Goal: Task Accomplishment & Management: Manage account settings

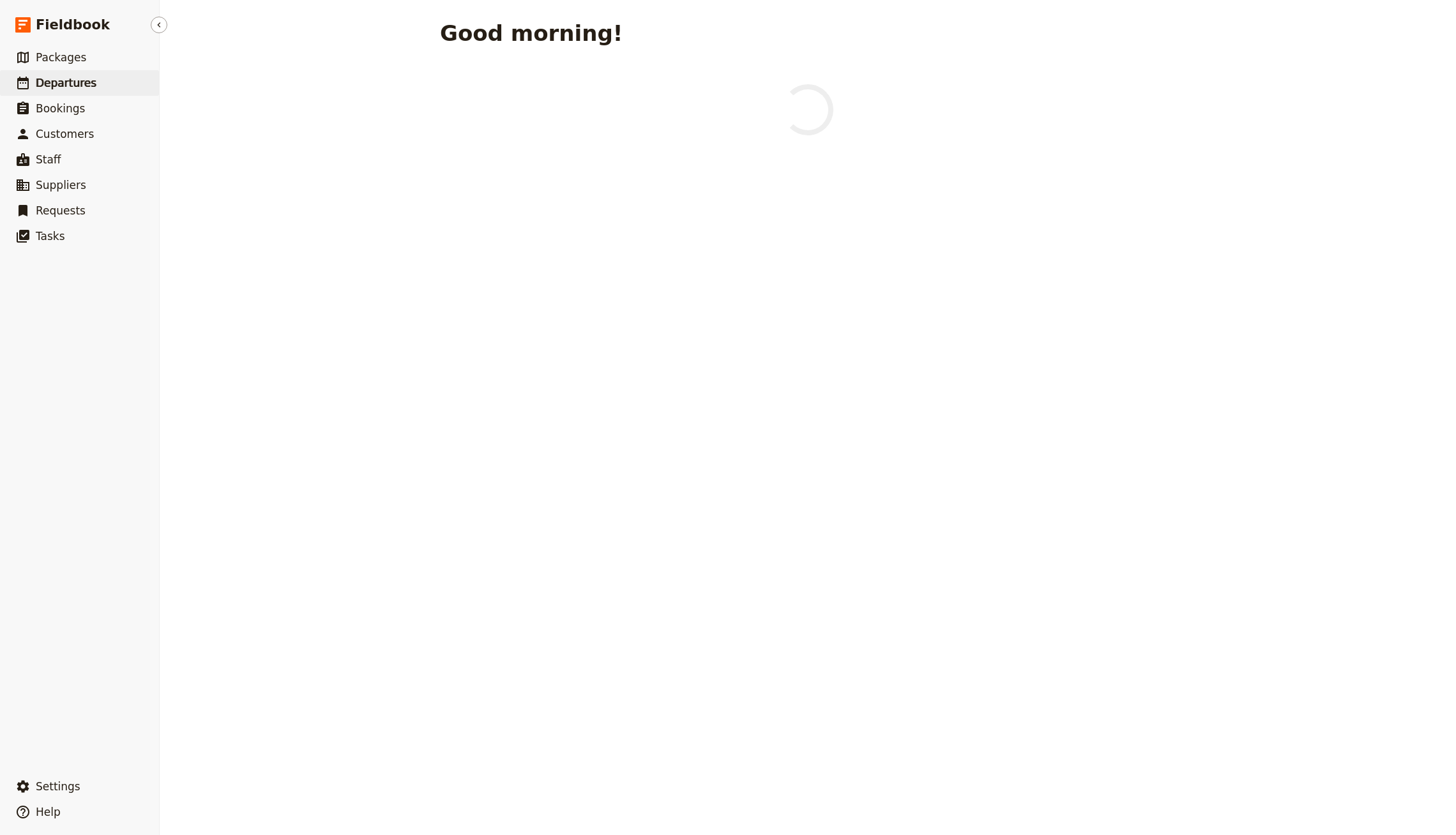
click at [87, 84] on span "Departures" at bounding box center [65, 83] width 61 height 13
select select "CREATED_AT"
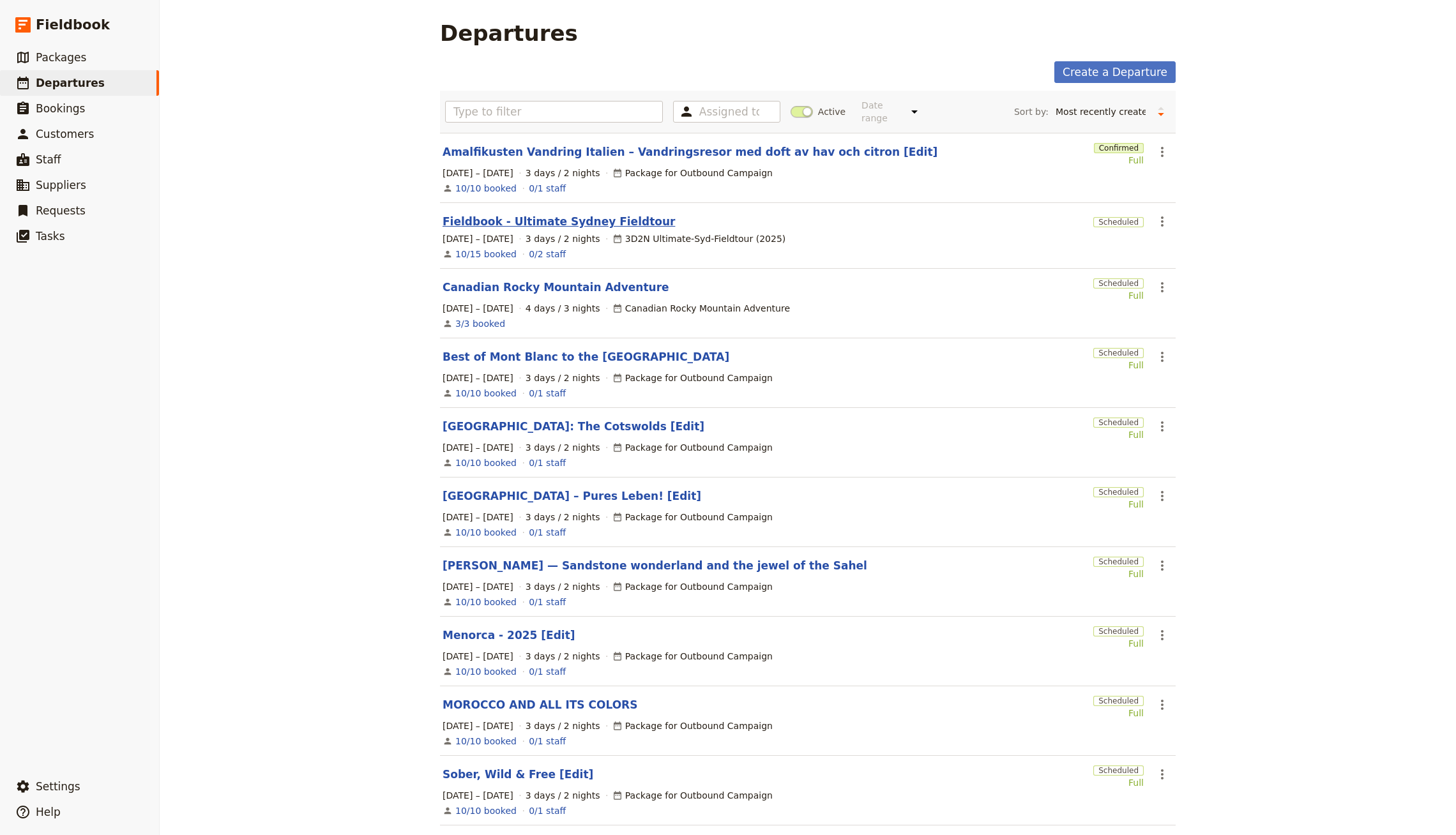
click at [558, 214] on link "Fieldbook - Ultimate Sydney Fieldtour" at bounding box center [559, 221] width 233 height 15
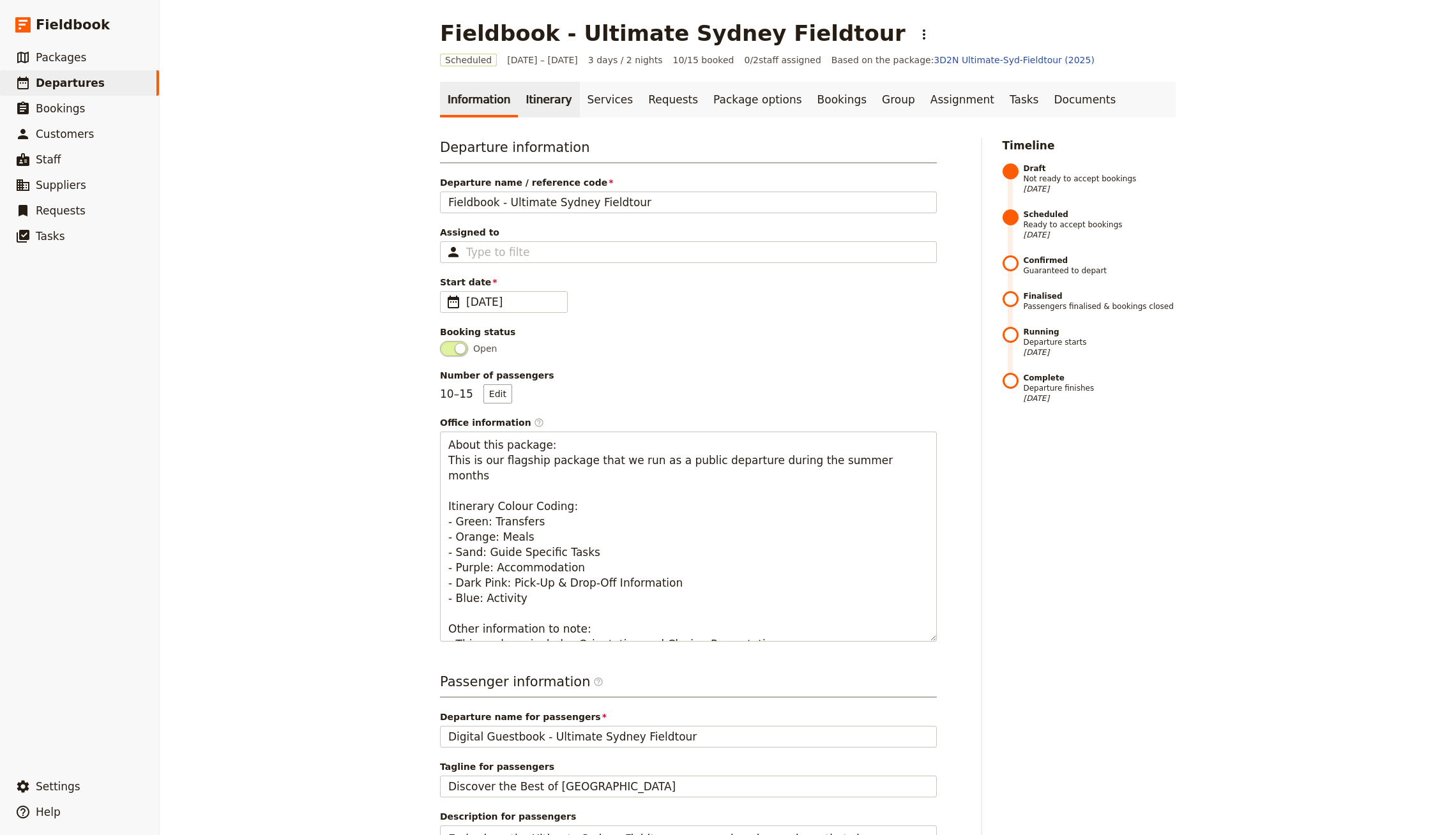
click at [533, 100] on link "Itinerary" at bounding box center [548, 99] width 61 height 35
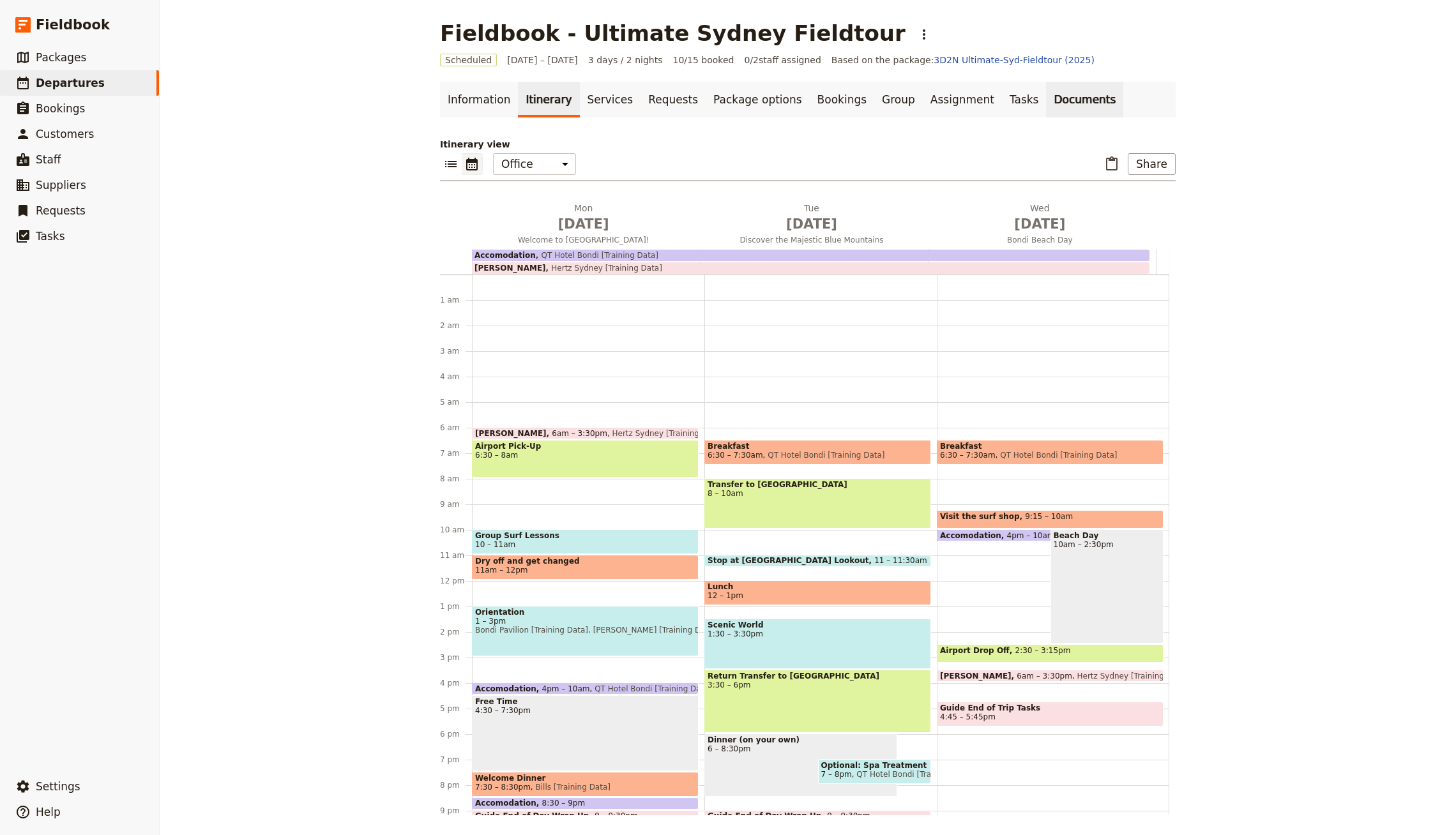
scroll to position [72, 0]
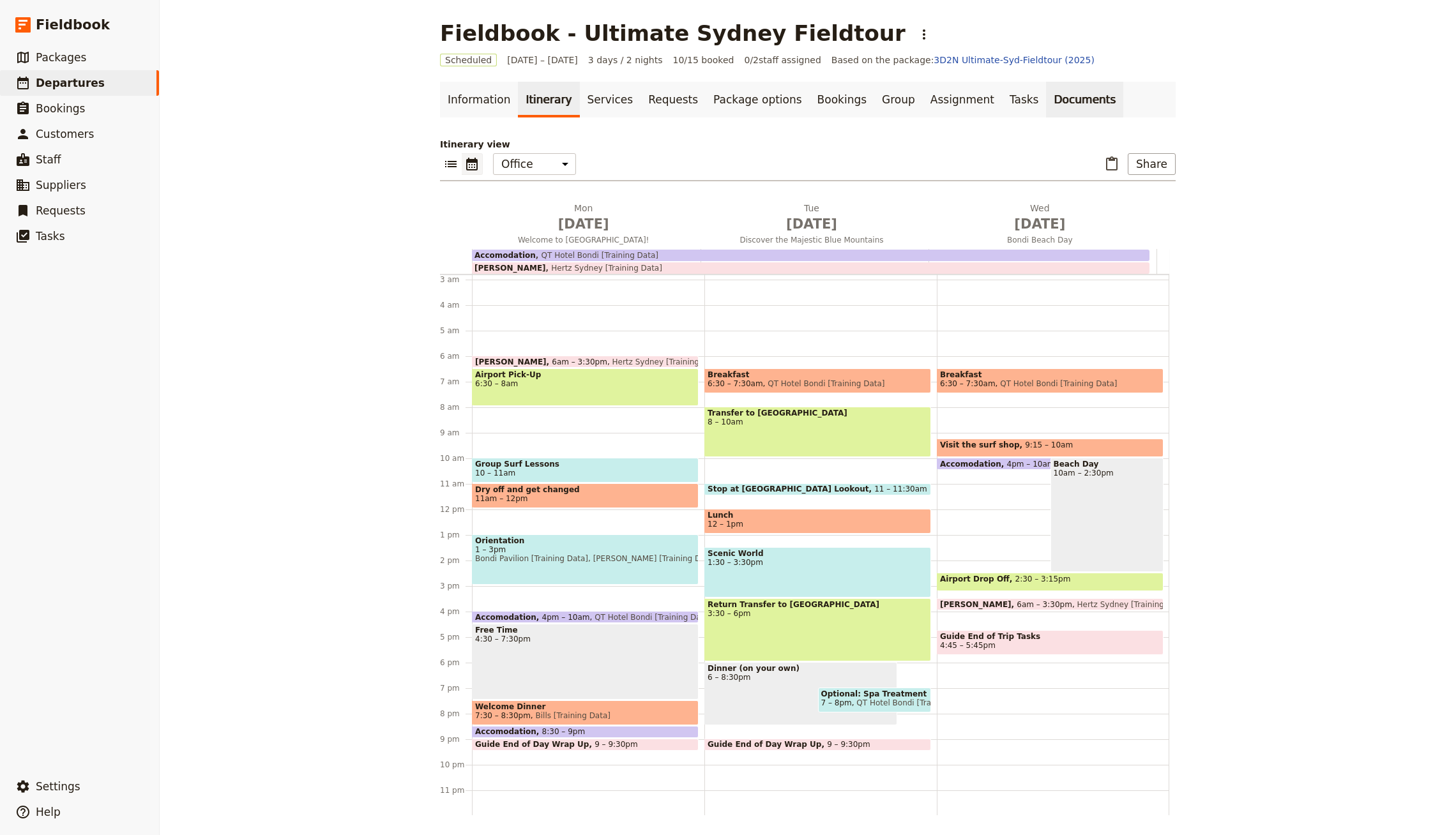
click at [1046, 104] on link "Documents" at bounding box center [1085, 99] width 77 height 35
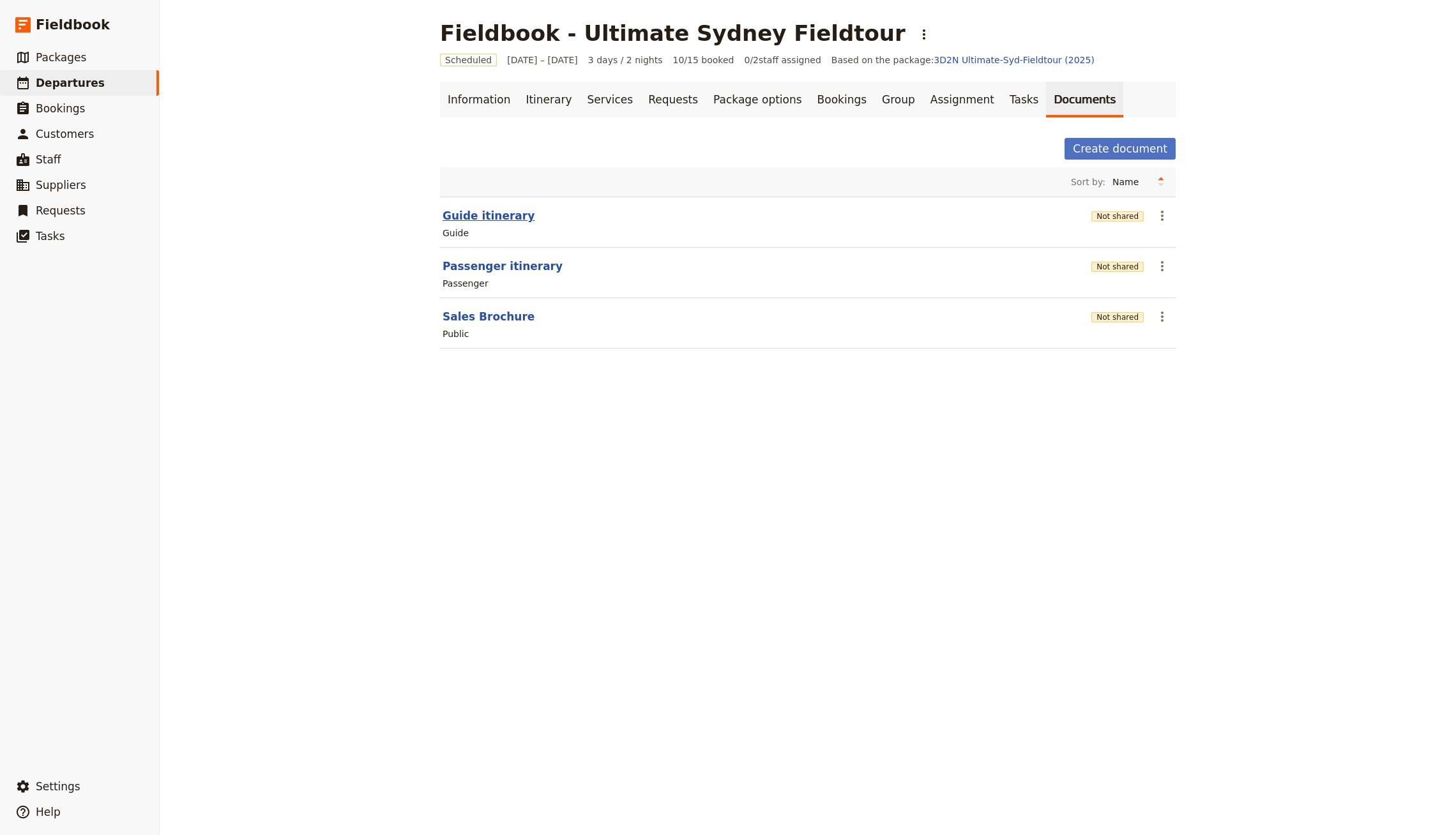
click at [485, 215] on button "Guide itinerary" at bounding box center [488, 215] width 92 height 15
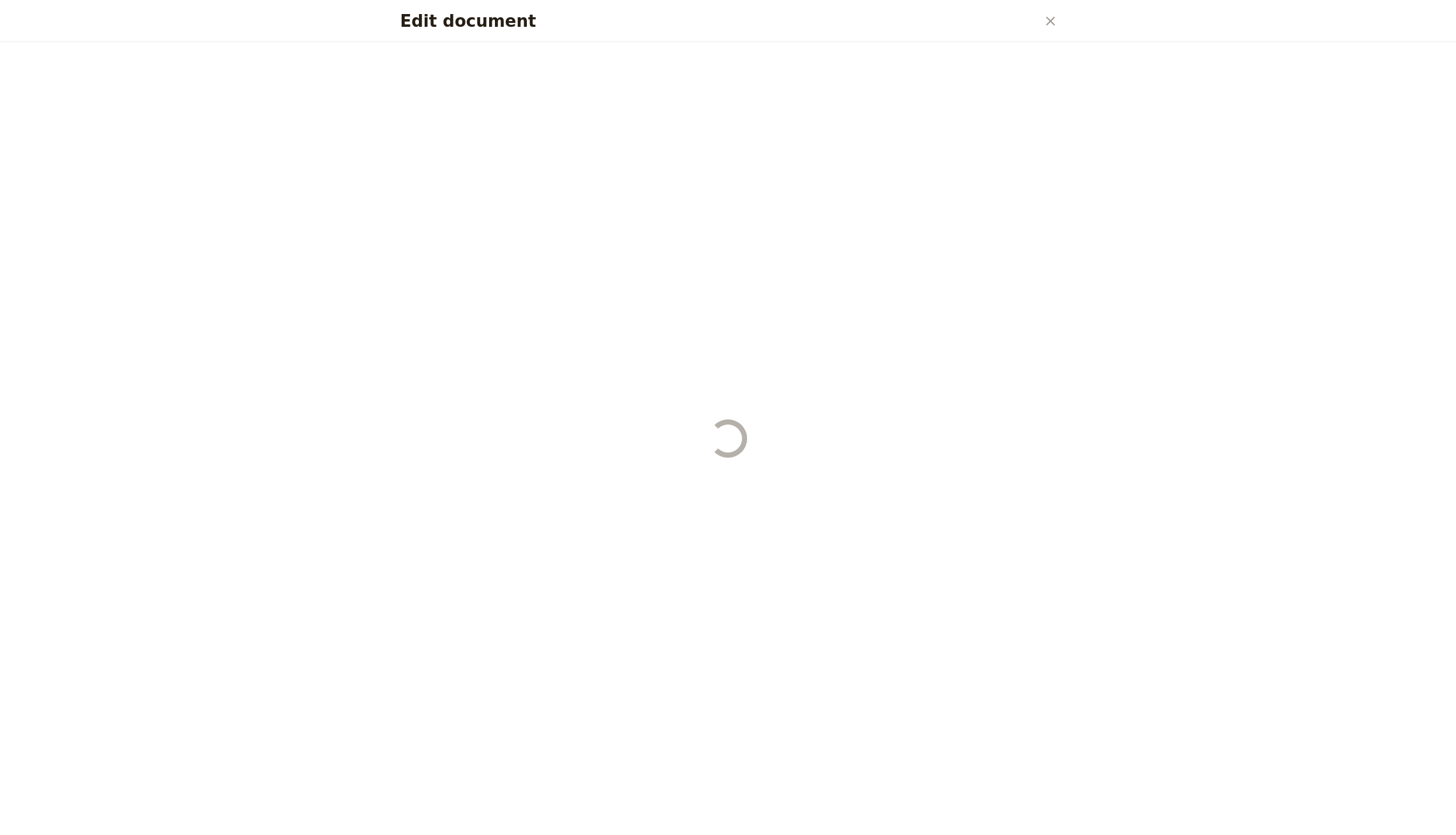
select select "STAFF"
select select "RUN_SHEET"
select select "DEFAULT"
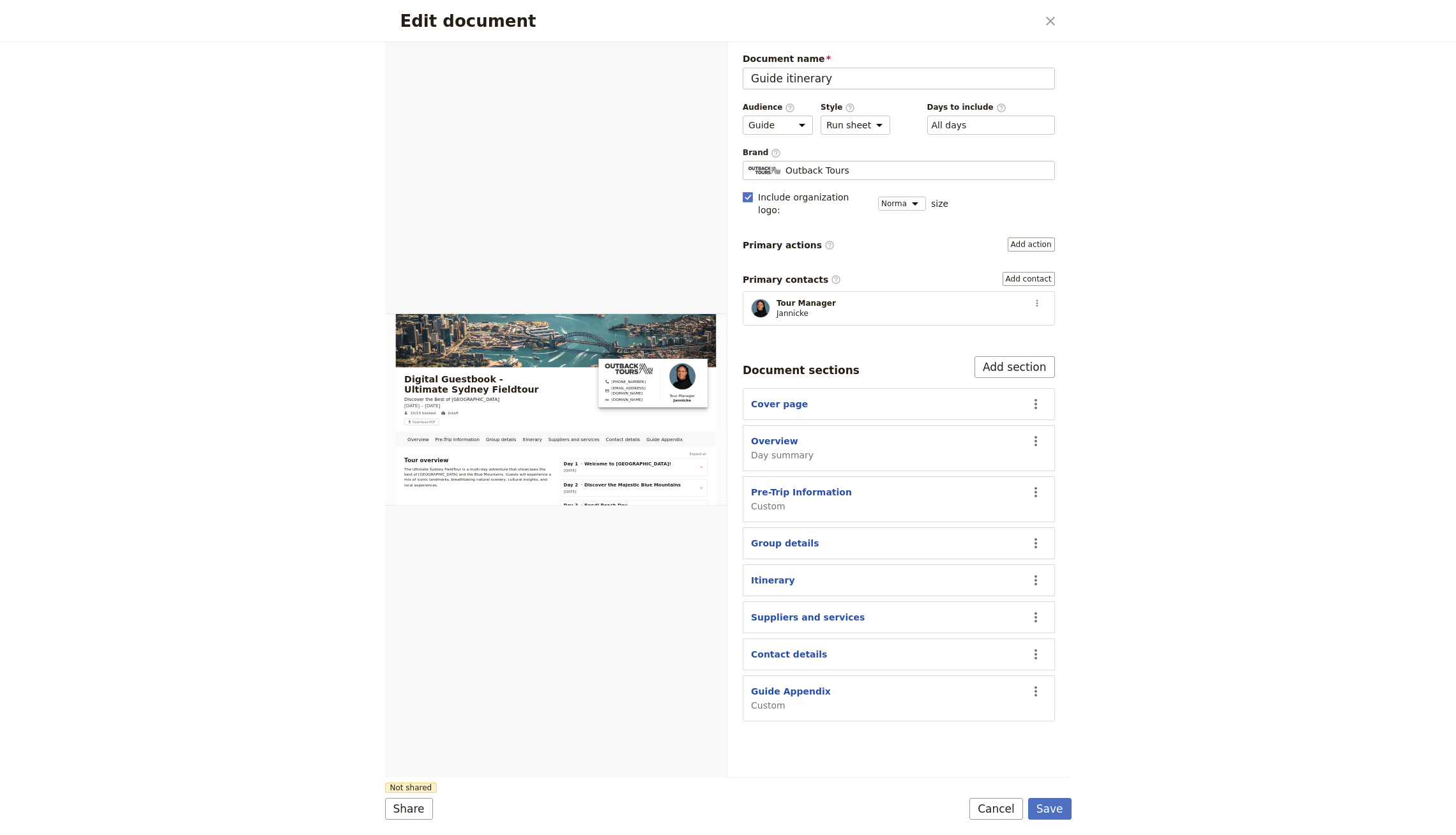
click at [782, 425] on section "Overview Day summary ​" at bounding box center [898, 448] width 312 height 46
click at [794, 425] on section "Overview Day summary ​" at bounding box center [898, 448] width 312 height 46
click at [778, 425] on section "Overview Day summary ​" at bounding box center [898, 448] width 312 height 46
click at [774, 435] on button "Overview" at bounding box center [775, 441] width 47 height 13
select select "DAY_SUMMARY"
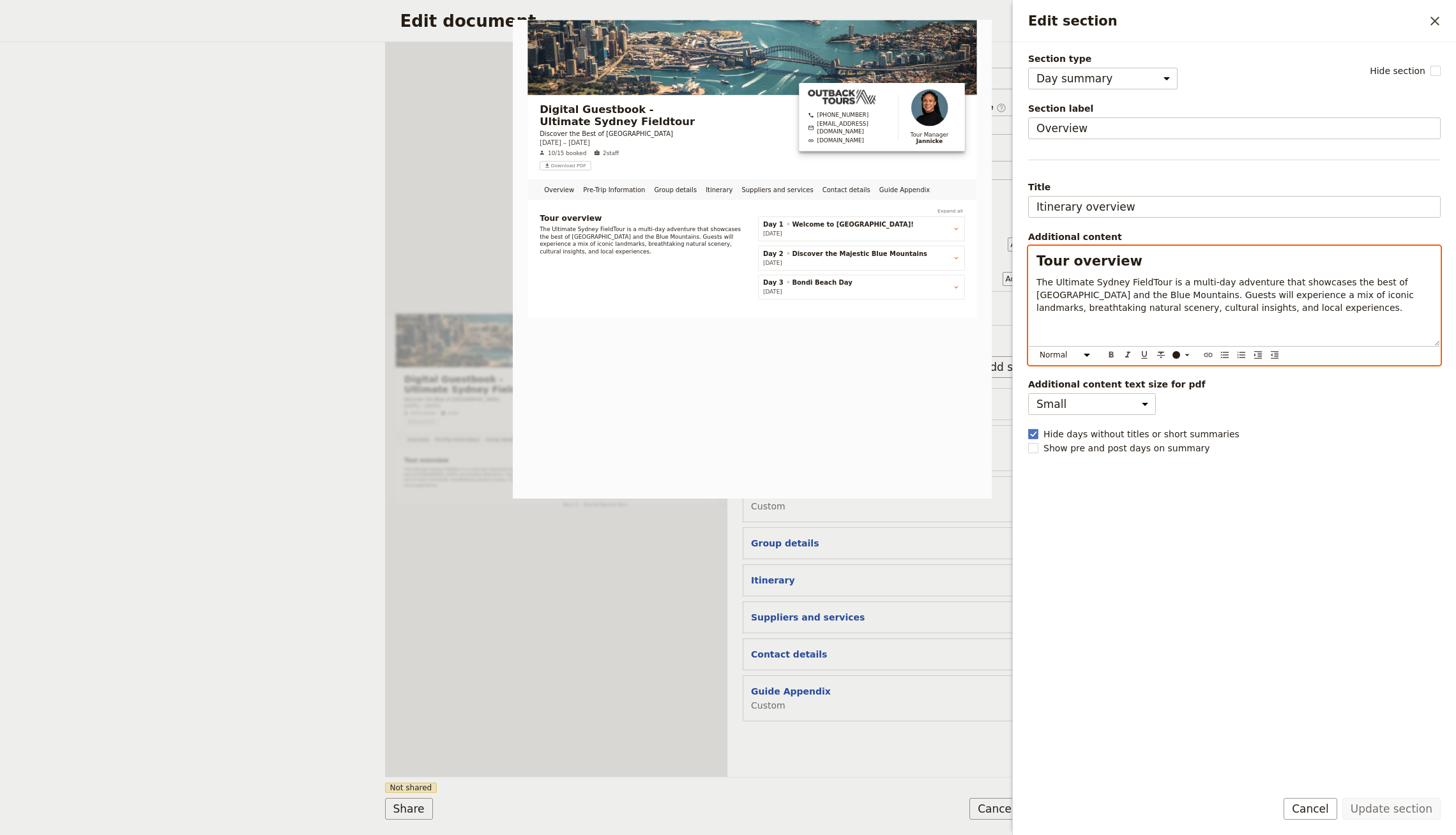
click at [1175, 332] on div "Tour overview The Ultimate Sydney FieldTour is a multi-day adventure that showc…" at bounding box center [1234, 296] width 411 height 100
click at [1336, 315] on div "Tour overview The Ultimate Sydney FieldTour is a multi-day adventure that showc…" at bounding box center [1234, 296] width 411 height 100
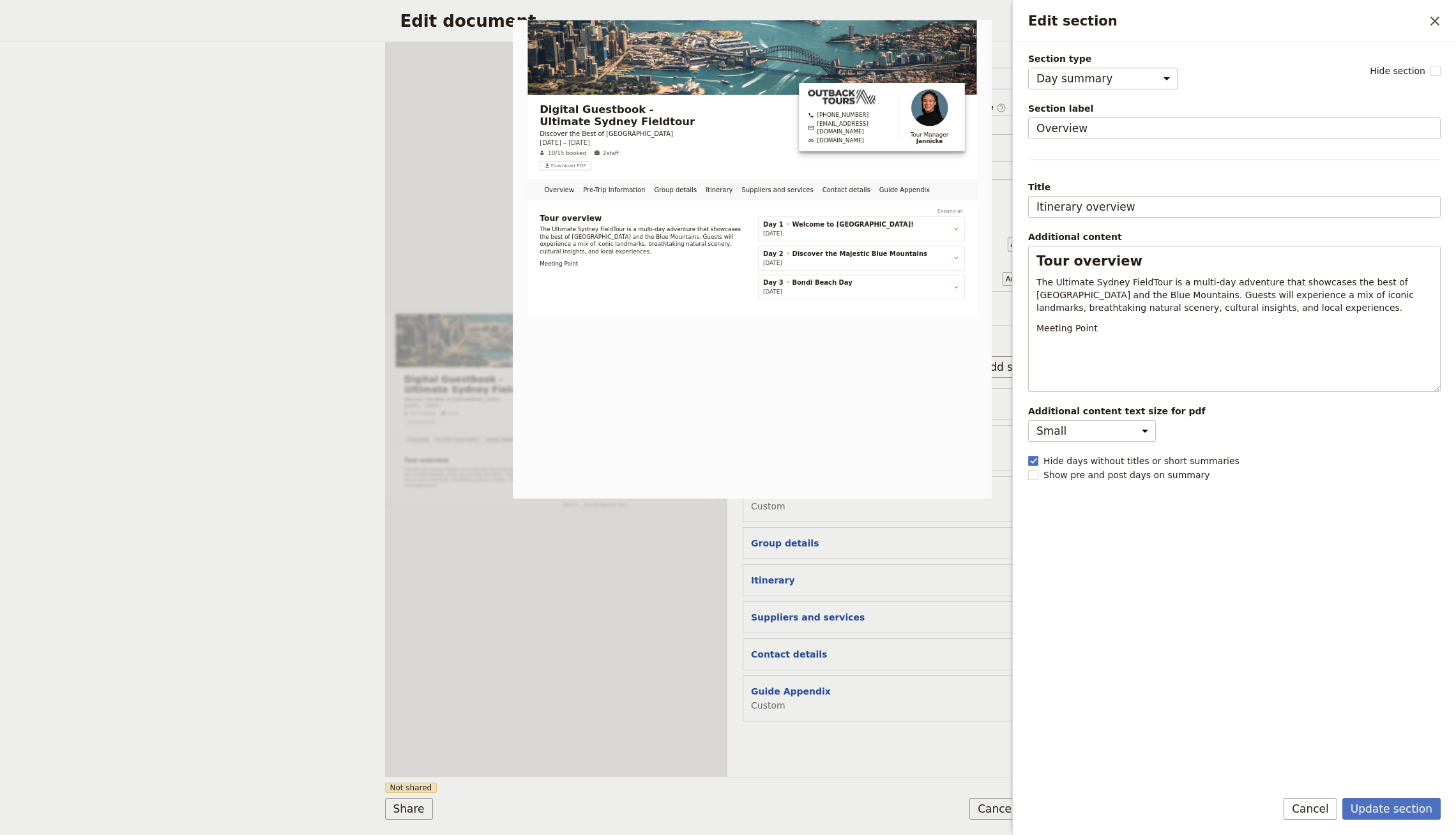
click at [1355, 436] on div "Additional content text size for pdf Small Medium" at bounding box center [1234, 423] width 413 height 37
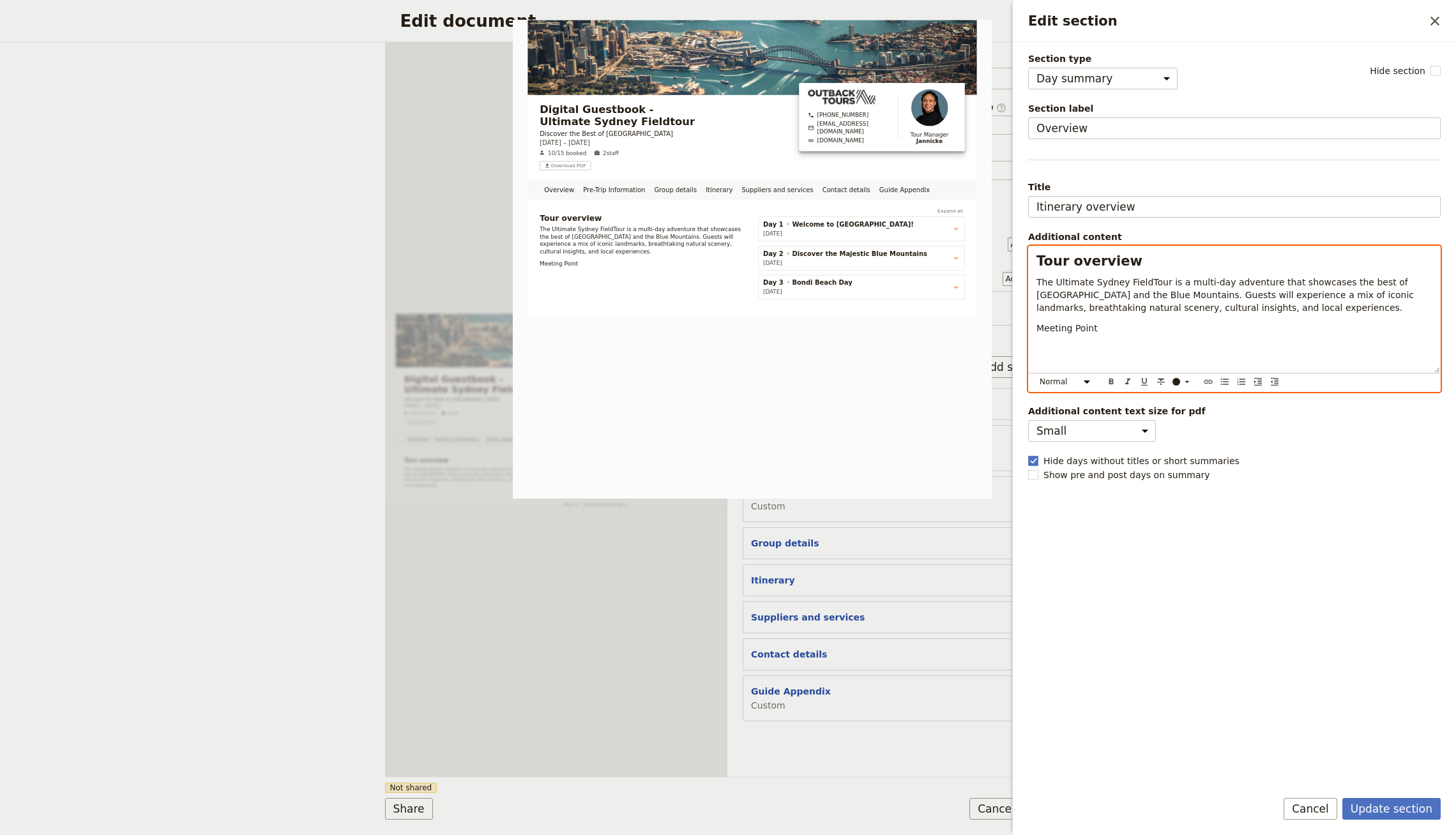
click at [1224, 343] on p "Edit section" at bounding box center [1234, 355] width 396 height 25
click at [1114, 323] on p "Meeting Point" at bounding box center [1234, 328] width 396 height 13
click at [1228, 378] on icon "Bulleted list" at bounding box center [1225, 381] width 10 height 10
click at [1174, 325] on li "Meeting Point" at bounding box center [1244, 328] width 375 height 13
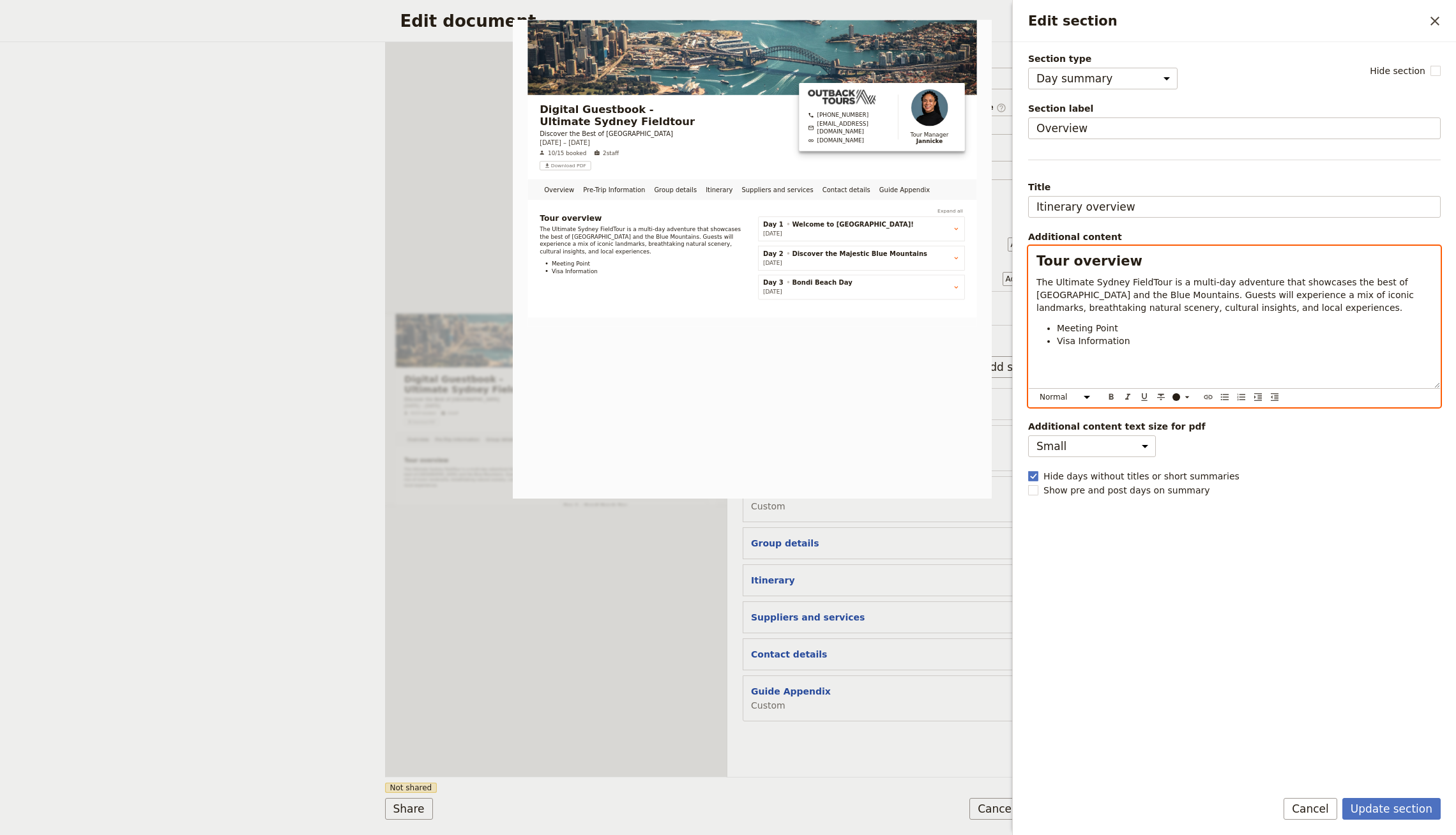
drag, startPoint x: 1132, startPoint y: 351, endPoint x: 1130, endPoint y: 338, distance: 13.2
click at [1132, 351] on div "Tour overview The Ultimate Sydney FieldTour is a multi-day adventure that showc…" at bounding box center [1234, 317] width 411 height 142
click at [1122, 334] on li "Visa Information" at bounding box center [1244, 340] width 375 height 13
click at [1137, 322] on li "Meeting Point" at bounding box center [1244, 328] width 375 height 13
click at [1194, 297] on span "The Ultimate Sydney FieldTour is a multi-day adventure that showcases the best …" at bounding box center [1226, 294] width 380 height 35
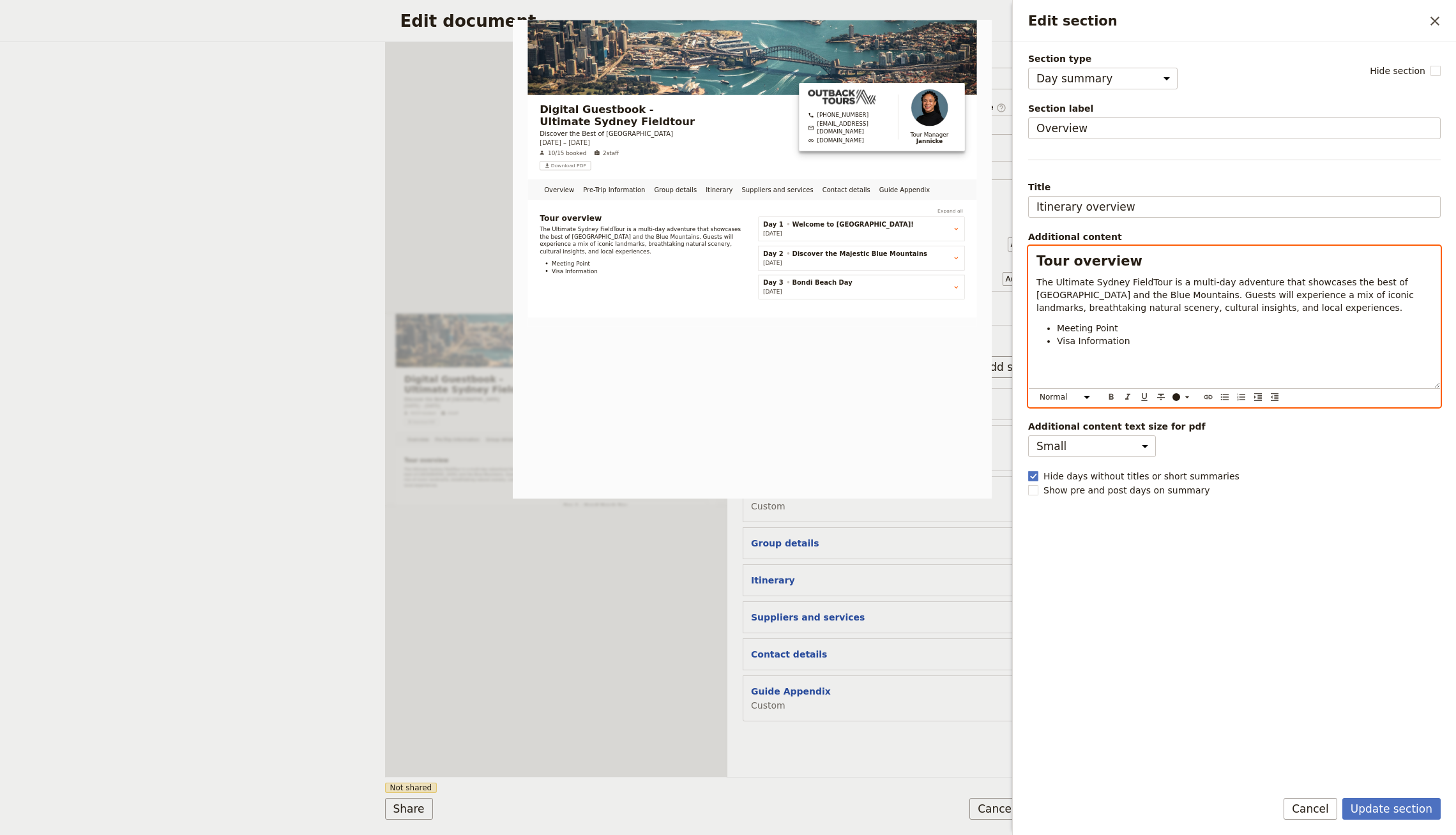
click at [1159, 335] on li "Visa Information" at bounding box center [1244, 340] width 375 height 13
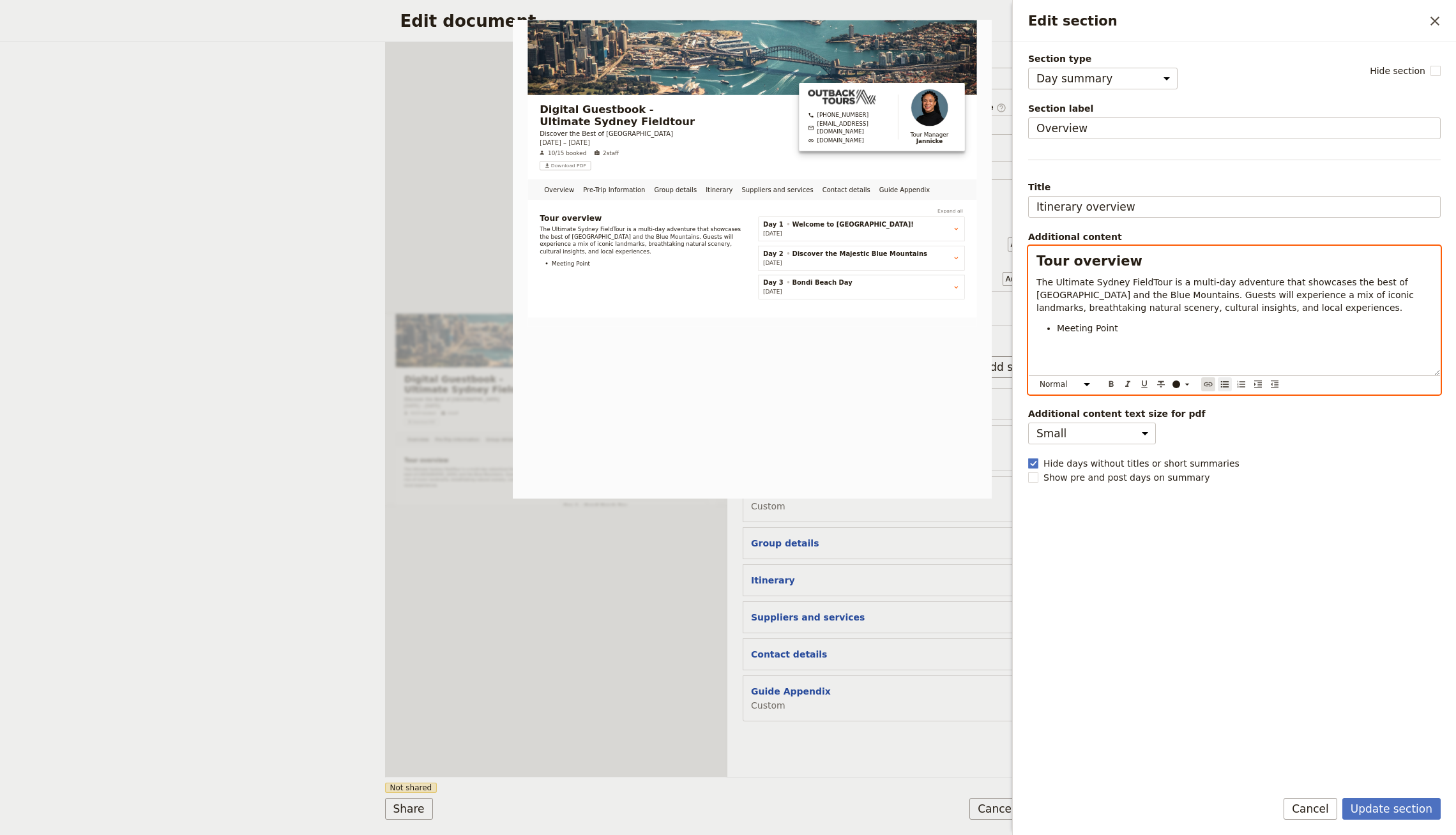
click at [1204, 381] on icon "Insert link" at bounding box center [1208, 384] width 10 height 10
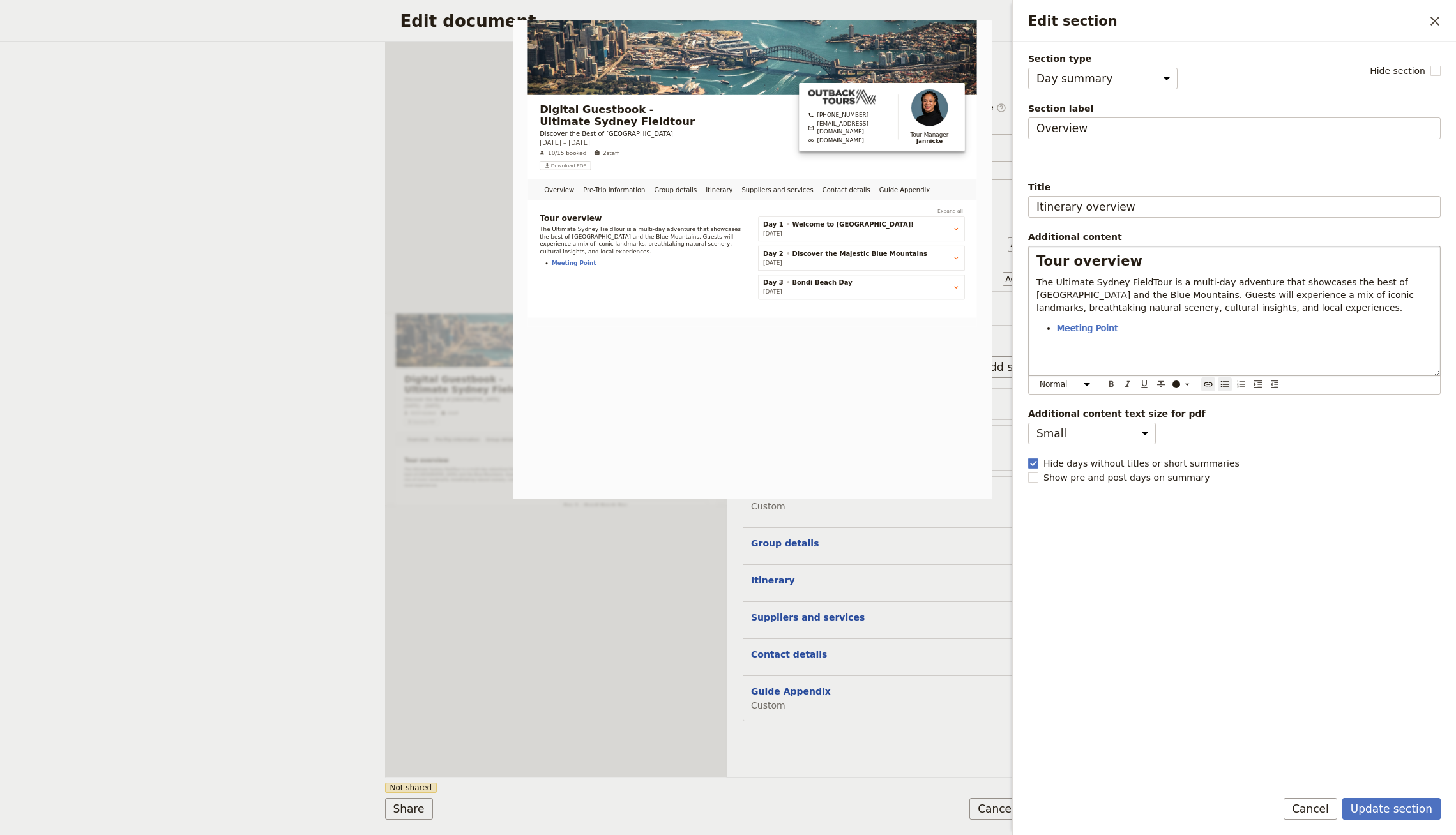
type input "[URL][DOMAIN_NAME]"
drag, startPoint x: 1163, startPoint y: 347, endPoint x: 983, endPoint y: 333, distance: 180.5
click at [983, 333] on body "Fieldbook ​ ​ Fieldbook ​ ​ Packages ​ Departures ​ Bookings ​ Customers ​ Staf…" at bounding box center [728, 418] width 1456 height 835
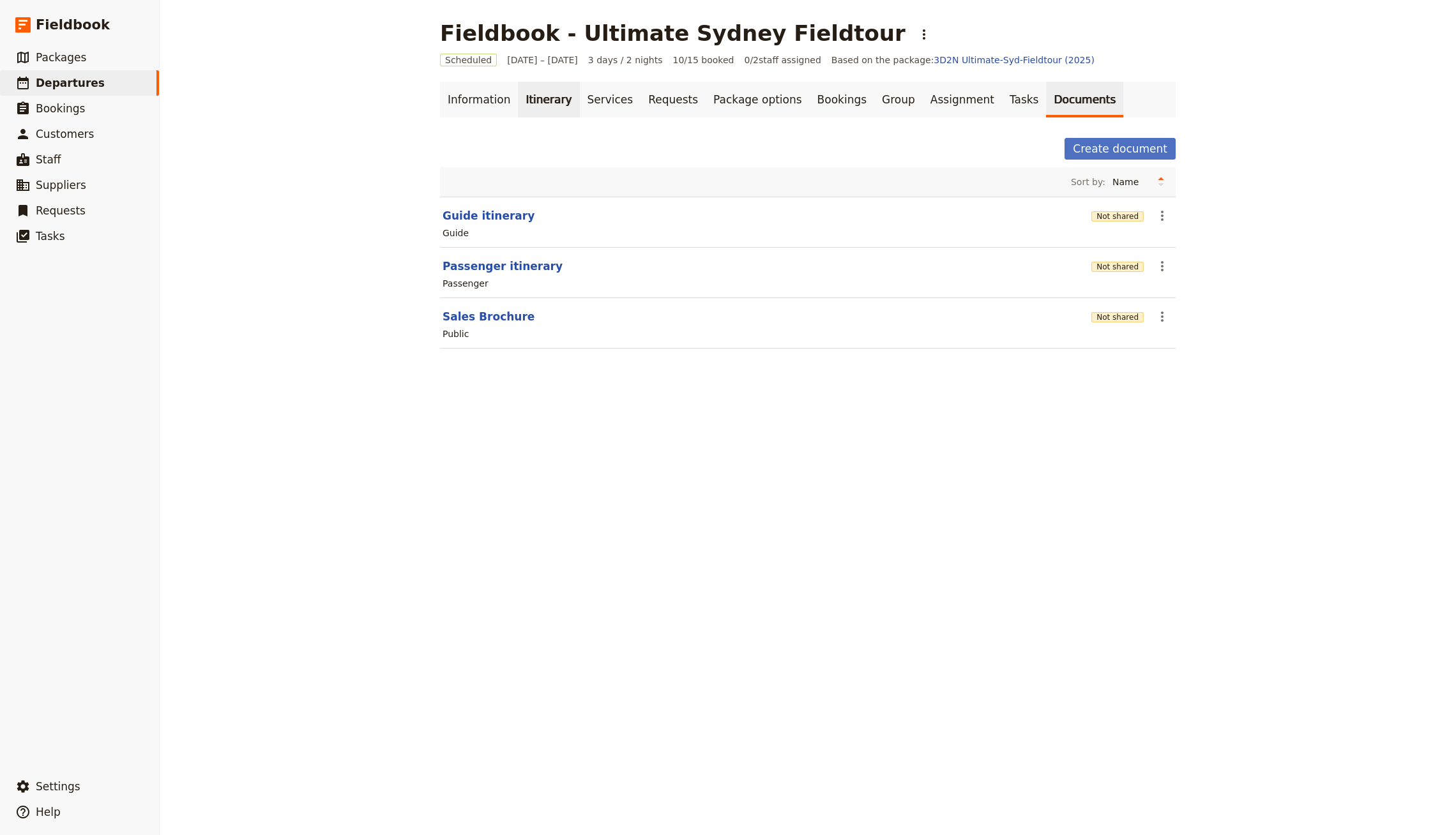
click at [518, 97] on link "Itinerary" at bounding box center [548, 99] width 61 height 35
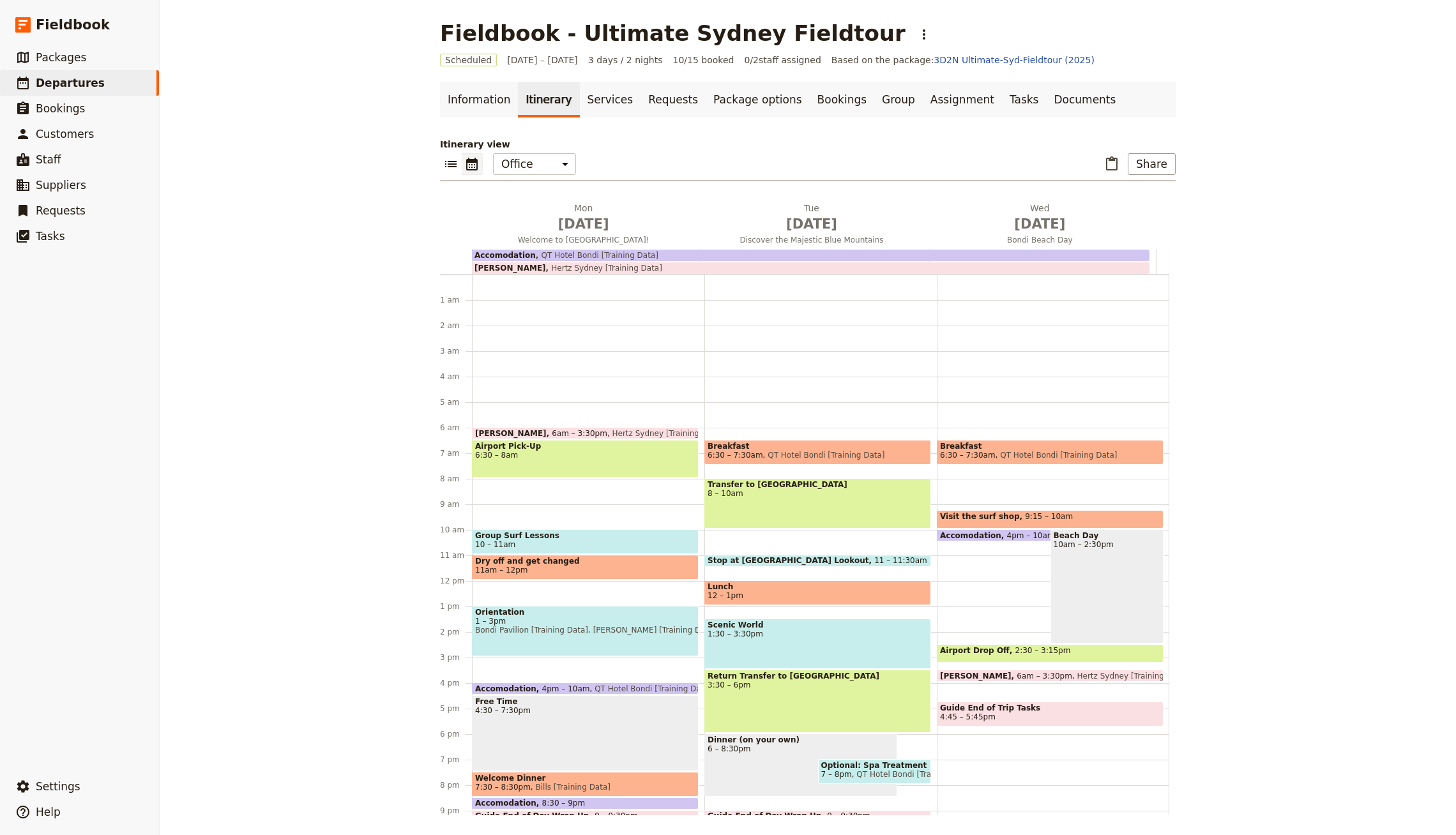
scroll to position [72, 0]
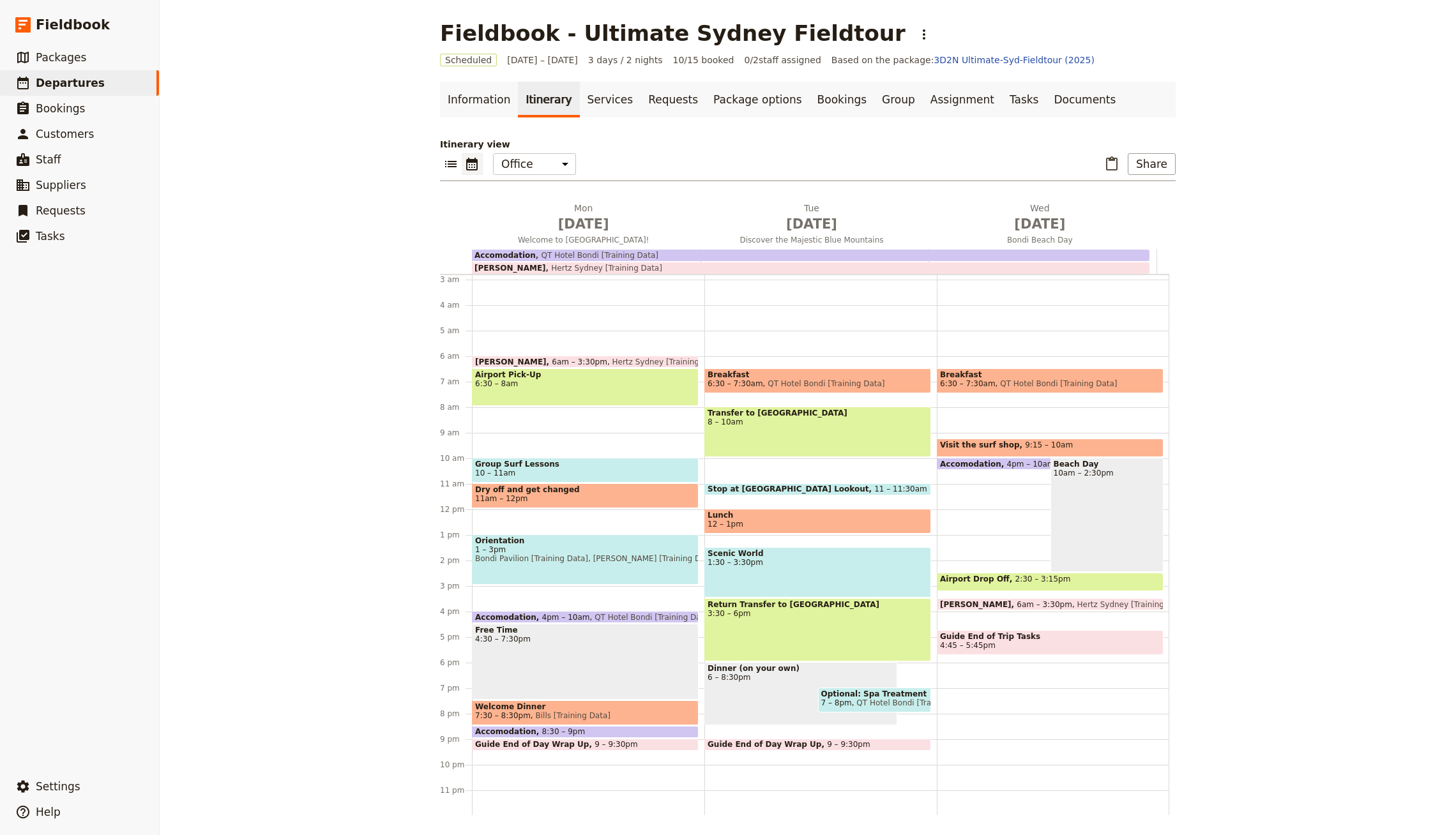
click at [738, 421] on span "8 – 10am" at bounding box center [818, 421] width 220 height 9
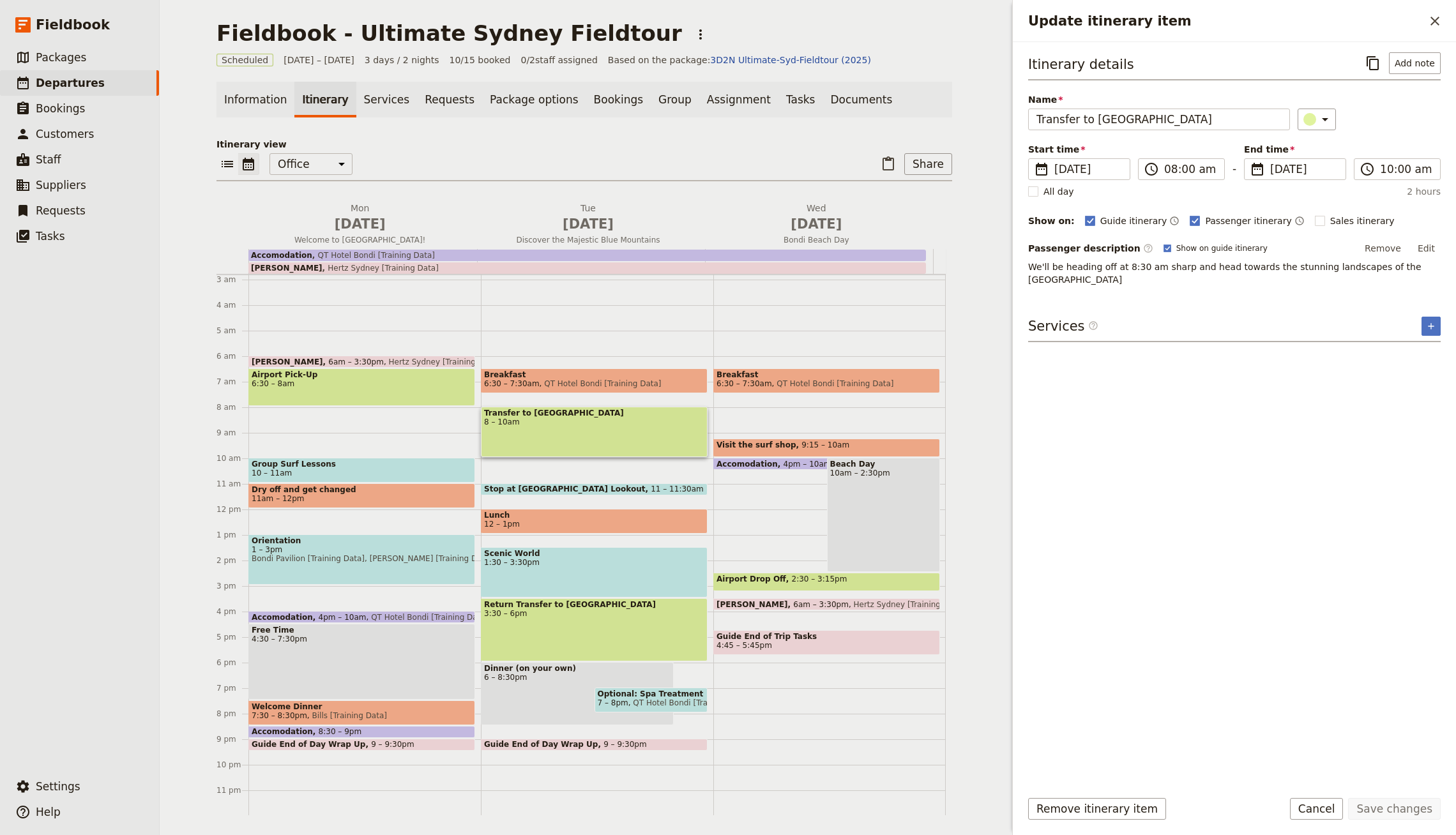
click at [371, 502] on span at bounding box center [362, 505] width 226 height 5
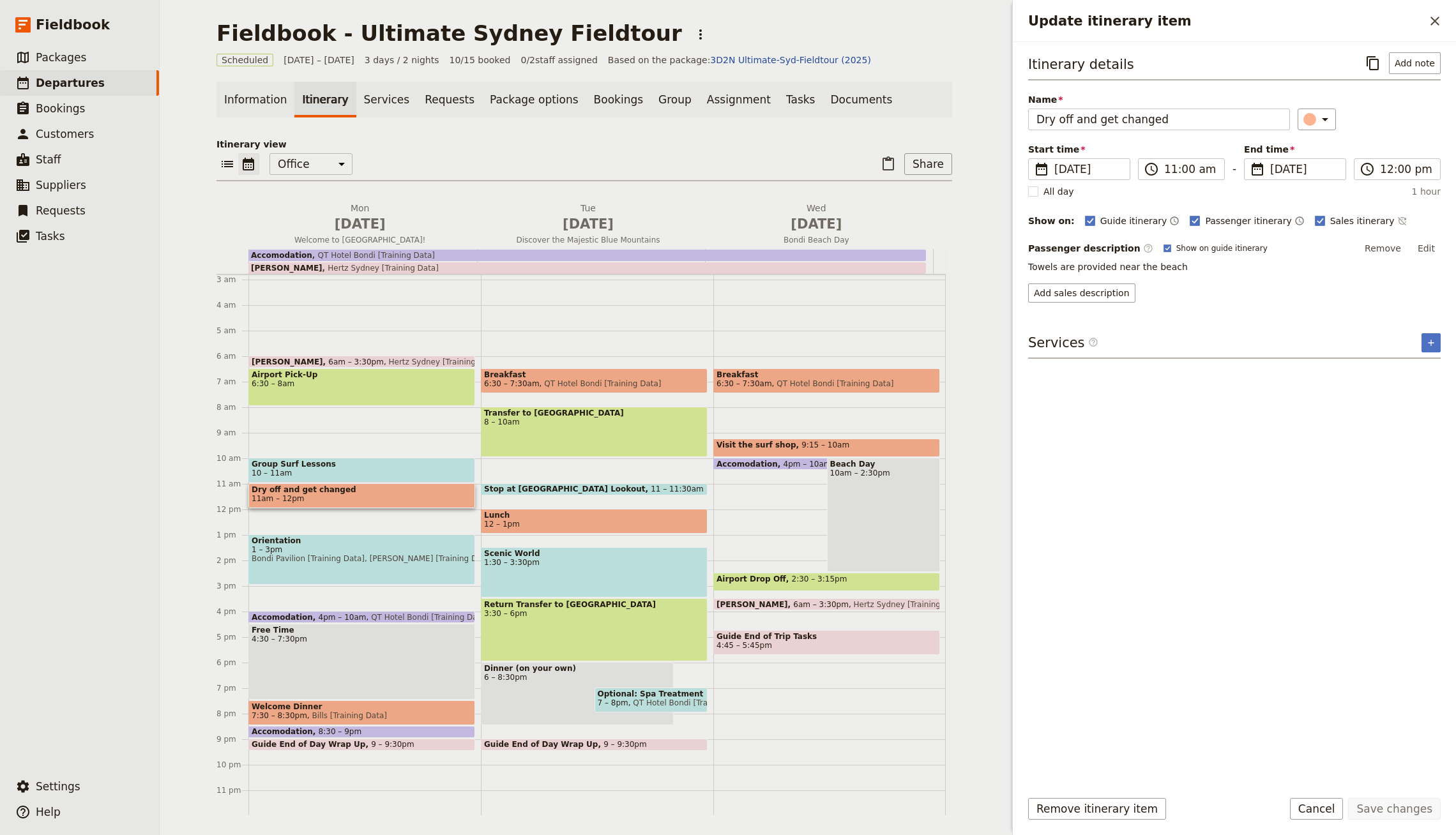
click at [365, 560] on span "Bondi Pavilion [Training Data], [PERSON_NAME] [Training Data]" at bounding box center [362, 558] width 220 height 9
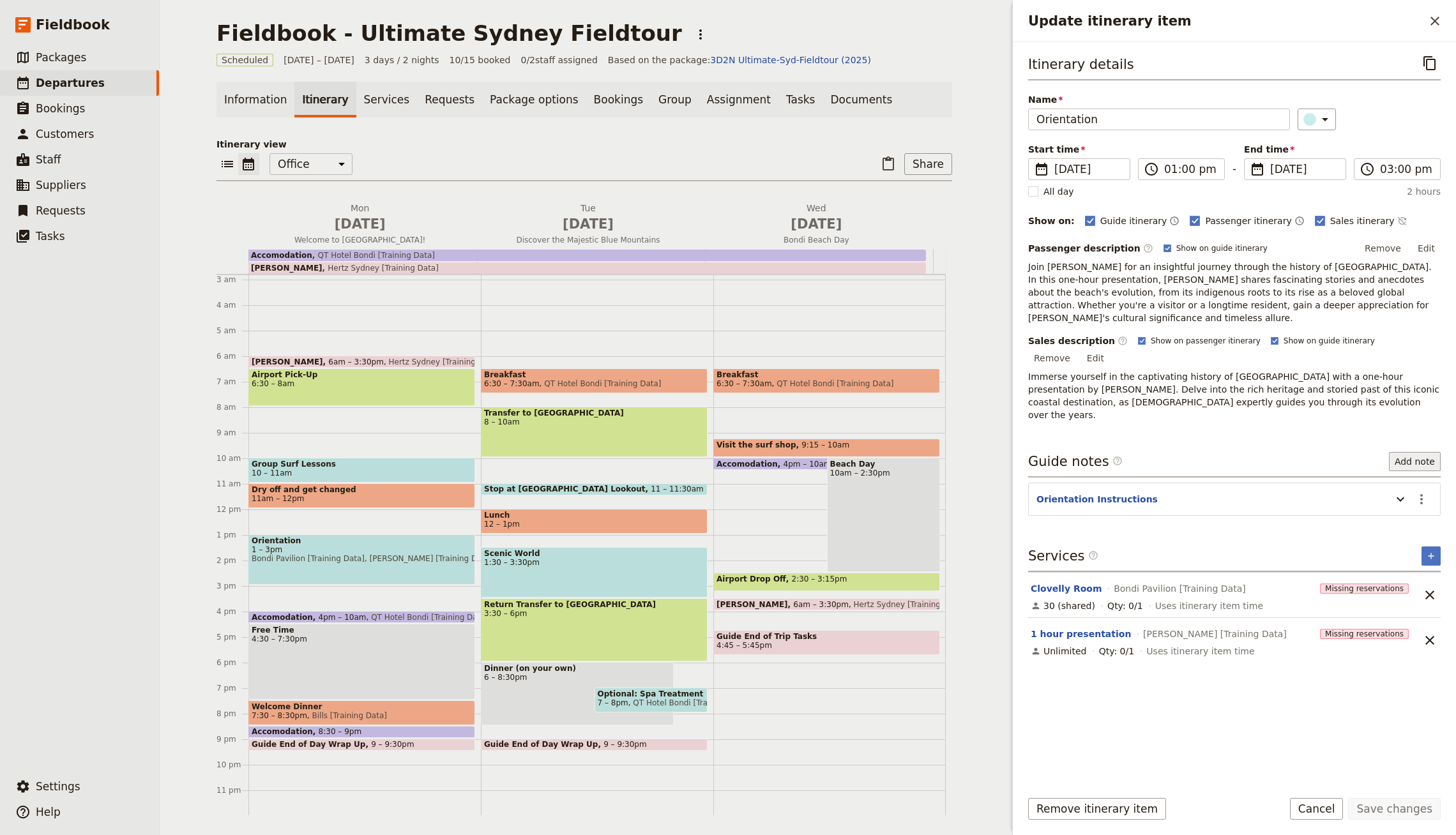
click at [1396, 452] on button "Add note" at bounding box center [1415, 462] width 52 height 19
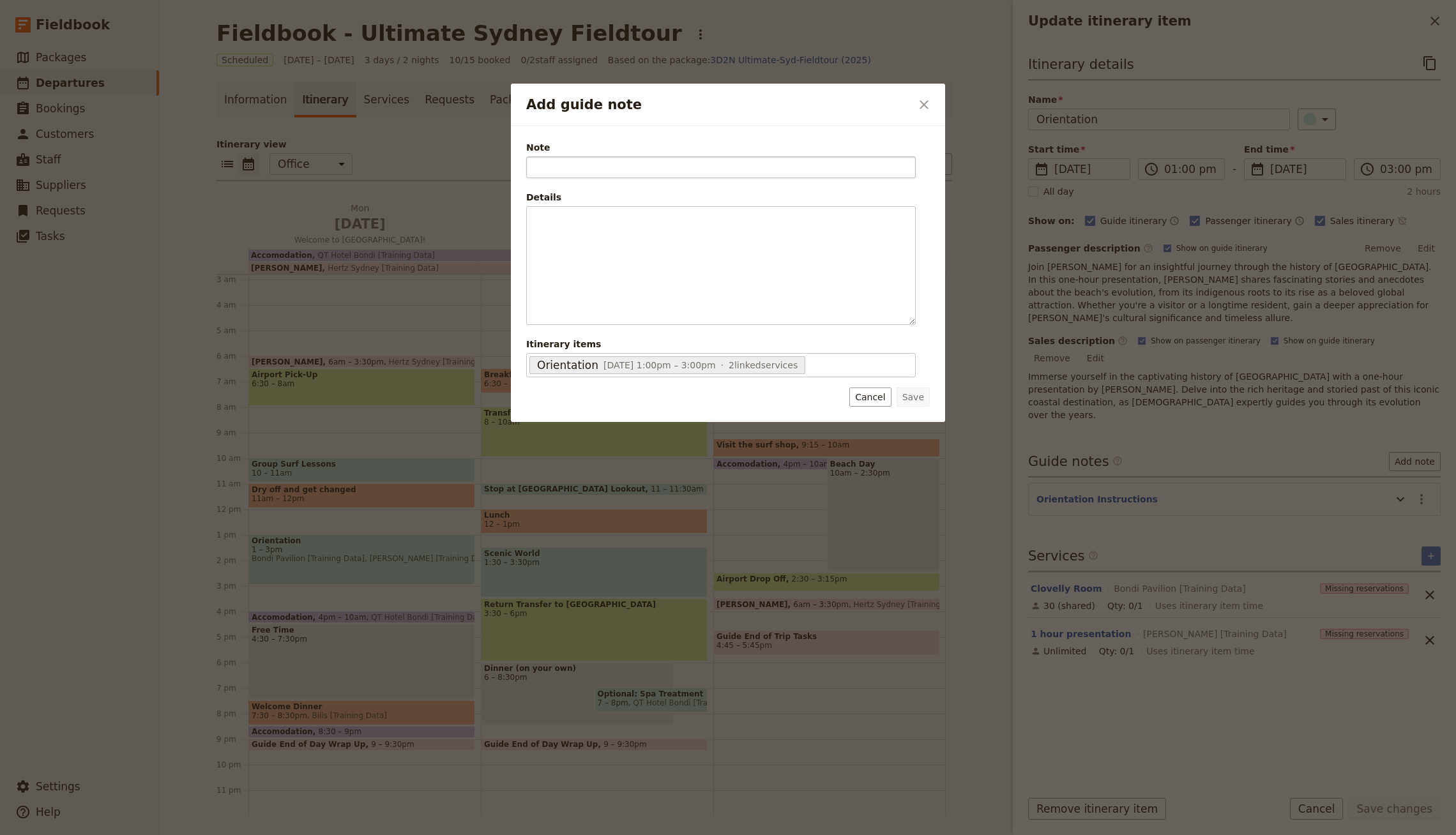
click at [636, 156] on input "Note" at bounding box center [721, 167] width 389 height 22
click at [623, 167] on input "Note" at bounding box center [721, 167] width 389 height 22
type input "Guide"
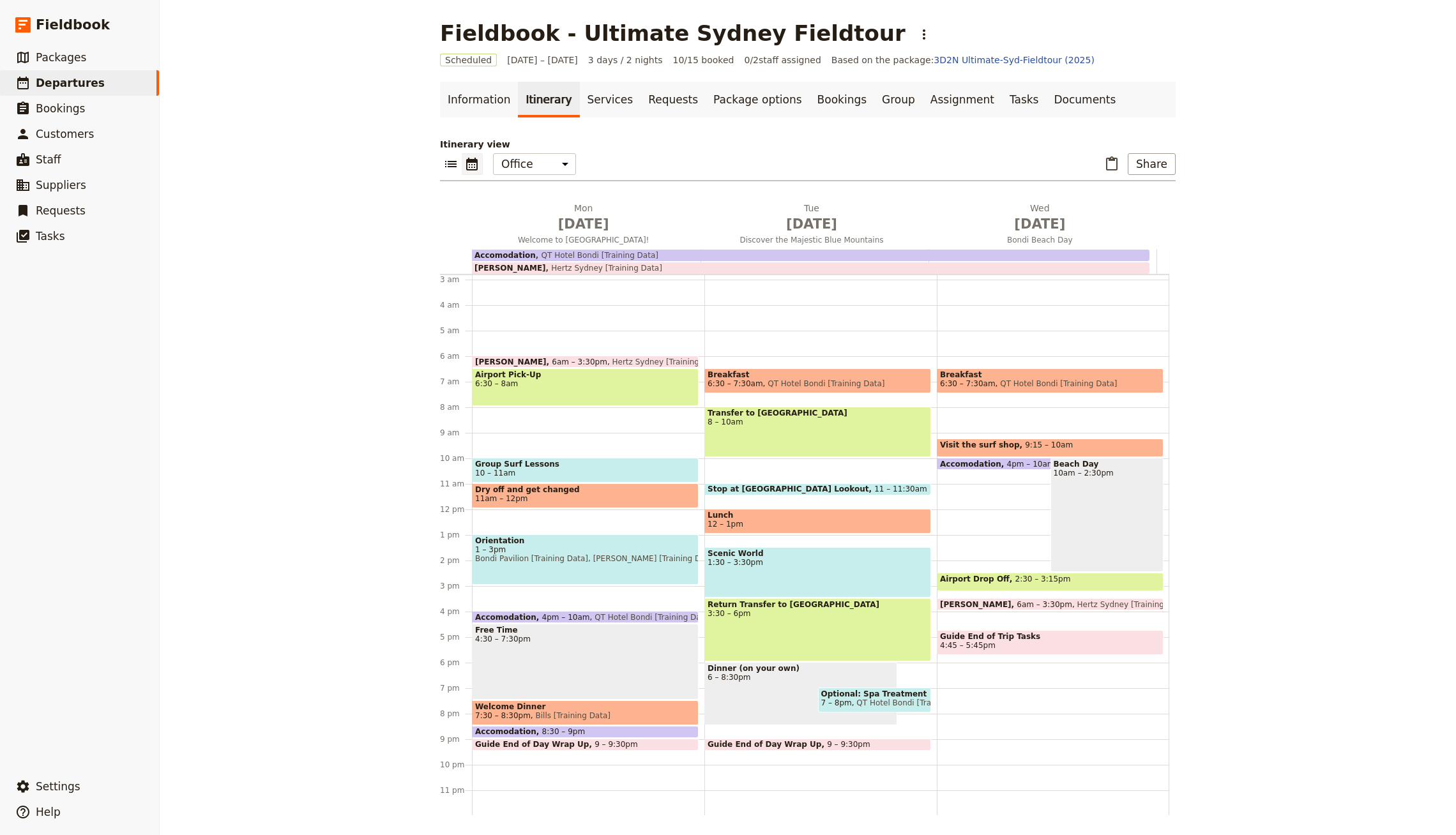
click at [563, 562] on span "Bondi Pavilion [Training Data], [PERSON_NAME] [Training Data]" at bounding box center [585, 558] width 220 height 9
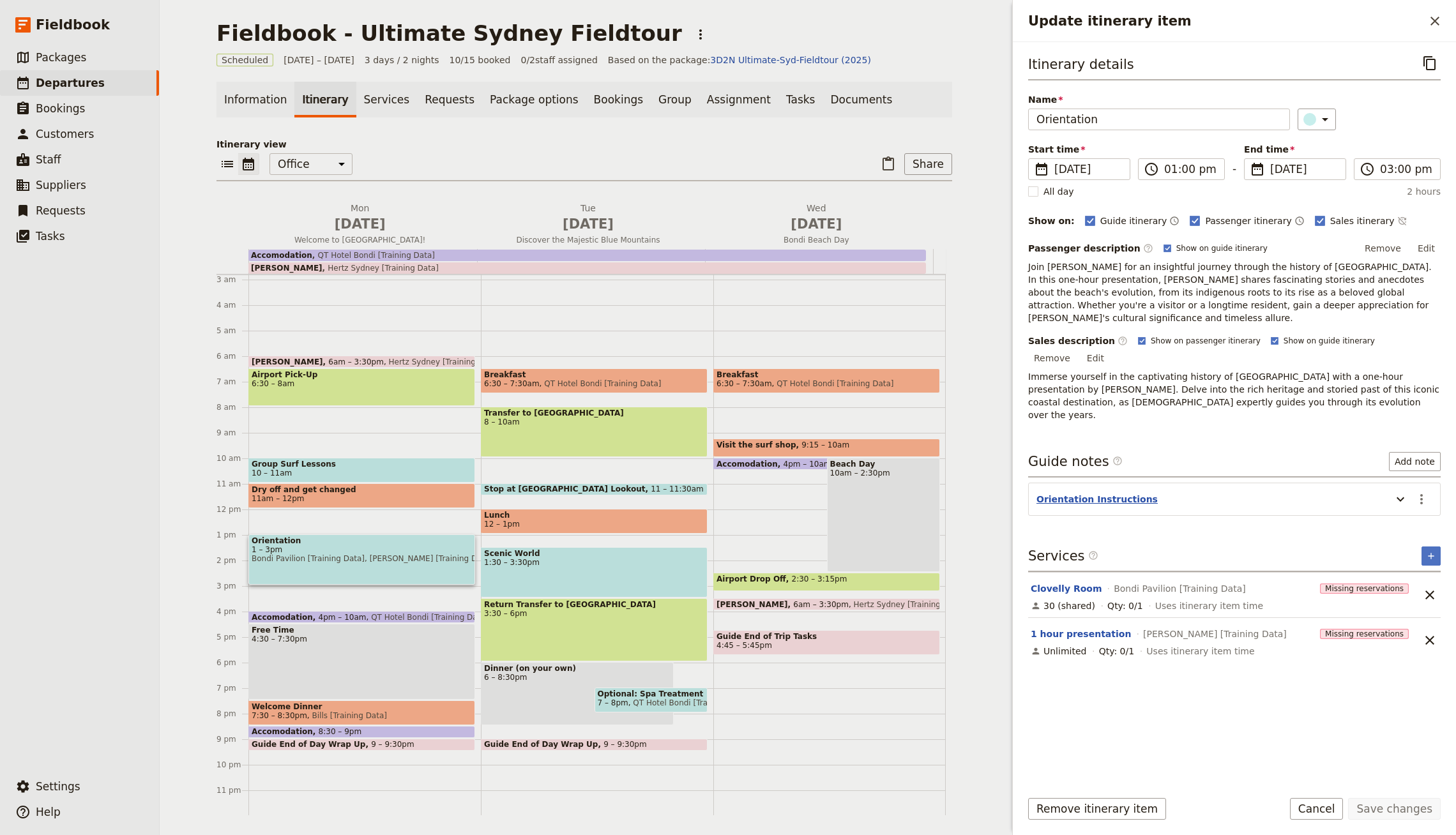
click at [1089, 493] on button "Orientation Instructions" at bounding box center [1097, 499] width 121 height 13
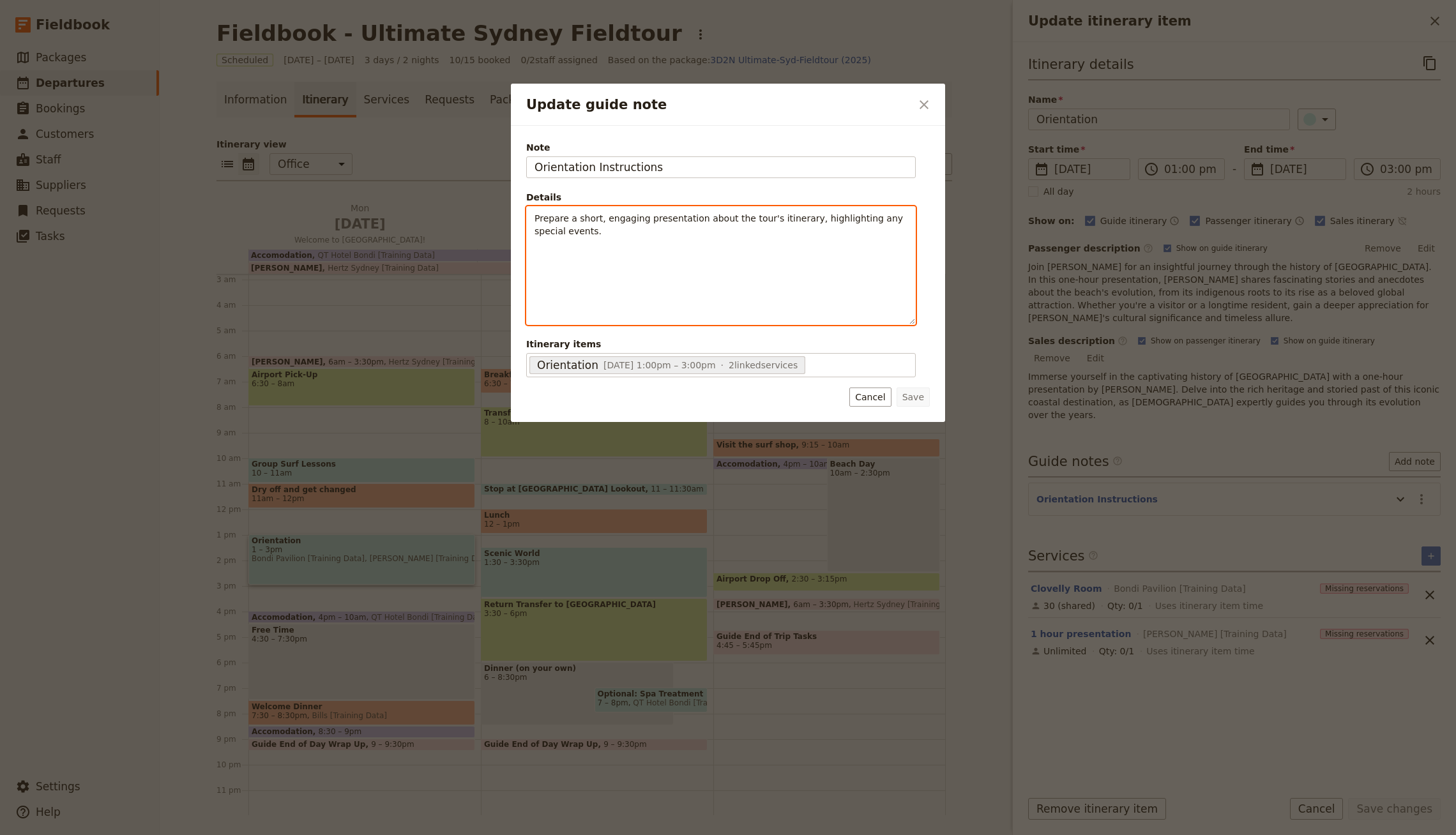
click at [767, 263] on div "Prepare a short, engaging presentation about the tour's itinerary, highlighting…" at bounding box center [721, 266] width 389 height 118
click at [691, 245] on div "Prepare a short, engaging presentation about the tour's itinerary, highlighting…" at bounding box center [721, 256] width 389 height 100
click at [532, 248] on div "Prepare a short, engaging presentation about the tour's itinerary, highlighting…" at bounding box center [721, 256] width 389 height 100
click at [632, 317] on icon "Insert link" at bounding box center [635, 315] width 10 height 10
click at [673, 241] on div "Prepare a short, engaging presentation about the tour's itinerary, highlighting…" at bounding box center [721, 256] width 389 height 100
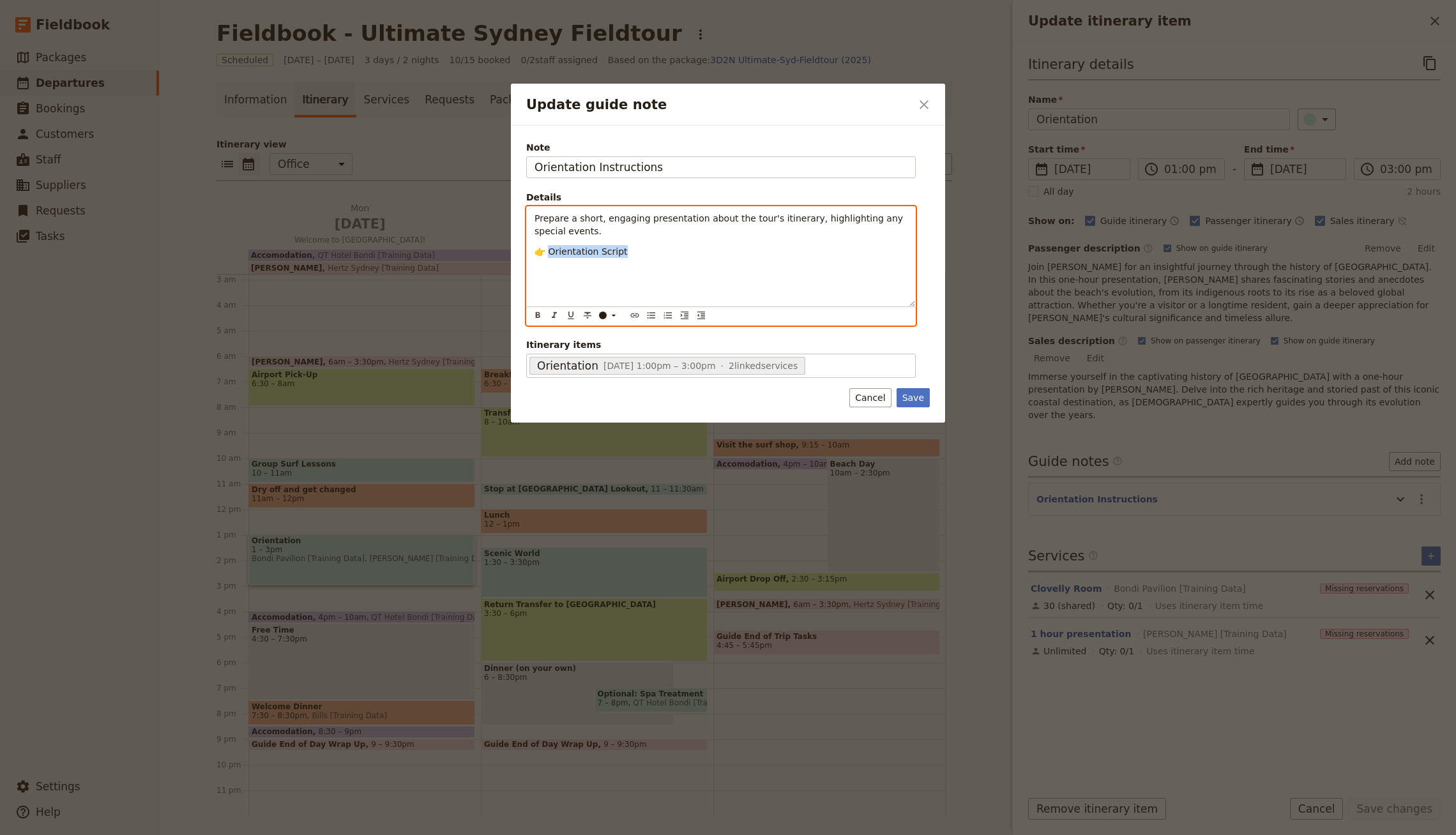
drag, startPoint x: 623, startPoint y: 256, endPoint x: 547, endPoint y: 252, distance: 76.1
click at [547, 252] on div "Prepare a short, engaging presentation about the tour's itinerary, highlighting…" at bounding box center [721, 256] width 389 height 100
click at [637, 314] on icon "Insert link" at bounding box center [634, 315] width 9 height 5
type input "[URL][DOMAIN_NAME]"
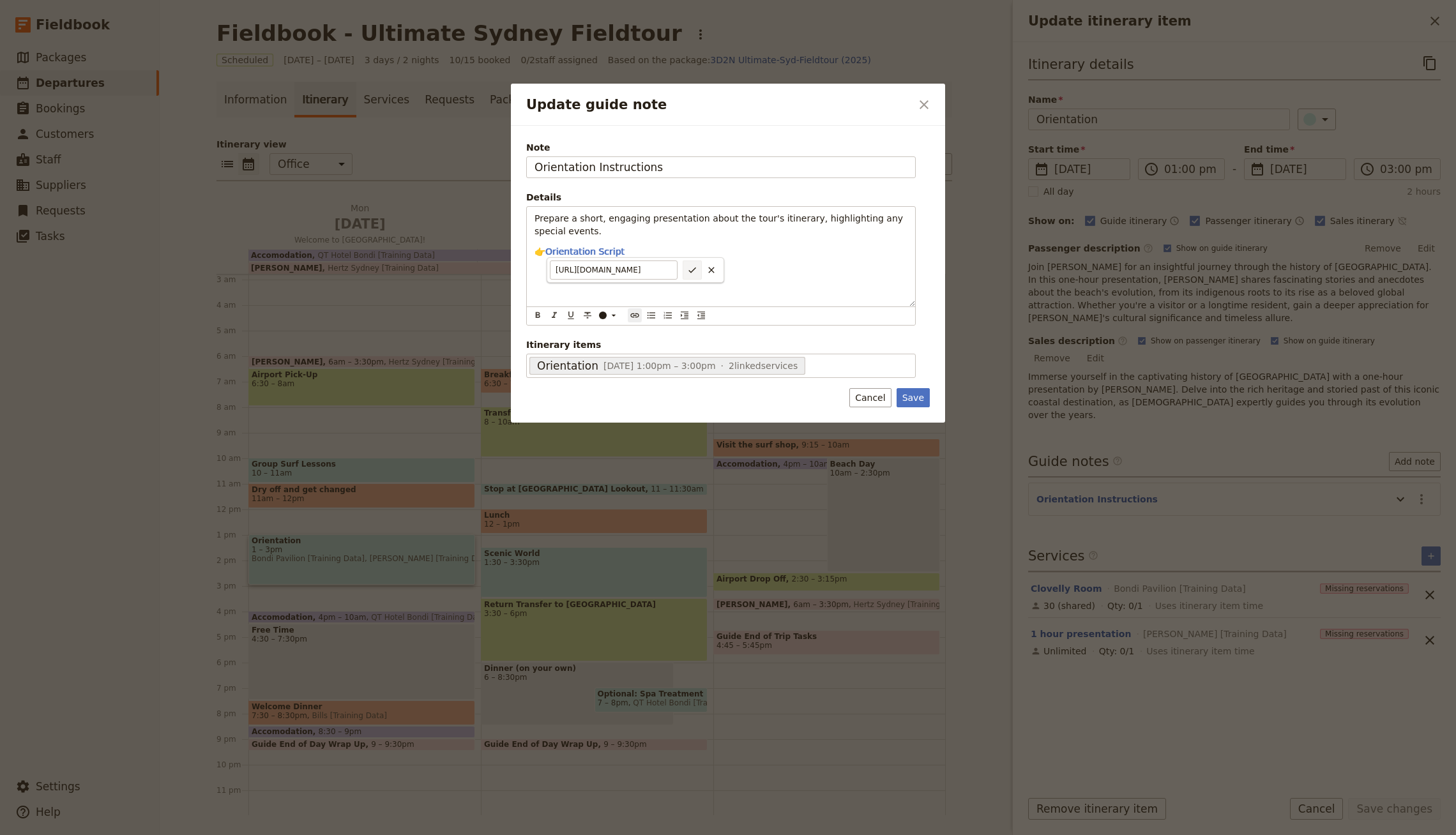
scroll to position [0, 0]
click at [695, 270] on icon "Confirm link url changes" at bounding box center [692, 270] width 10 height 10
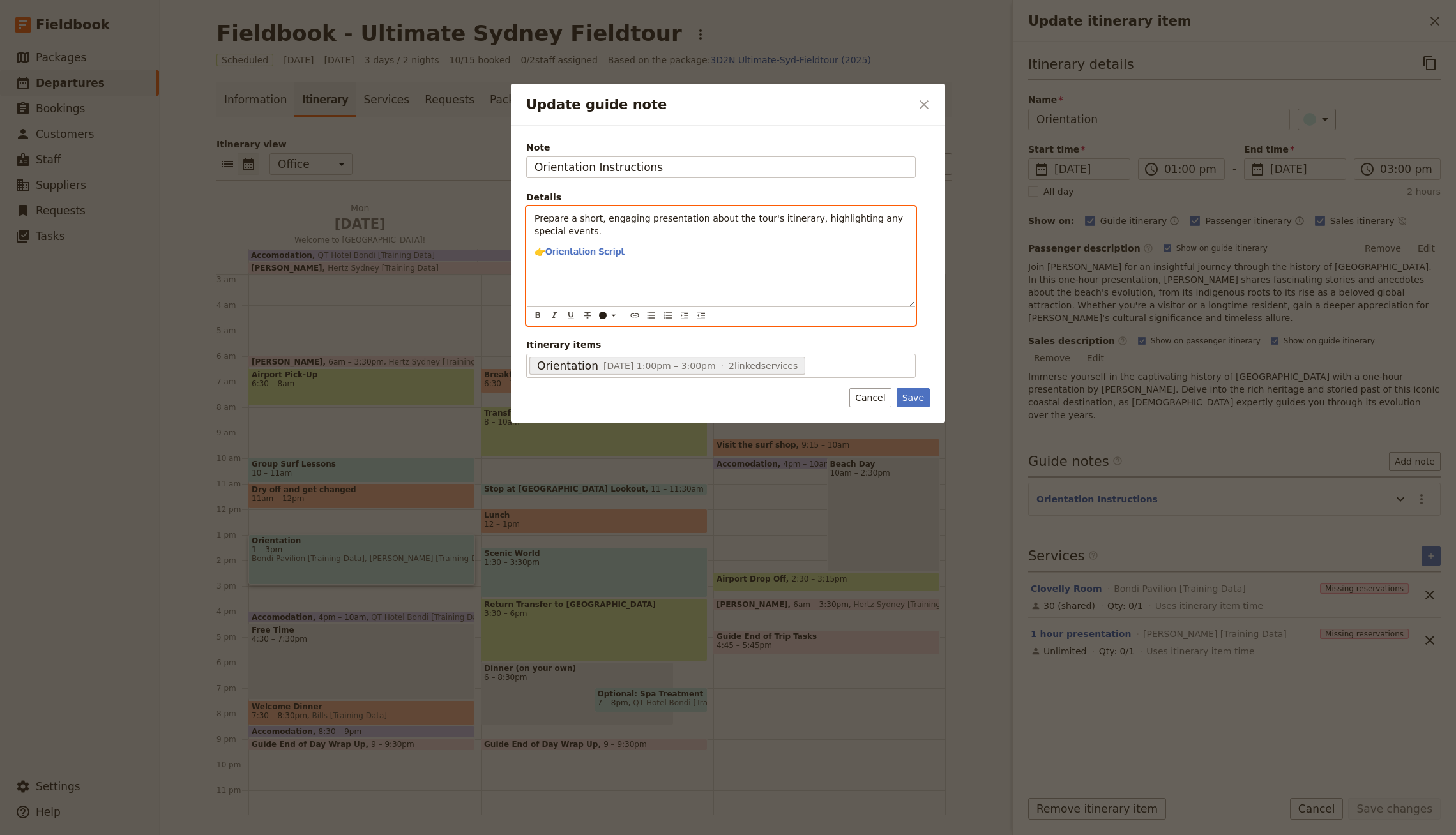
click at [765, 233] on p "Prepare a short, engaging presentation about the tour's itinerary, highlighting…" at bounding box center [721, 225] width 373 height 25
click at [569, 251] on span "Orientation Script" at bounding box center [584, 251] width 79 height 10
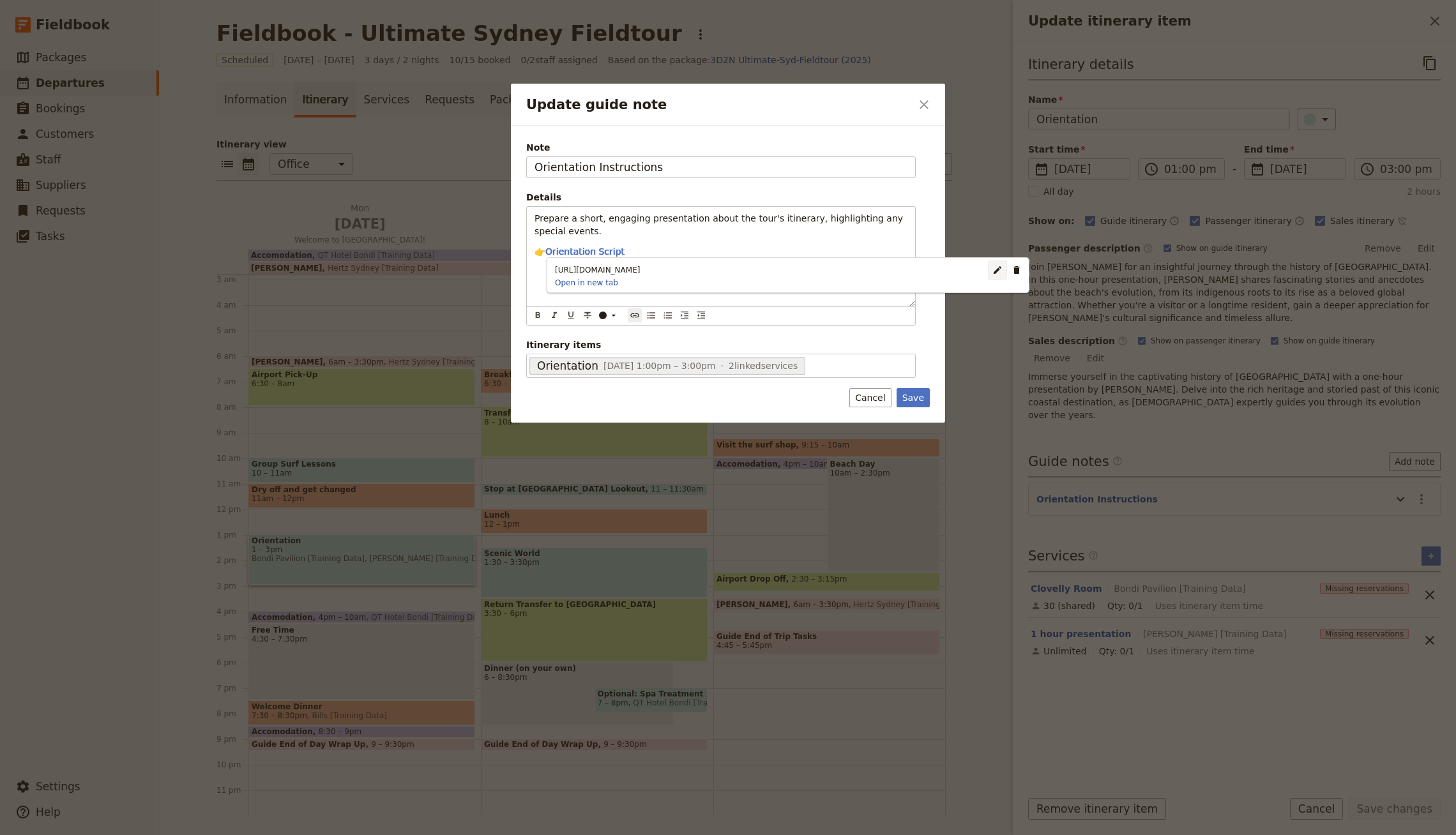
click at [988, 274] on button "​" at bounding box center [997, 270] width 19 height 19
drag, startPoint x: 647, startPoint y: 268, endPoint x: 596, endPoint y: 274, distance: 51.4
click at [683, 272] on div "[URL][DOMAIN_NAME] ​" at bounding box center [625, 270] width 152 height 19
click at [595, 274] on input "[URL][DOMAIN_NAME]" at bounding box center [614, 270] width 127 height 19
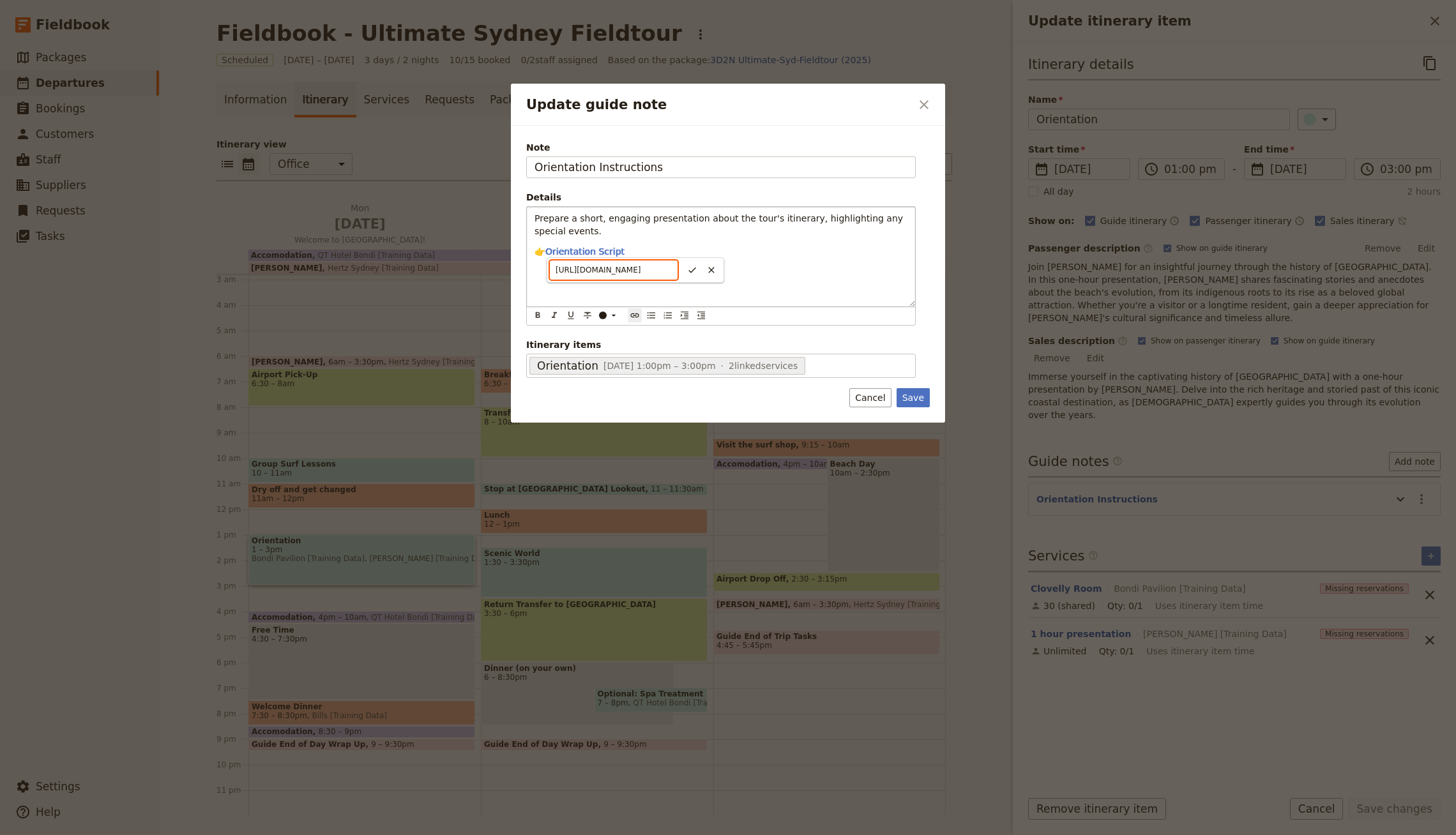
scroll to position [0, 157]
type input "[URL][DOMAIN_NAME]"
click at [689, 277] on button "​" at bounding box center [692, 270] width 19 height 19
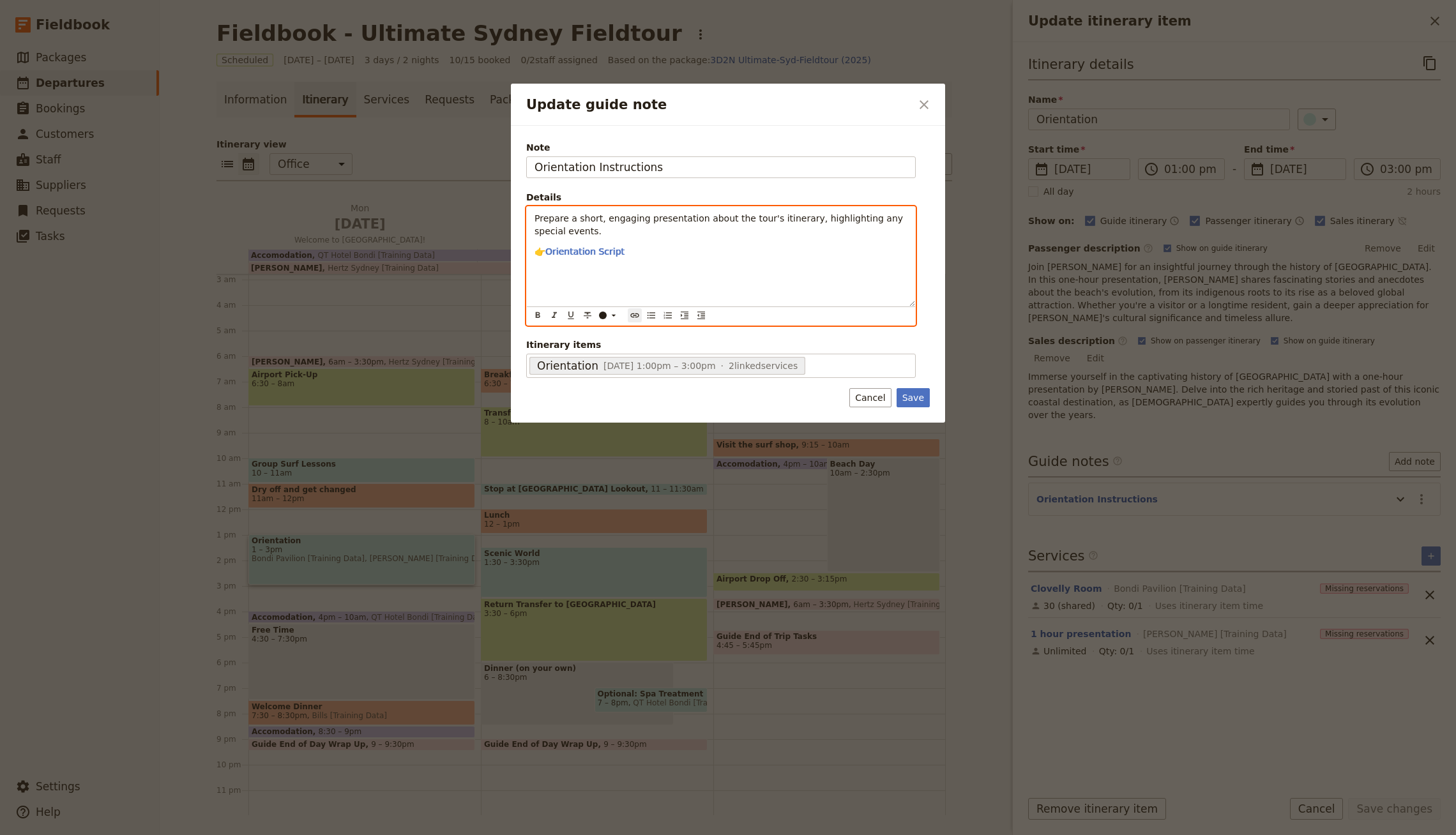
scroll to position [0, 0]
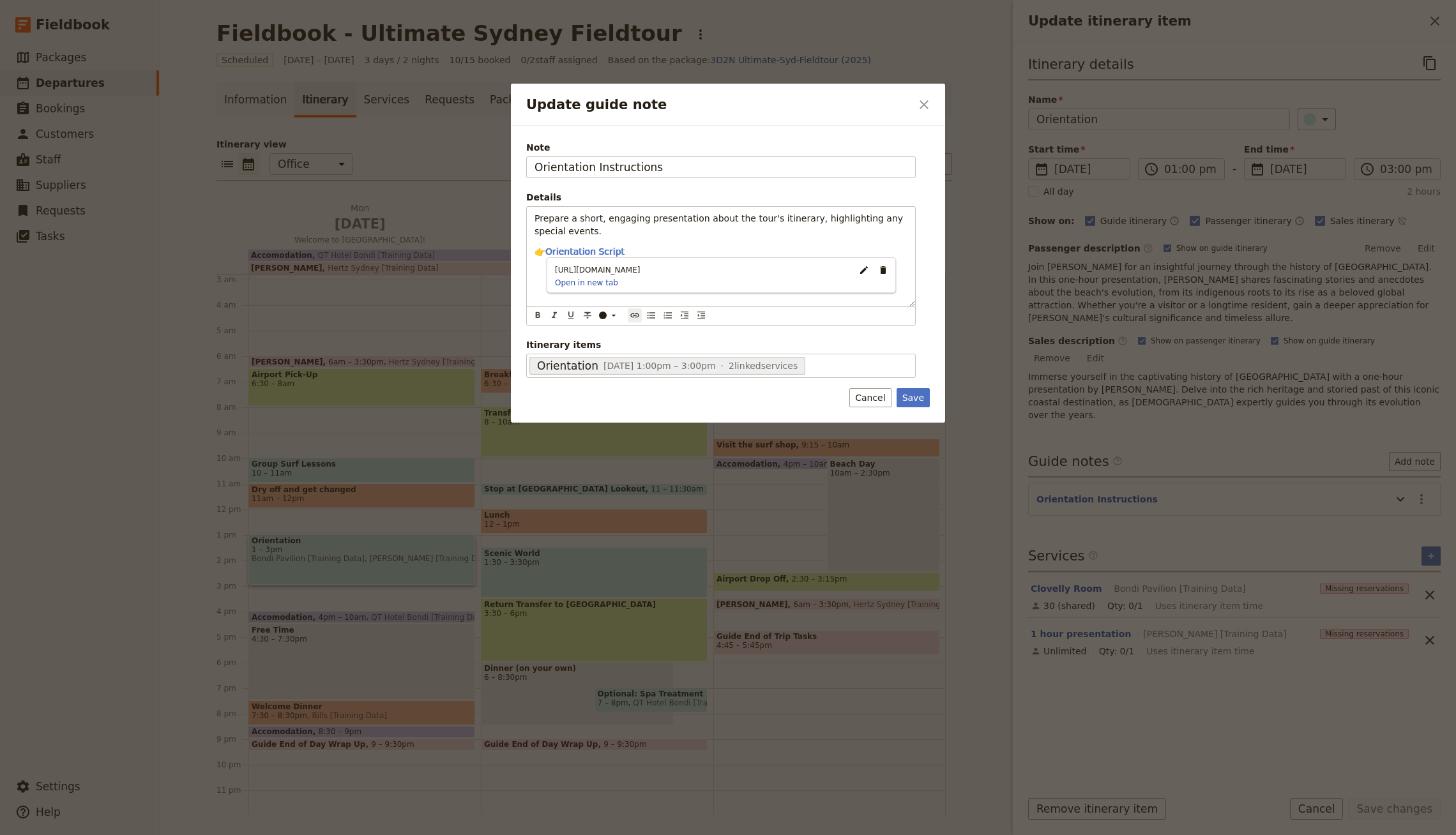
click at [1137, 201] on div at bounding box center [728, 418] width 1456 height 835
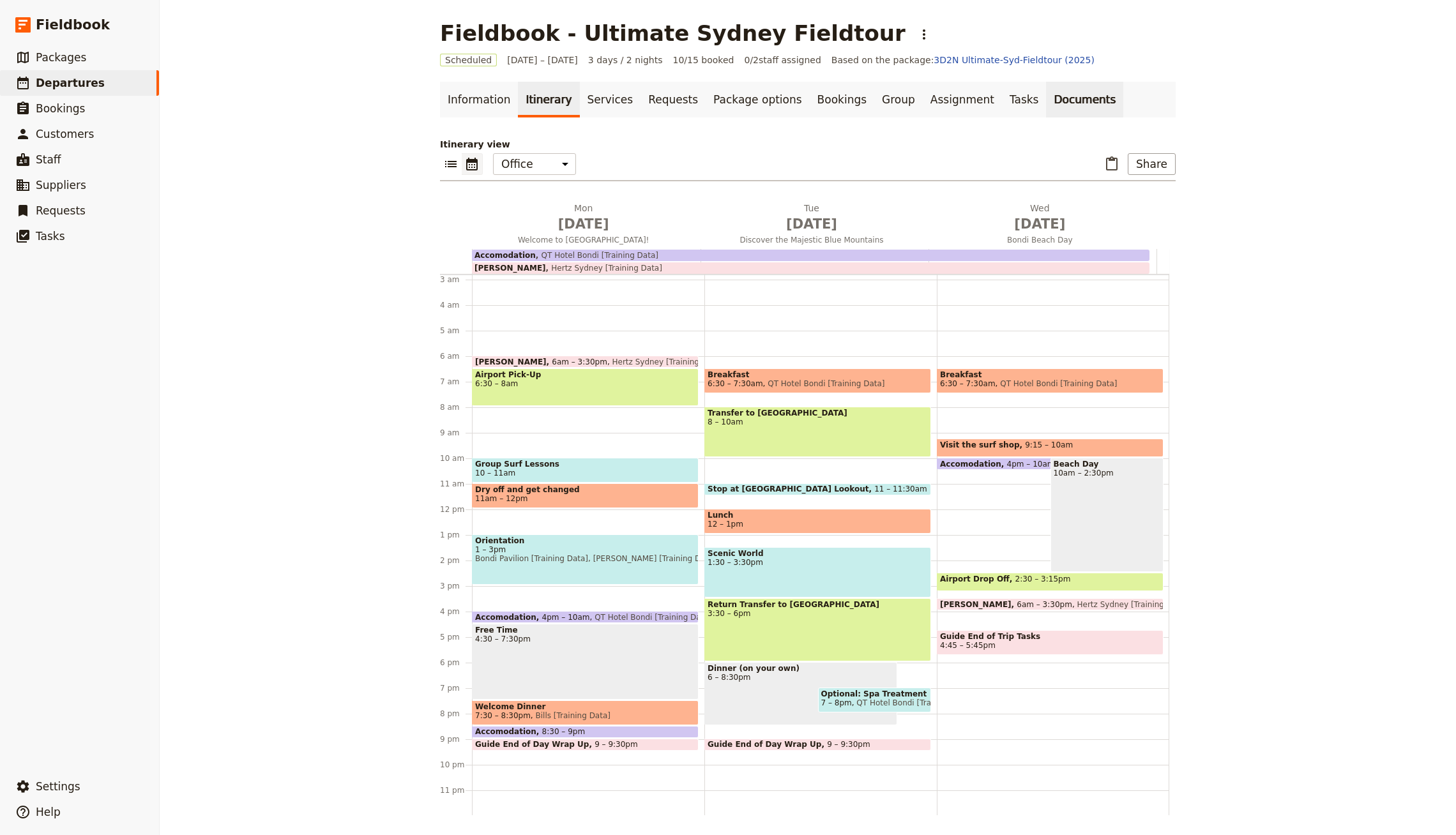
click at [1062, 90] on link "Documents" at bounding box center [1085, 99] width 77 height 35
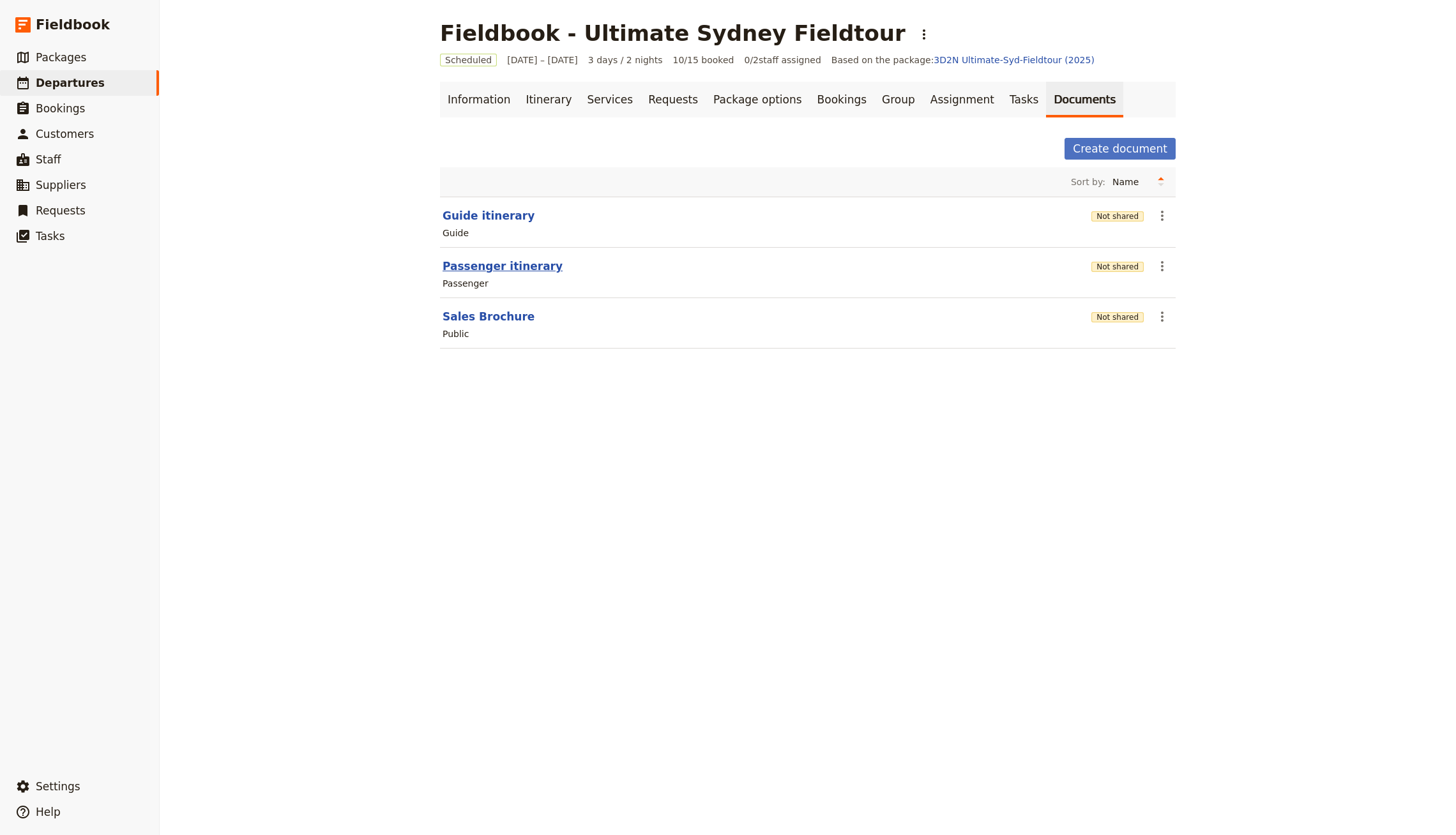
click at [498, 272] on button "Passenger itinerary" at bounding box center [503, 266] width 120 height 15
select select "PASSENGER"
select select "RUN_SHEET"
select select "DEFAULT"
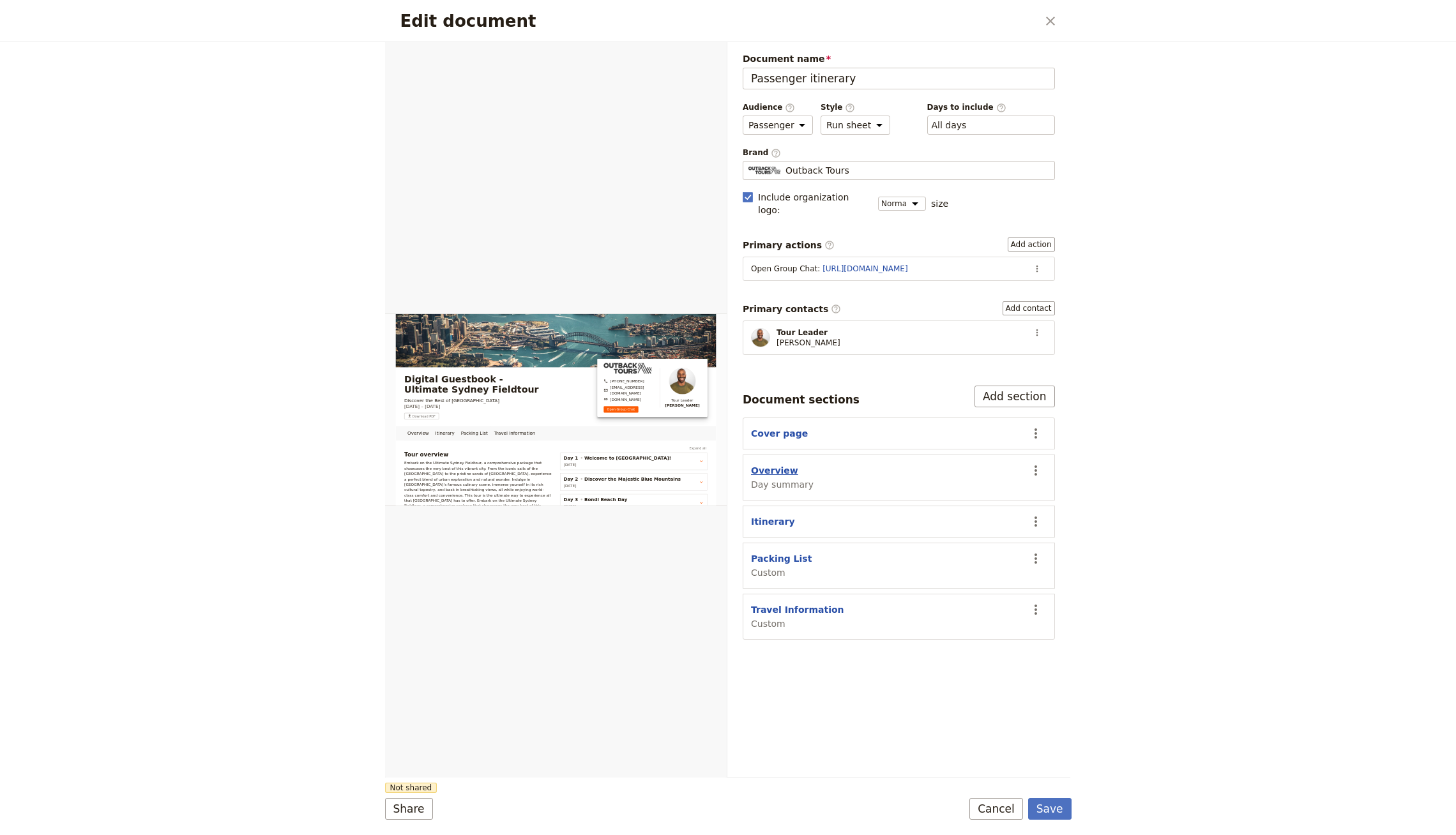
click at [772, 464] on button "Overview" at bounding box center [775, 470] width 47 height 13
select select "DAY_SUMMARY"
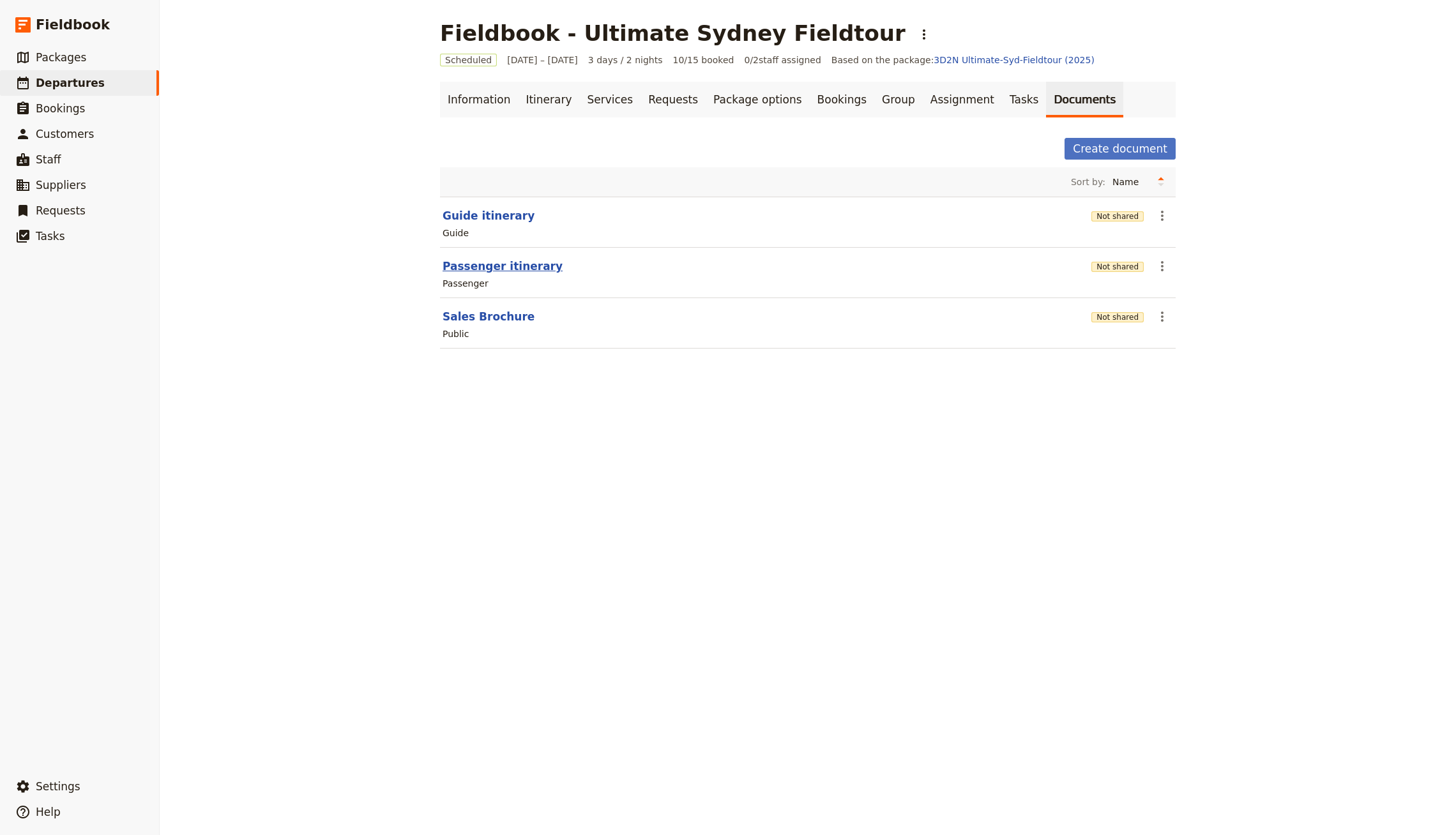
click at [485, 266] on button "Passenger itinerary" at bounding box center [503, 266] width 120 height 15
select select "PASSENGER"
select select "RUN_SHEET"
select select "DEFAULT"
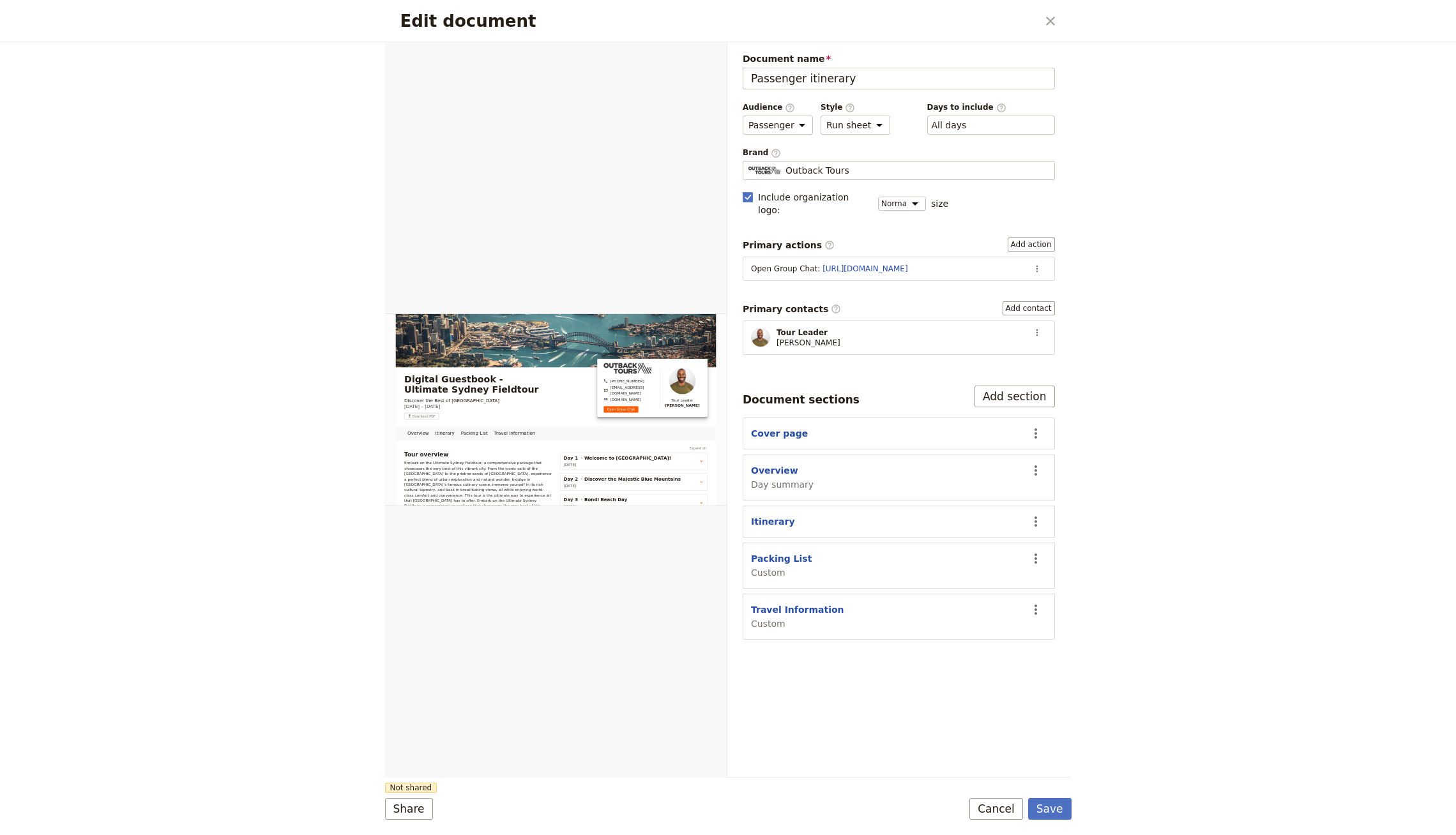
click at [773, 454] on section "Overview Day summary ​" at bounding box center [898, 477] width 312 height 46
click at [796, 464] on div "Overview Day summary" at bounding box center [783, 477] width 63 height 27
click at [725, 463] on div "Edit document" at bounding box center [556, 410] width 341 height 736
click at [769, 464] on button "Overview" at bounding box center [775, 470] width 47 height 13
select select "DAY_SUMMARY"
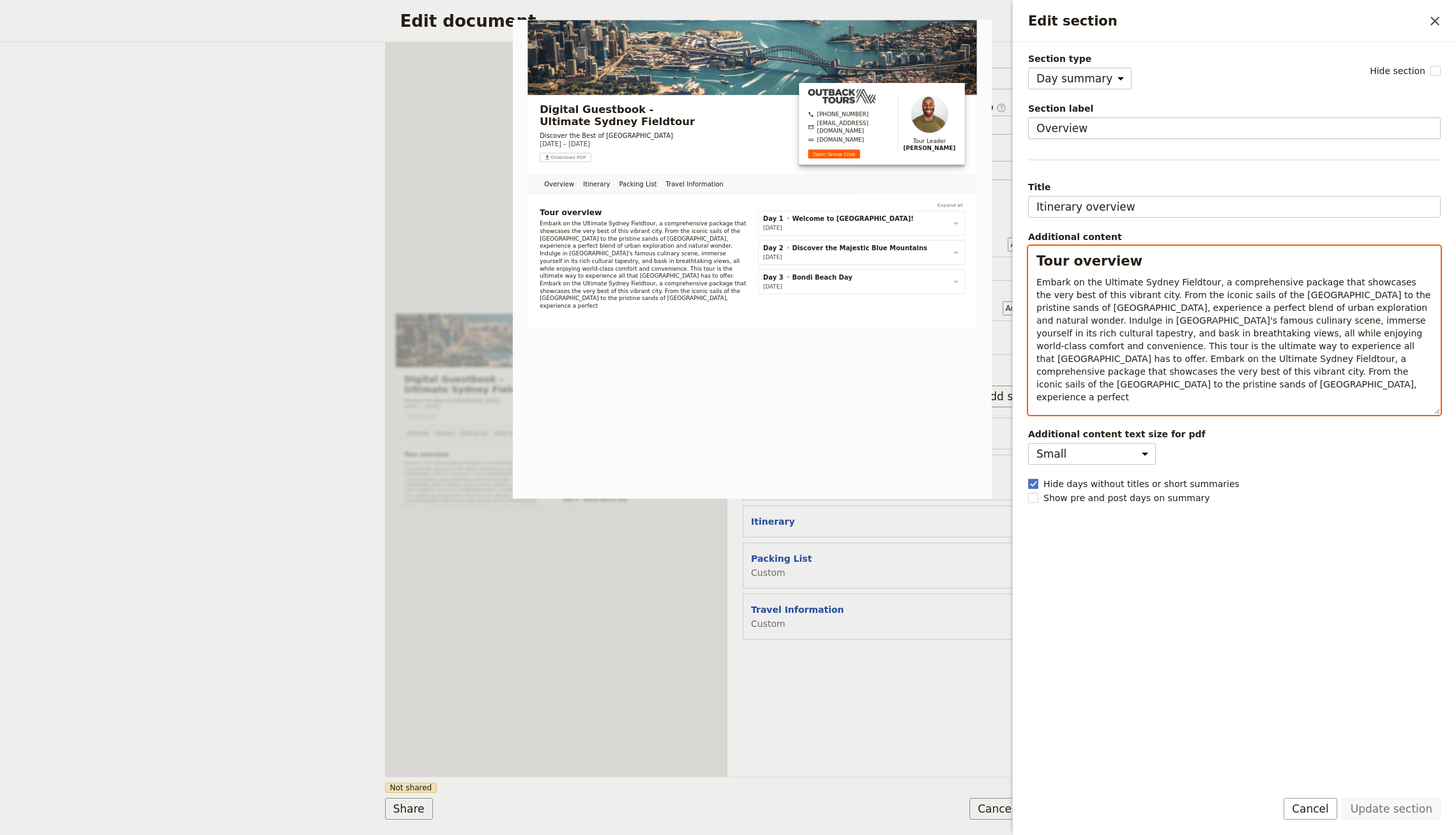
drag, startPoint x: 1122, startPoint y: 334, endPoint x: 1156, endPoint y: 359, distance: 42.2
click at [1122, 334] on span "Embark on the Ultimate Sydney Fieldtour, a comprehensive package that showcases…" at bounding box center [1235, 339] width 397 height 125
click at [1115, 383] on p "Embark on the Ultimate Sydney Fieldtour, a comprehensive package that showcases…" at bounding box center [1234, 340] width 396 height 127
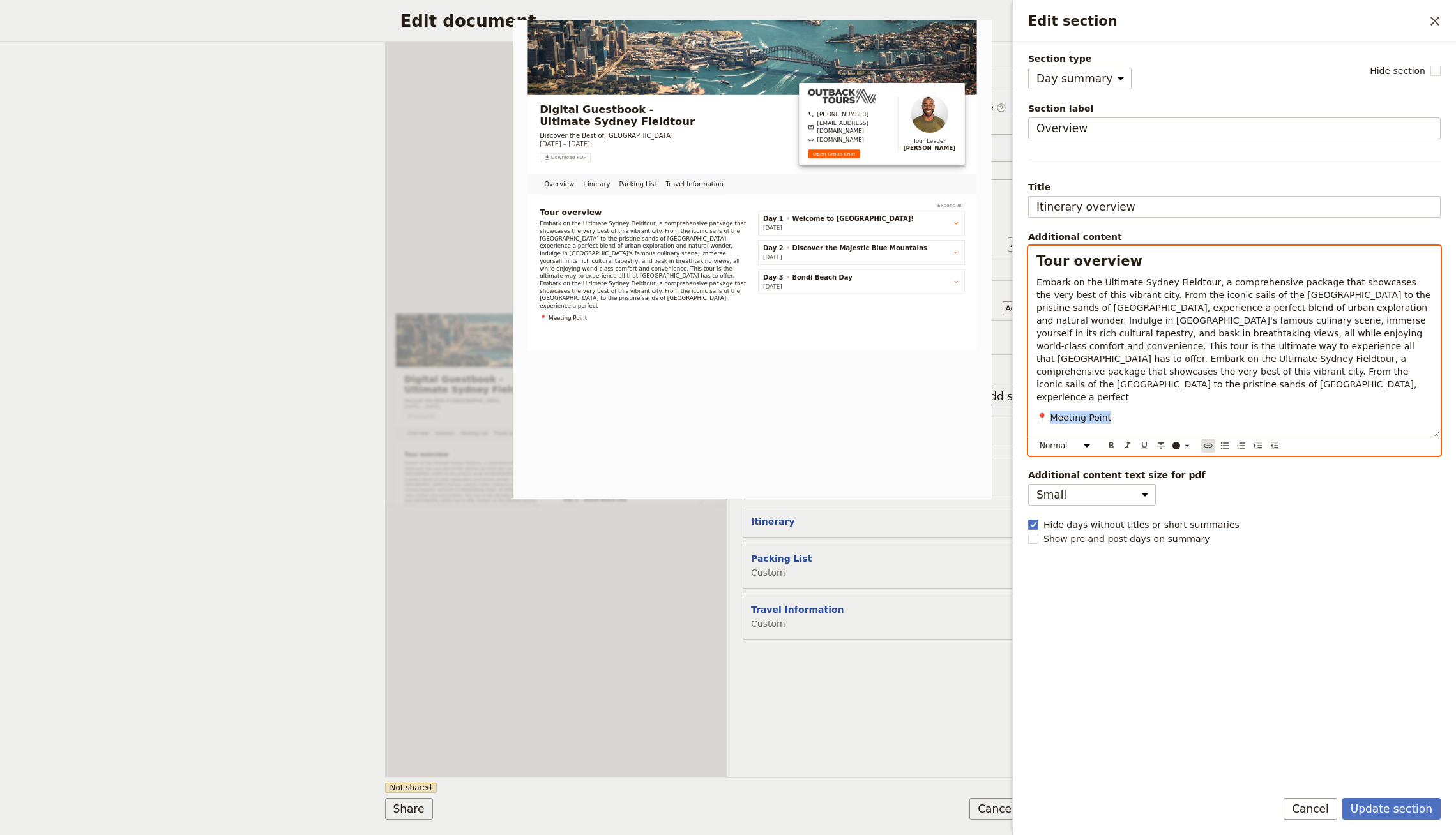
click at [1204, 445] on icon "Insert link" at bounding box center [1208, 446] width 9 height 5
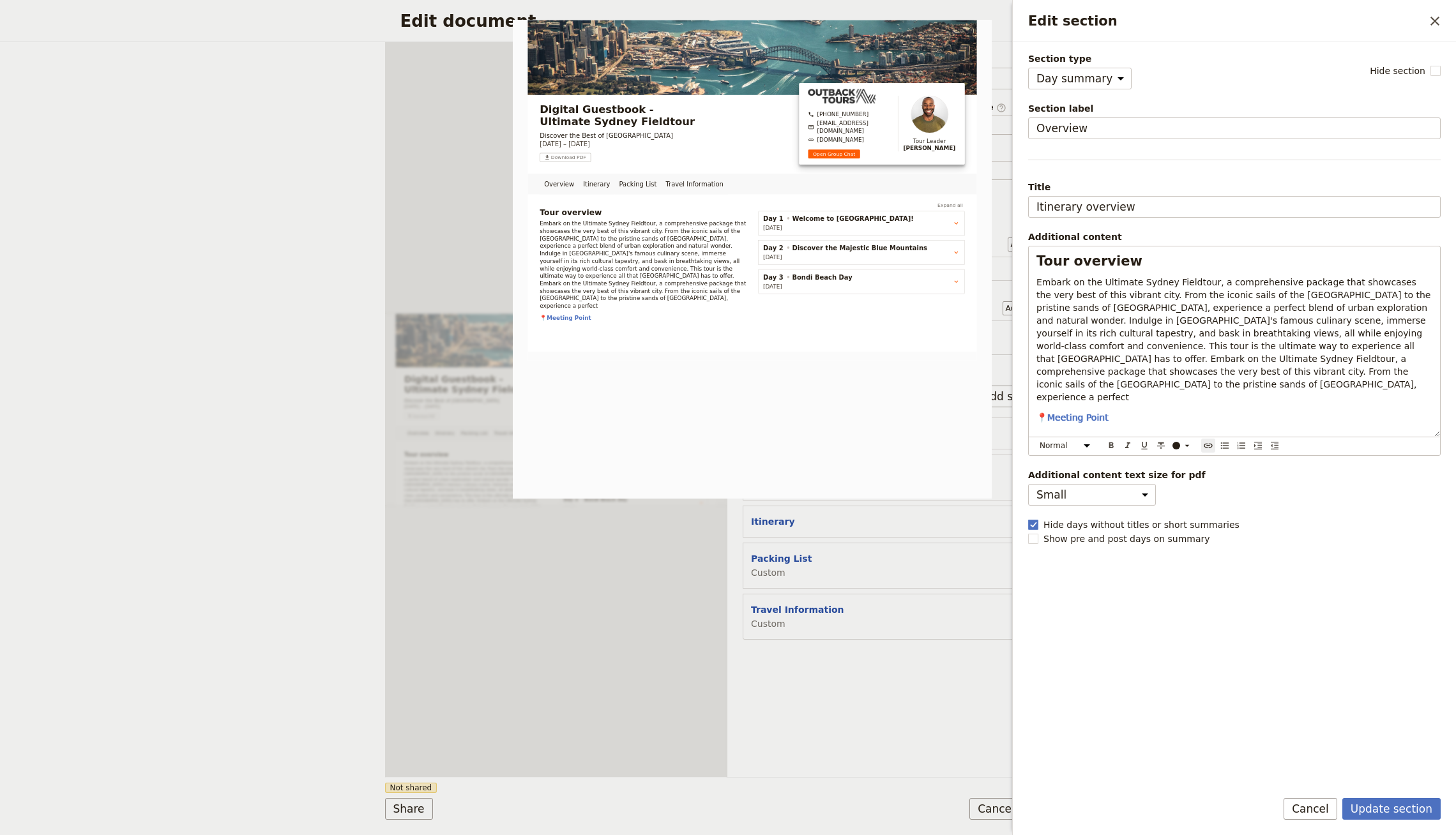
type input "[URL][DOMAIN_NAME]"
drag, startPoint x: 1086, startPoint y: 417, endPoint x: 1023, endPoint y: 417, distance: 63.0
click at [1017, 416] on body "Fieldbook ​ ​ Fieldbook ​ ​ Packages ​ Departures ​ Bookings ​ Customers ​ Staf…" at bounding box center [728, 418] width 1456 height 835
click at [0, 0] on input "[URL][DOMAIN_NAME]" at bounding box center [0, 0] width 0 height 0
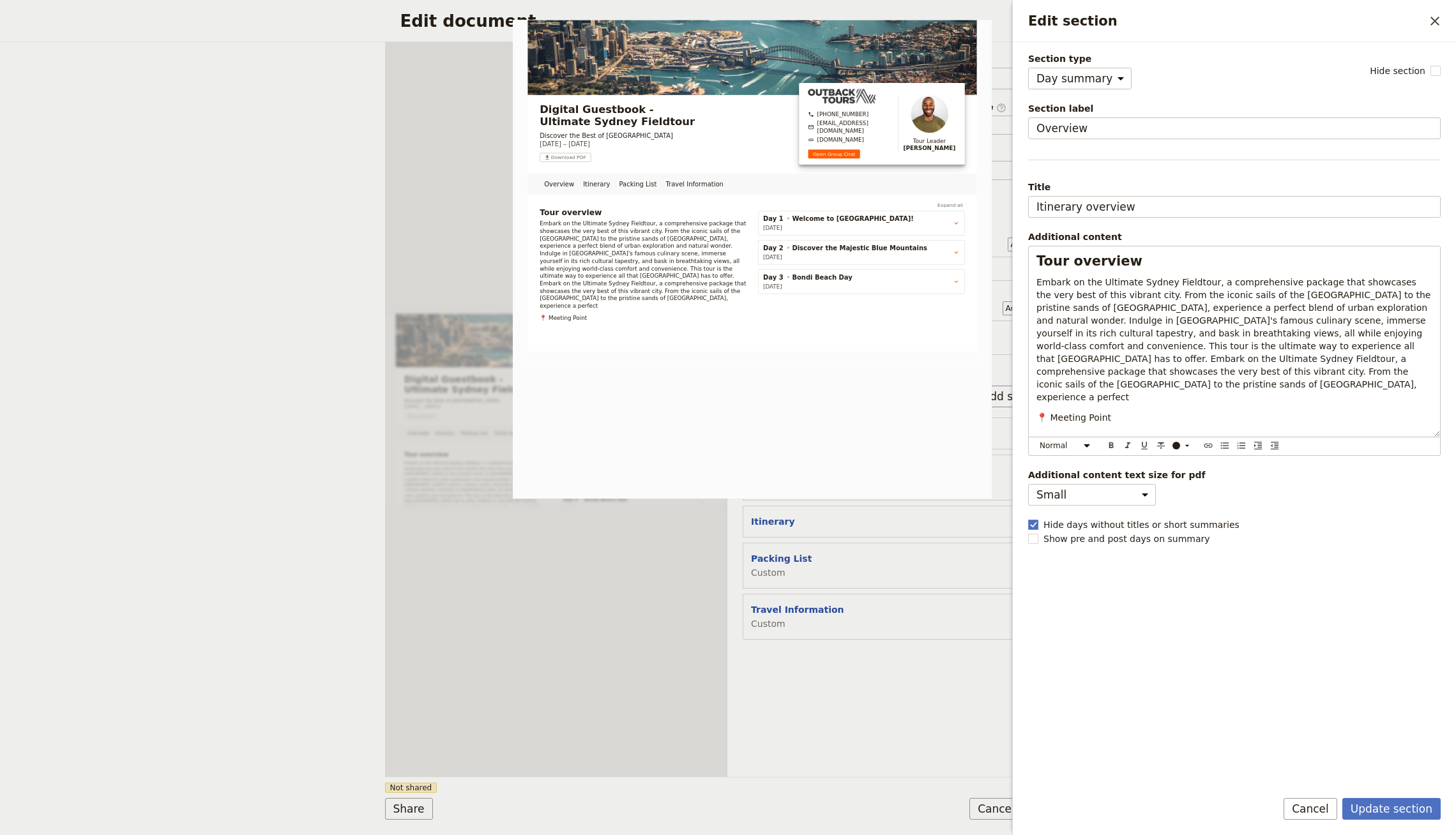
click at [1361, 797] on form "Section type Cover page Day summary Itinerary Custom Hide section Section label…" at bounding box center [1234, 439] width 443 height 793
click at [1374, 806] on button "Update section" at bounding box center [1391, 809] width 98 height 22
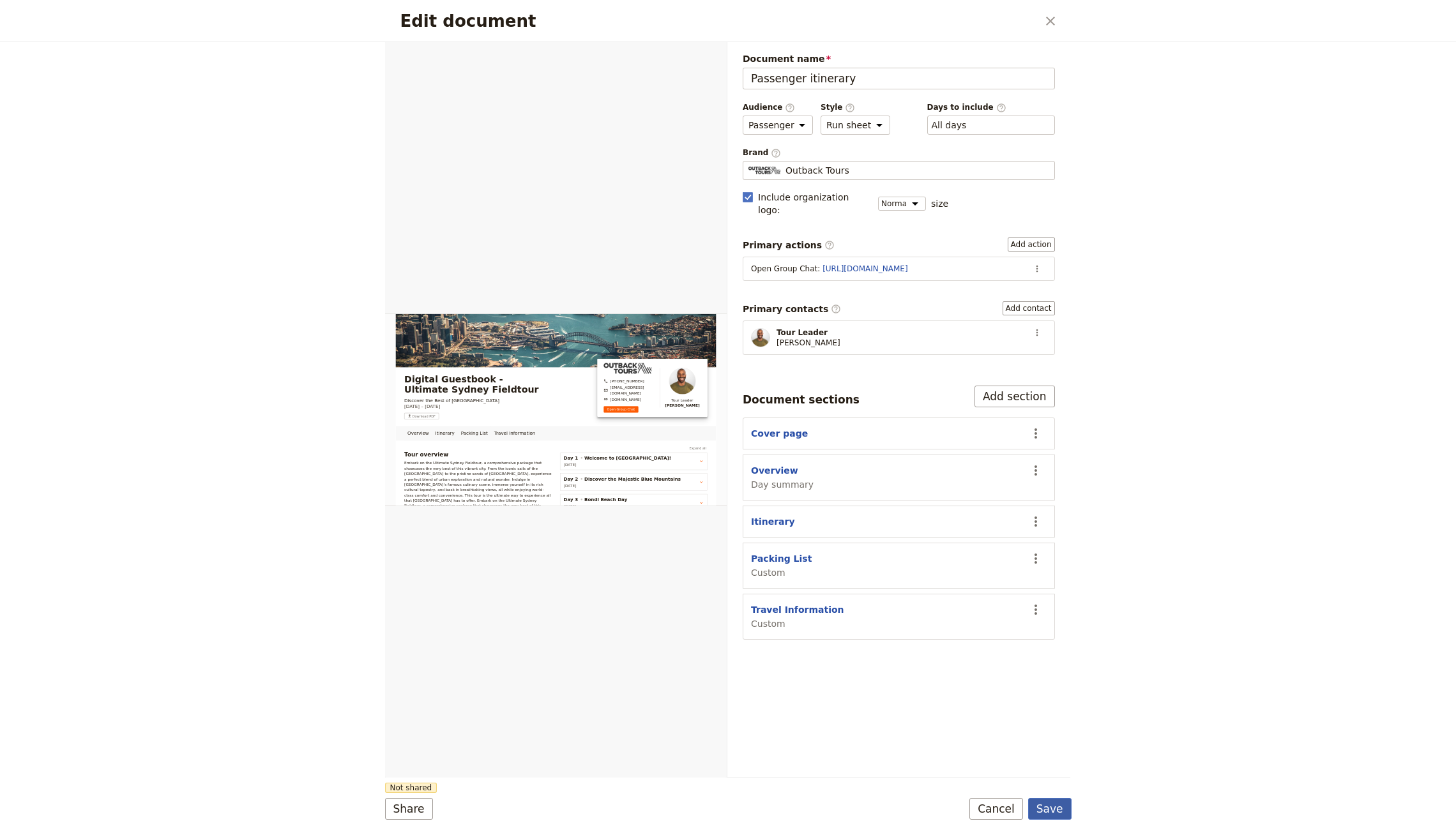
click at [1063, 806] on button "Save" at bounding box center [1049, 809] width 43 height 22
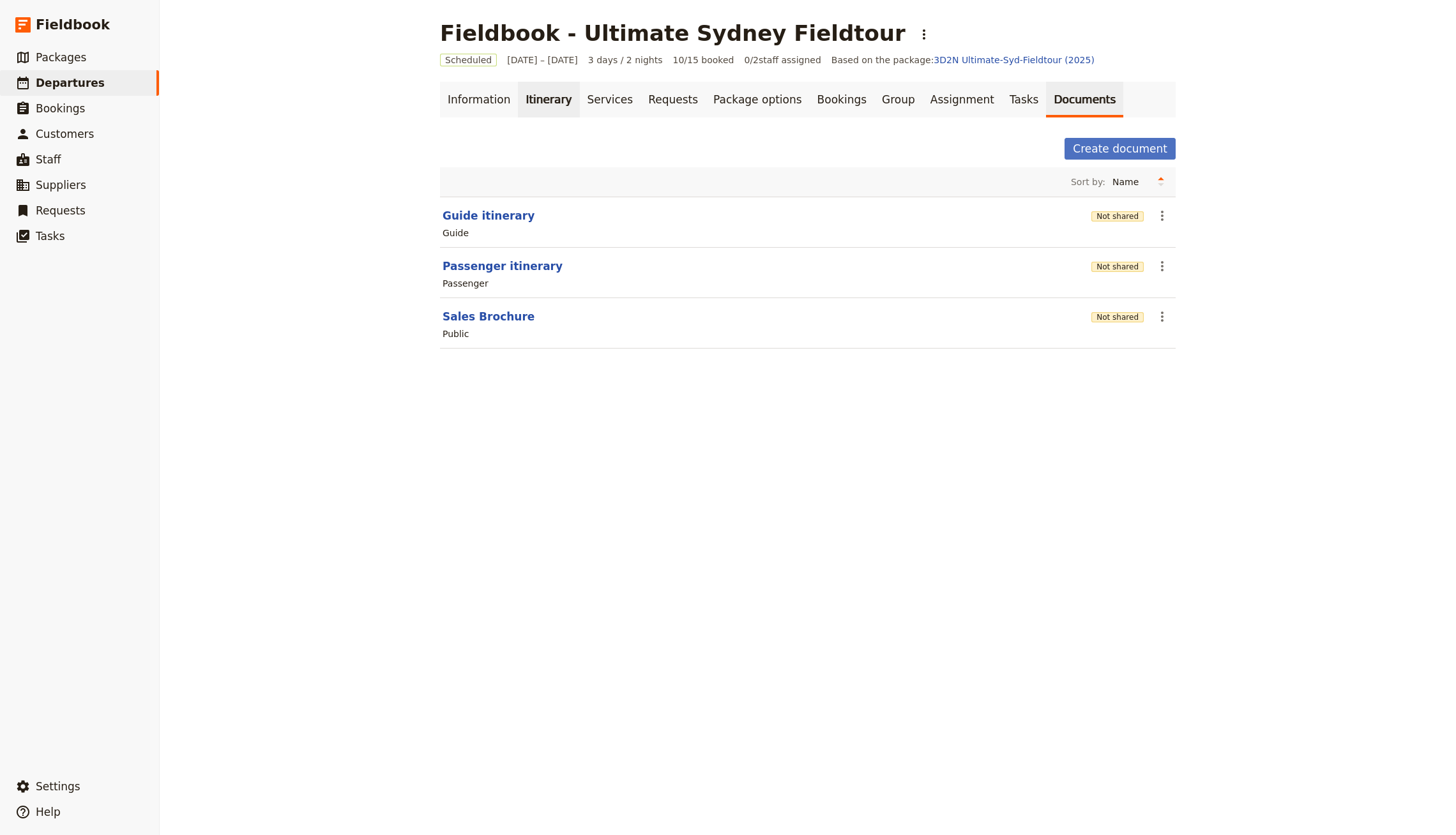
click at [542, 87] on link "Itinerary" at bounding box center [548, 99] width 61 height 35
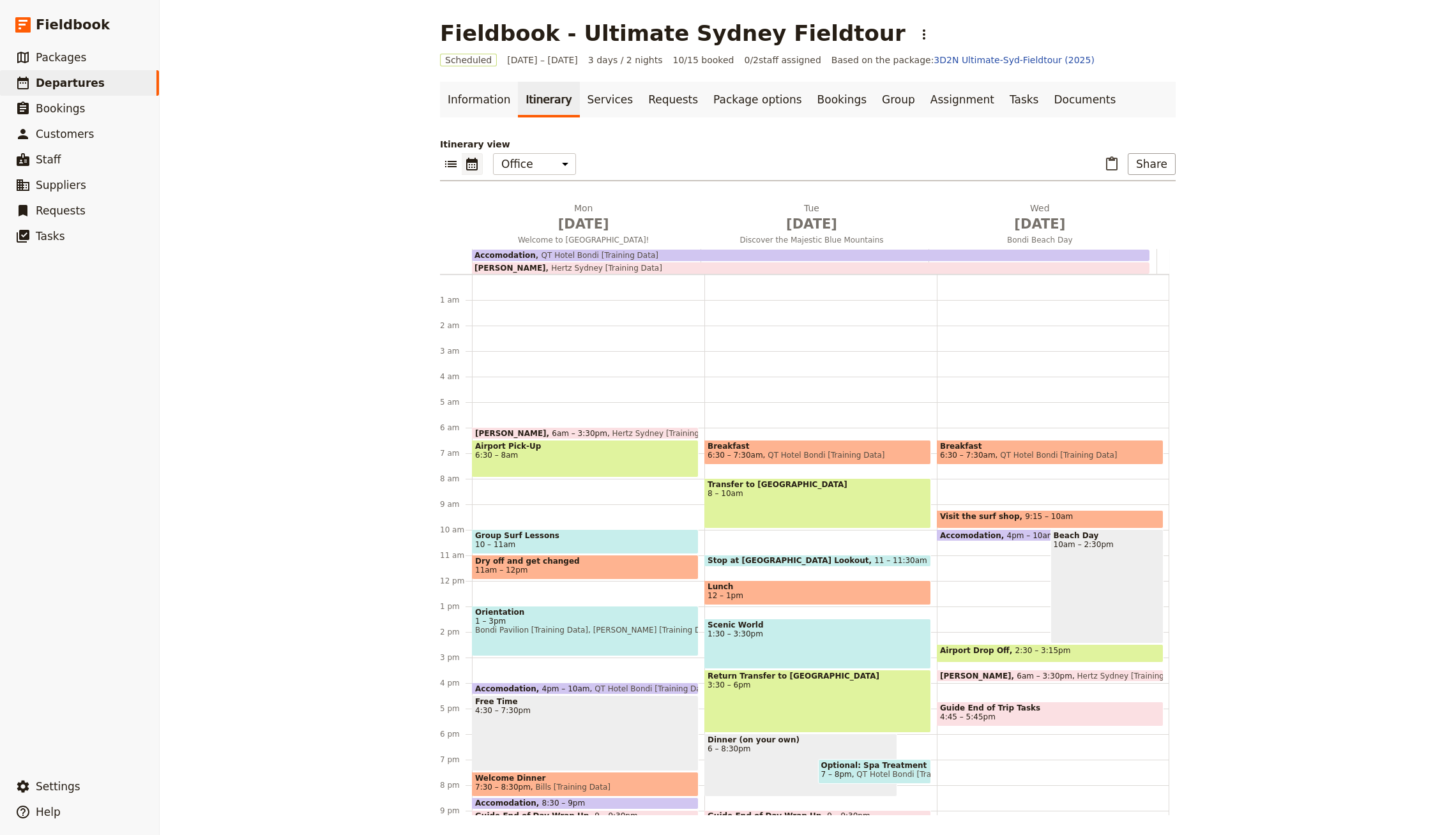
scroll to position [72, 0]
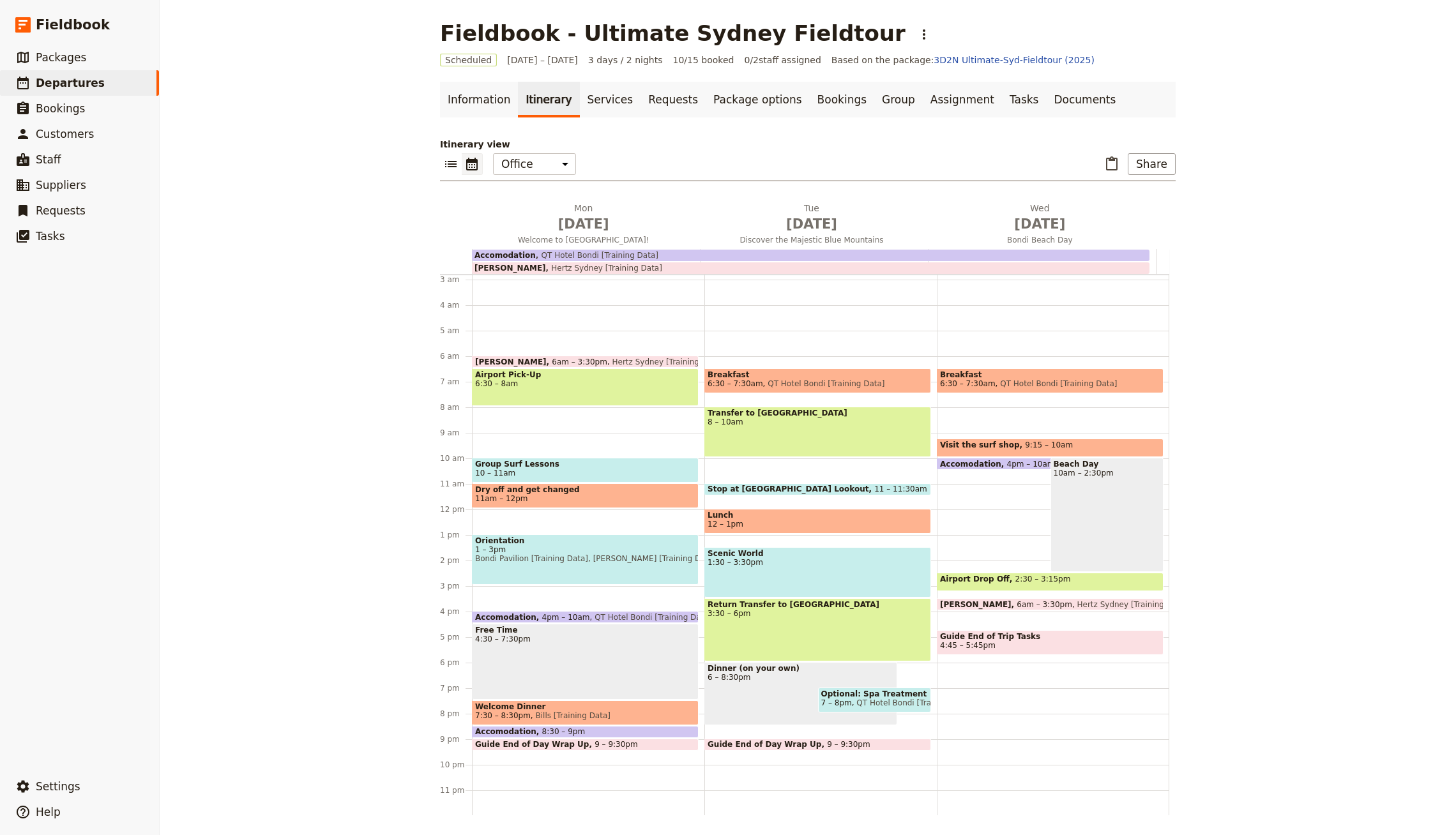
click at [542, 565] on div "Orientation 1 – 3pm [GEOGRAPHIC_DATA] [Training Data], [PERSON_NAME] [Training …" at bounding box center [585, 560] width 227 height 50
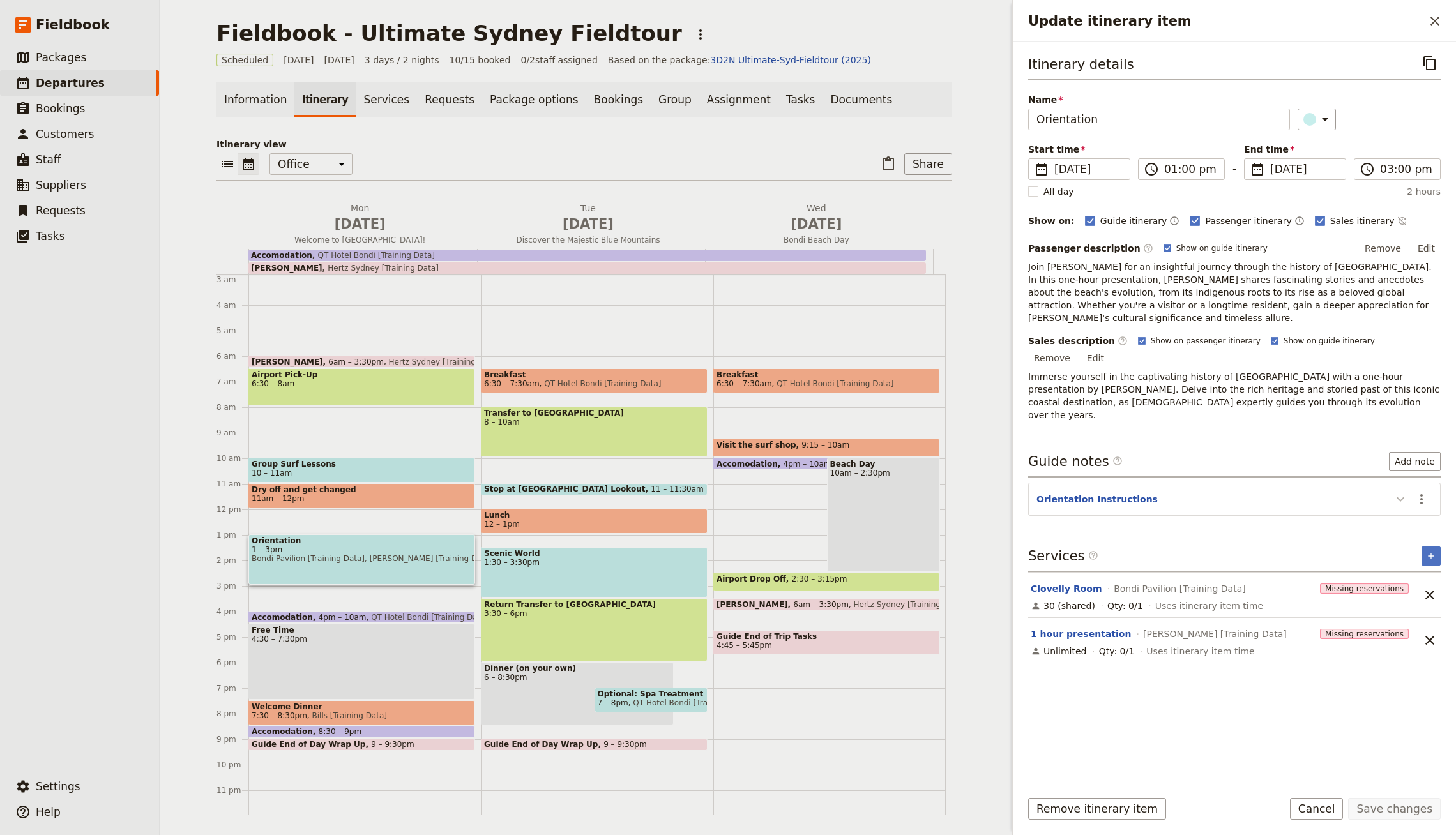
drag, startPoint x: 1382, startPoint y: 456, endPoint x: 1399, endPoint y: 454, distance: 17.1
click at [1383, 493] on header "Orientation Instructions" at bounding box center [1211, 500] width 348 height 15
click at [1399, 491] on icon "Update itinerary item" at bounding box center [1400, 498] width 15 height 15
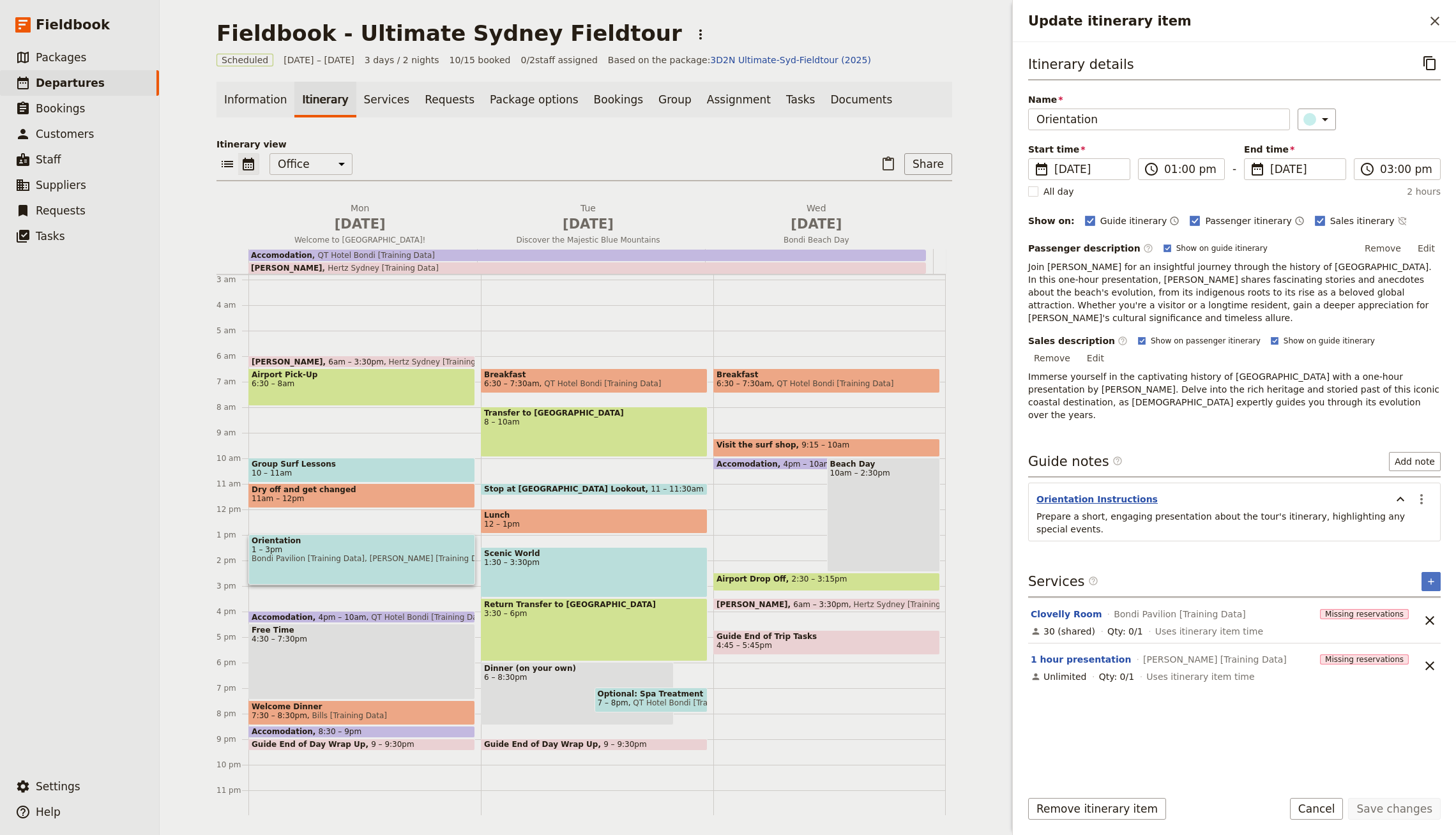
click at [1085, 493] on button "Orientation Instructions" at bounding box center [1097, 499] width 121 height 13
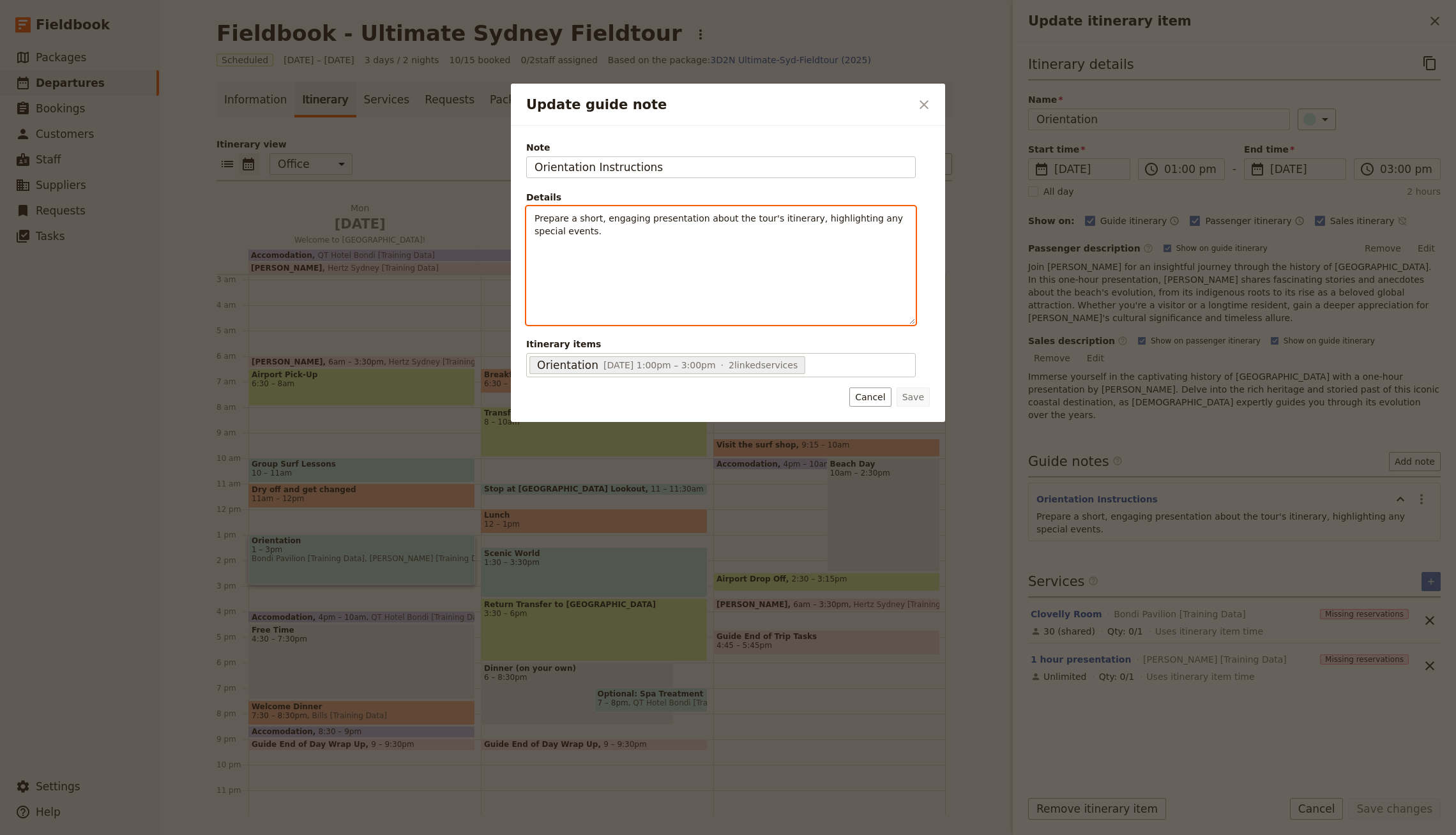
click at [717, 271] on div "Prepare a short, engaging presentation about the tour's itinerary, highlighting…" at bounding box center [721, 266] width 389 height 118
click at [613, 254] on div "Prepare a short, engaging presentation about the tour's itinerary, highlighting…" at bounding box center [721, 256] width 389 height 100
click at [558, 246] on p "Update guide note" at bounding box center [721, 252] width 373 height 13
click at [548, 246] on span "👉 Orientation Script" at bounding box center [581, 251] width 94 height 10
click at [632, 313] on icon "Insert link" at bounding box center [634, 315] width 9 height 5
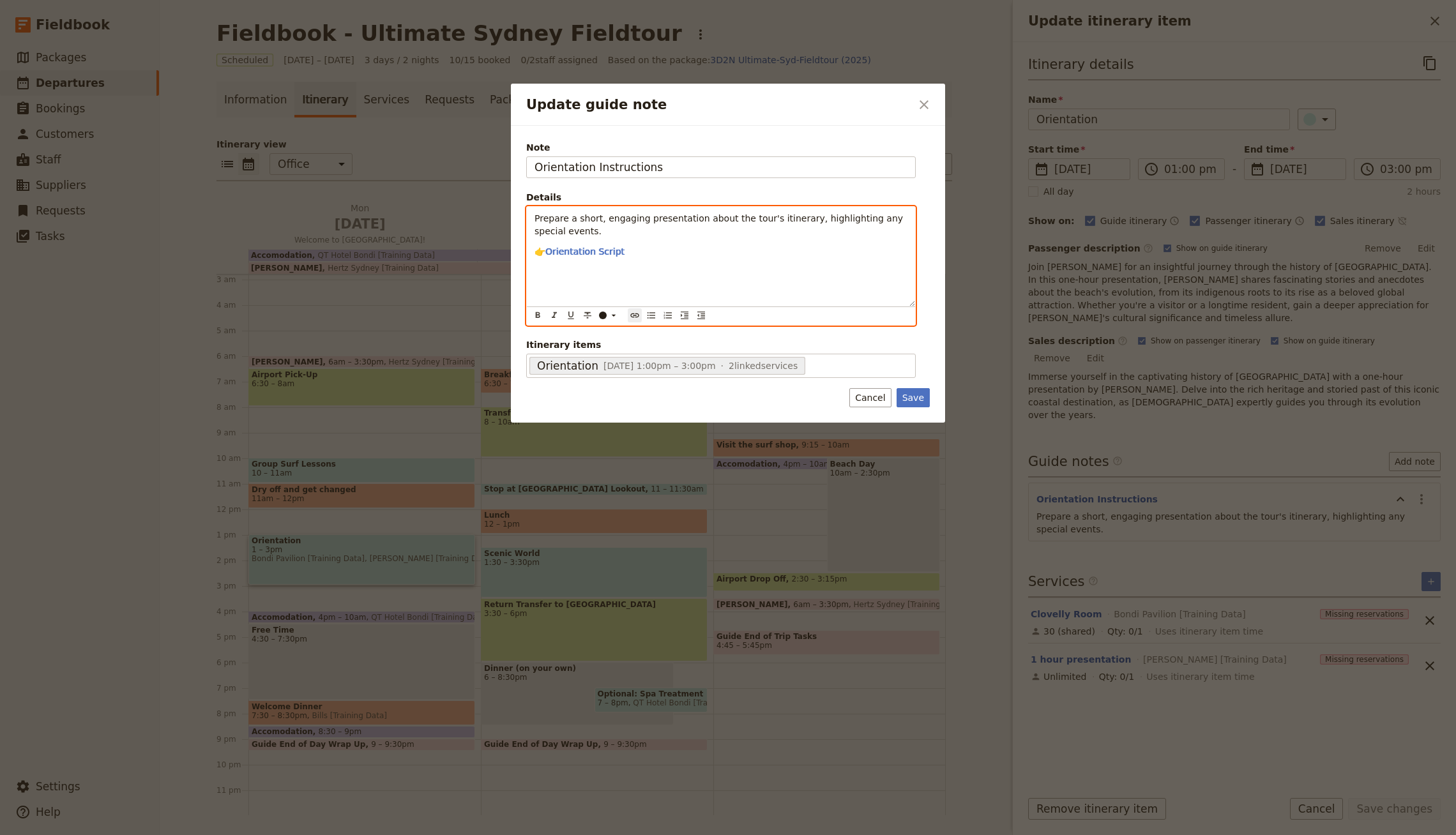
type input "[URL]"
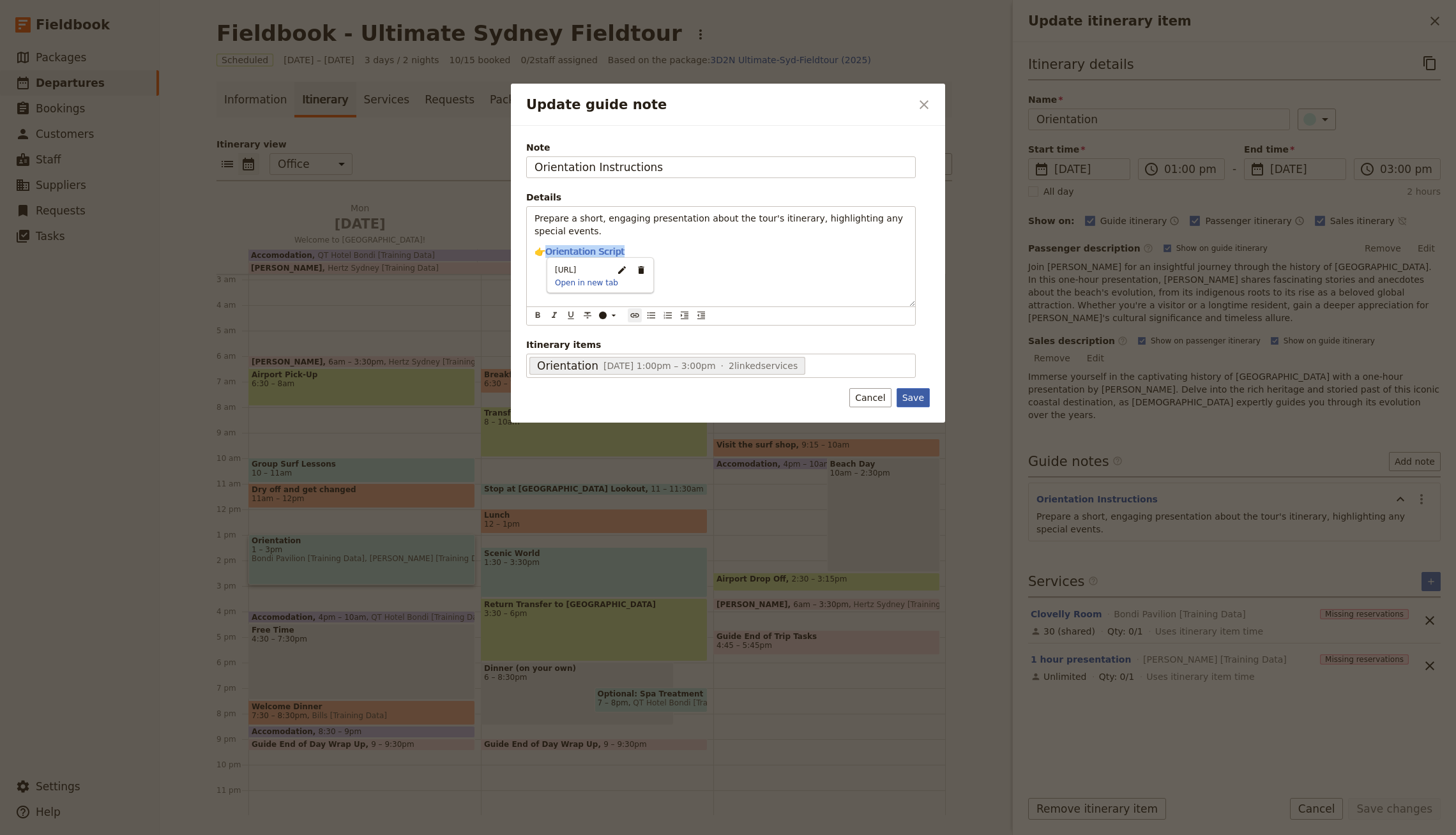
click at [912, 403] on button "Save" at bounding box center [913, 398] width 33 height 19
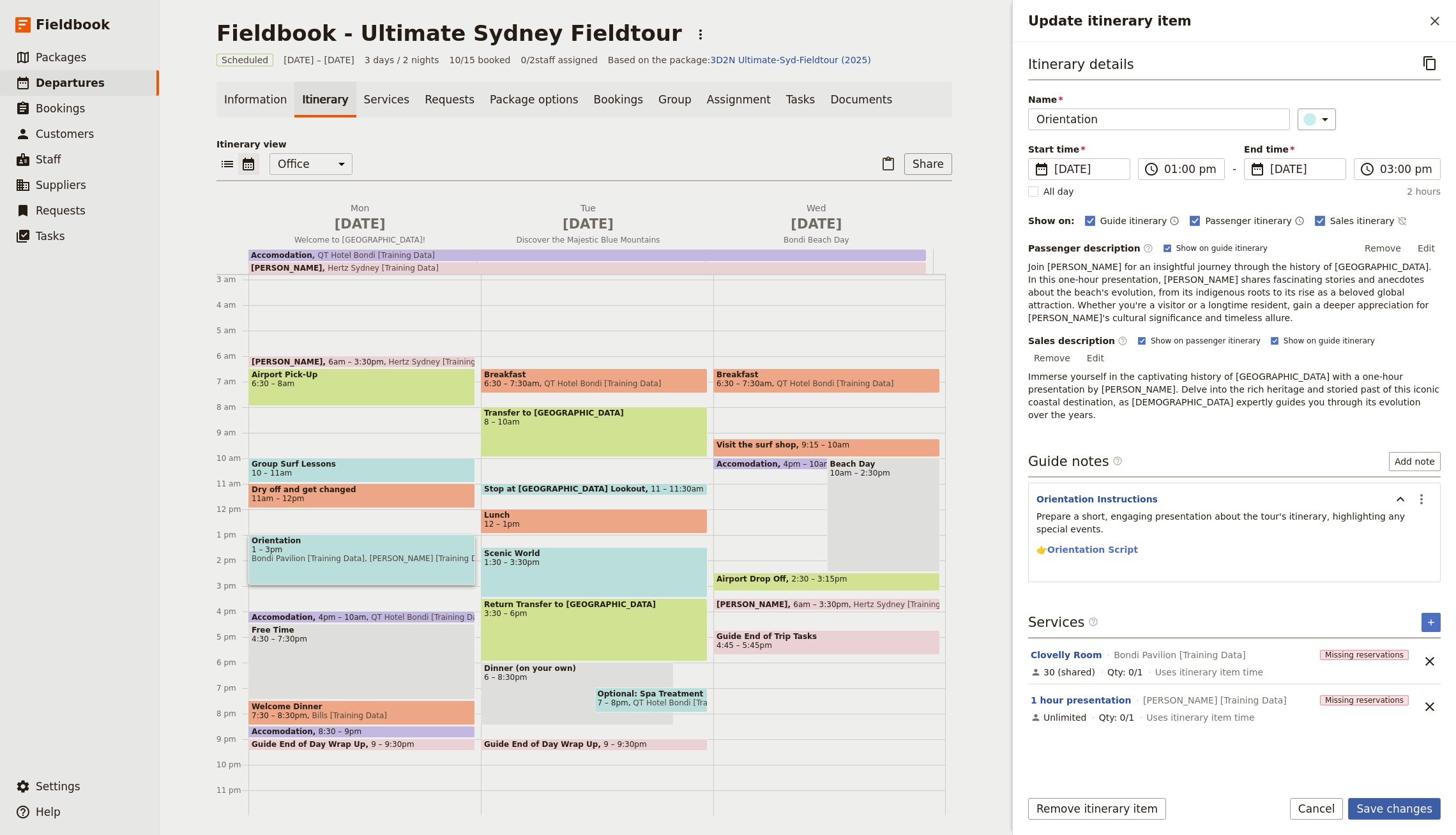
click at [1383, 818] on button "Save changes" at bounding box center [1395, 809] width 93 height 22
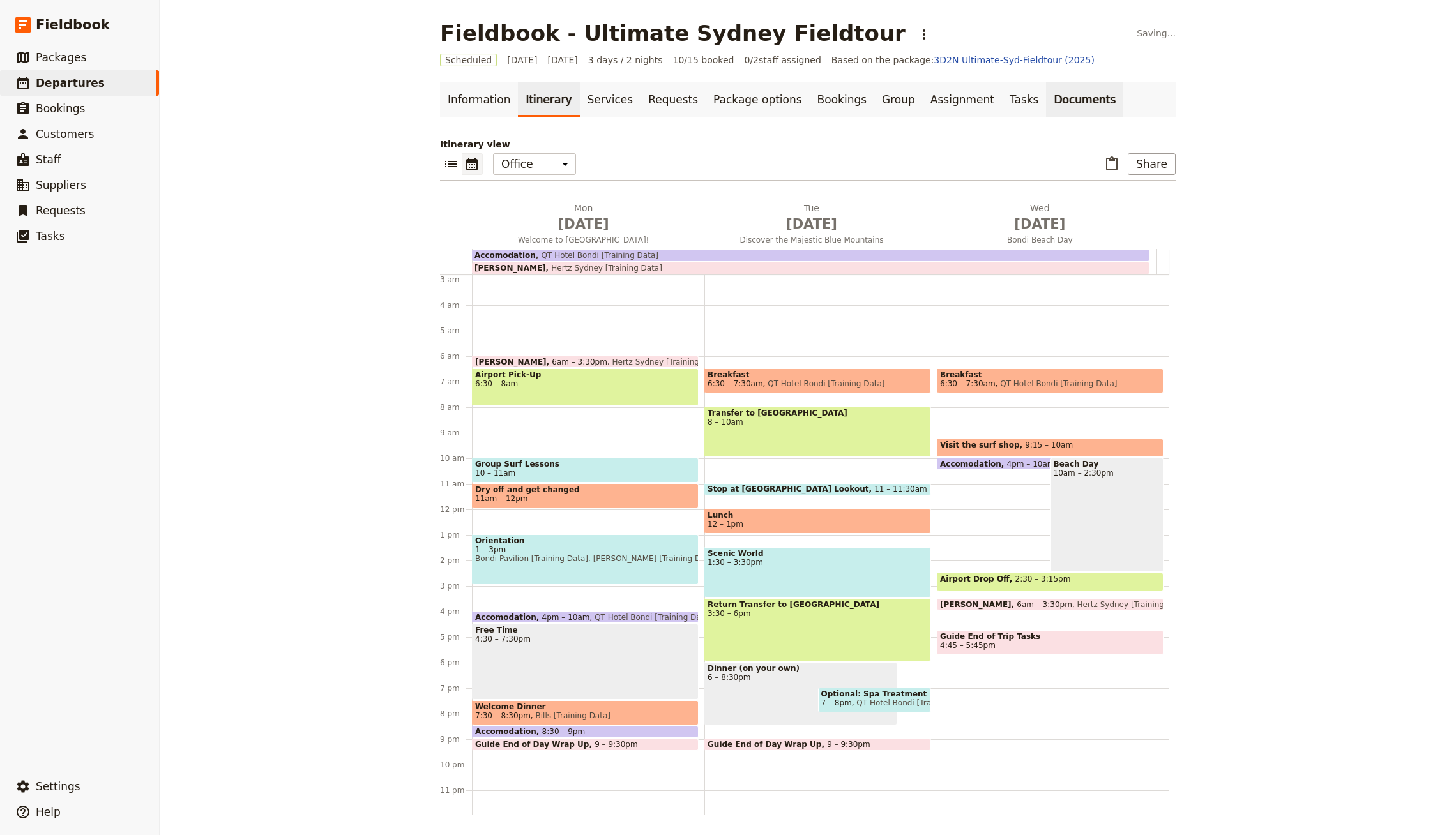
click at [1046, 92] on link "Documents" at bounding box center [1085, 99] width 77 height 35
click at [1163, 148] on p "Itinerary view" at bounding box center [807, 144] width 735 height 13
click at [1159, 159] on button "Share" at bounding box center [1152, 164] width 48 height 22
click at [1126, 192] on span "Guide itinerary" at bounding box center [1108, 191] width 67 height 13
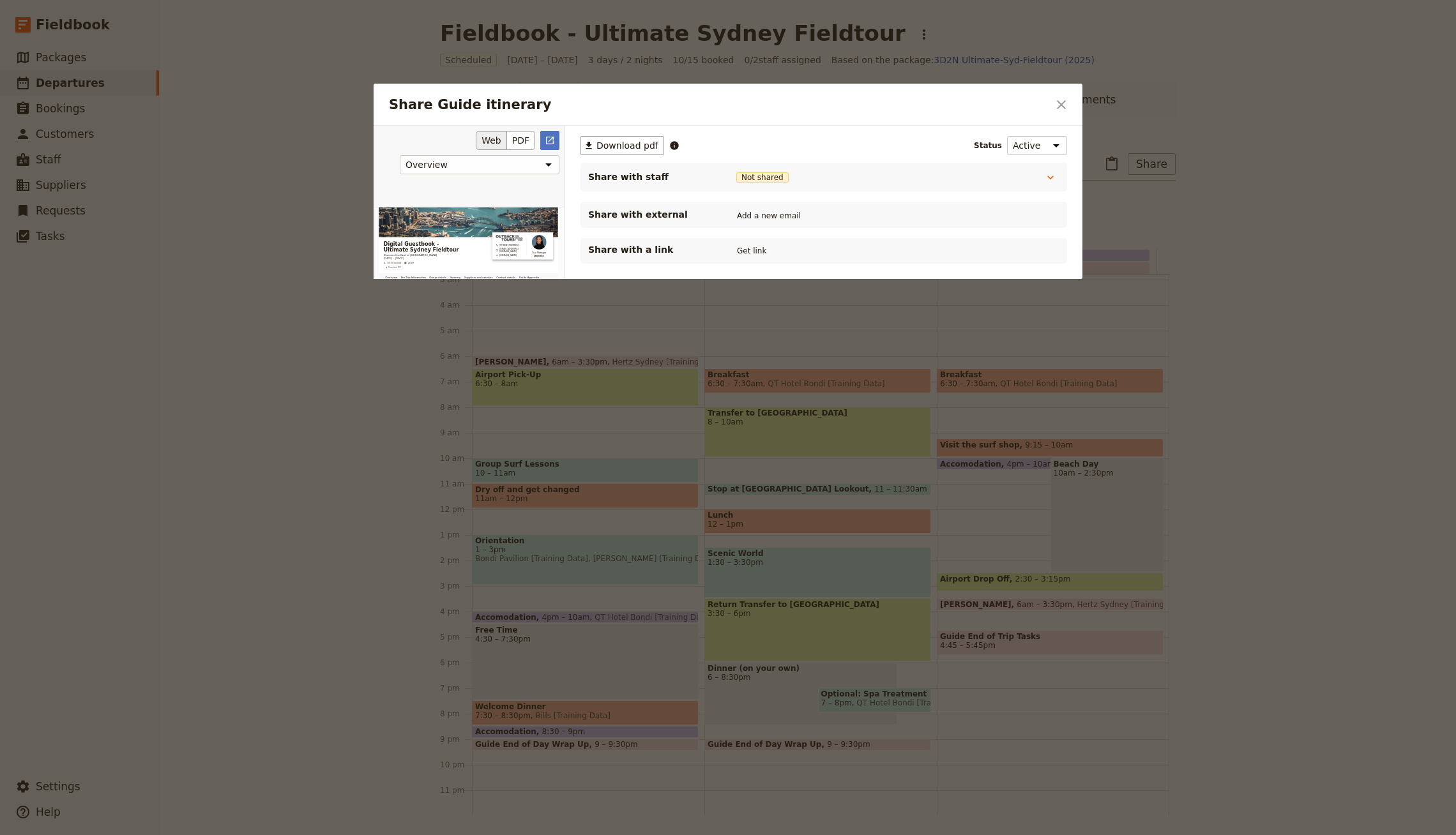
scroll to position [0, 0]
click at [550, 139] on icon "Open full preview" at bounding box center [550, 141] width 8 height 8
click at [1222, 115] on div at bounding box center [728, 418] width 1456 height 835
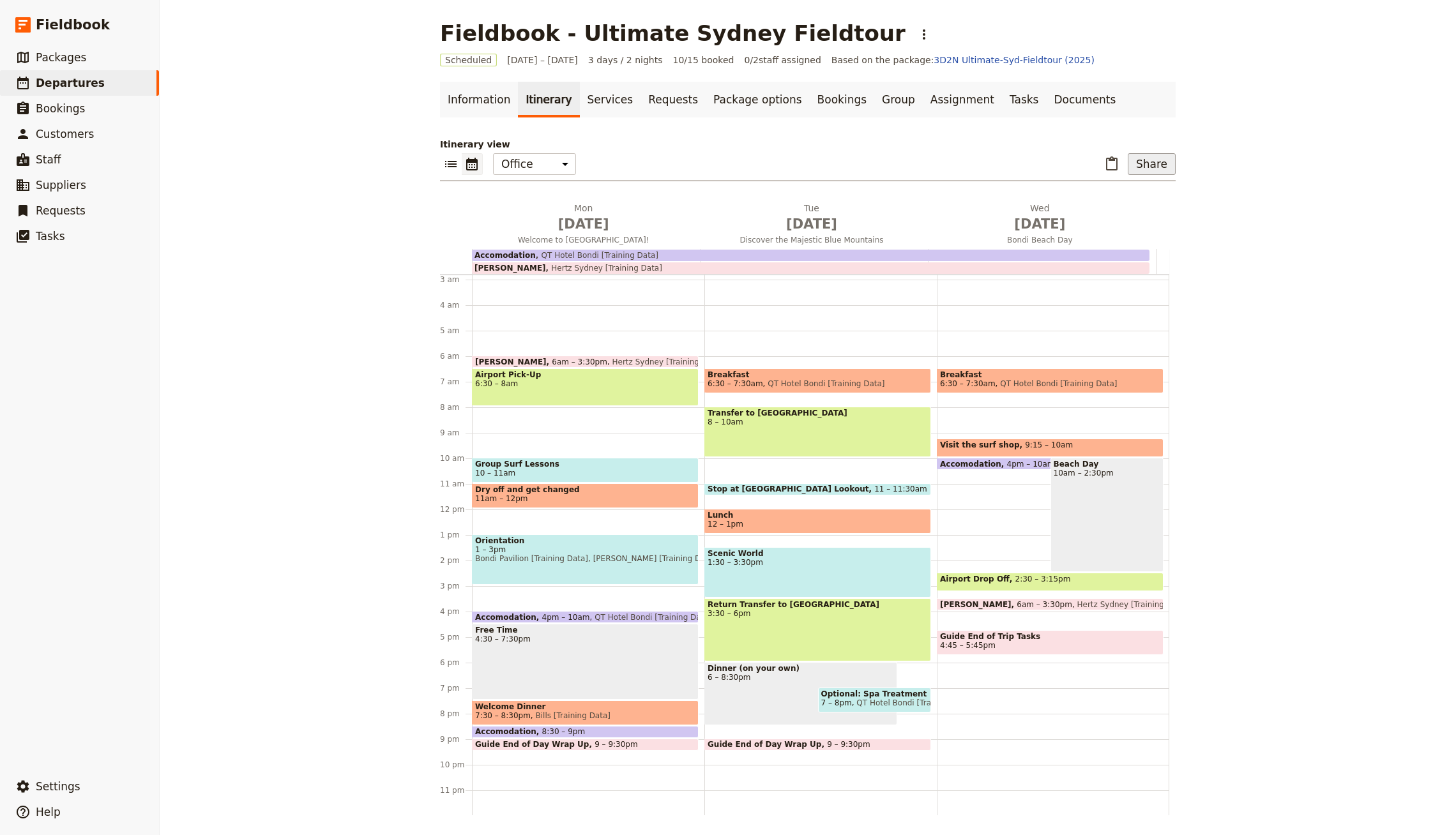
click at [1137, 169] on button "Share" at bounding box center [1152, 164] width 48 height 22
click at [1126, 211] on span "Passenger itinerary" at bounding box center [1119, 209] width 87 height 13
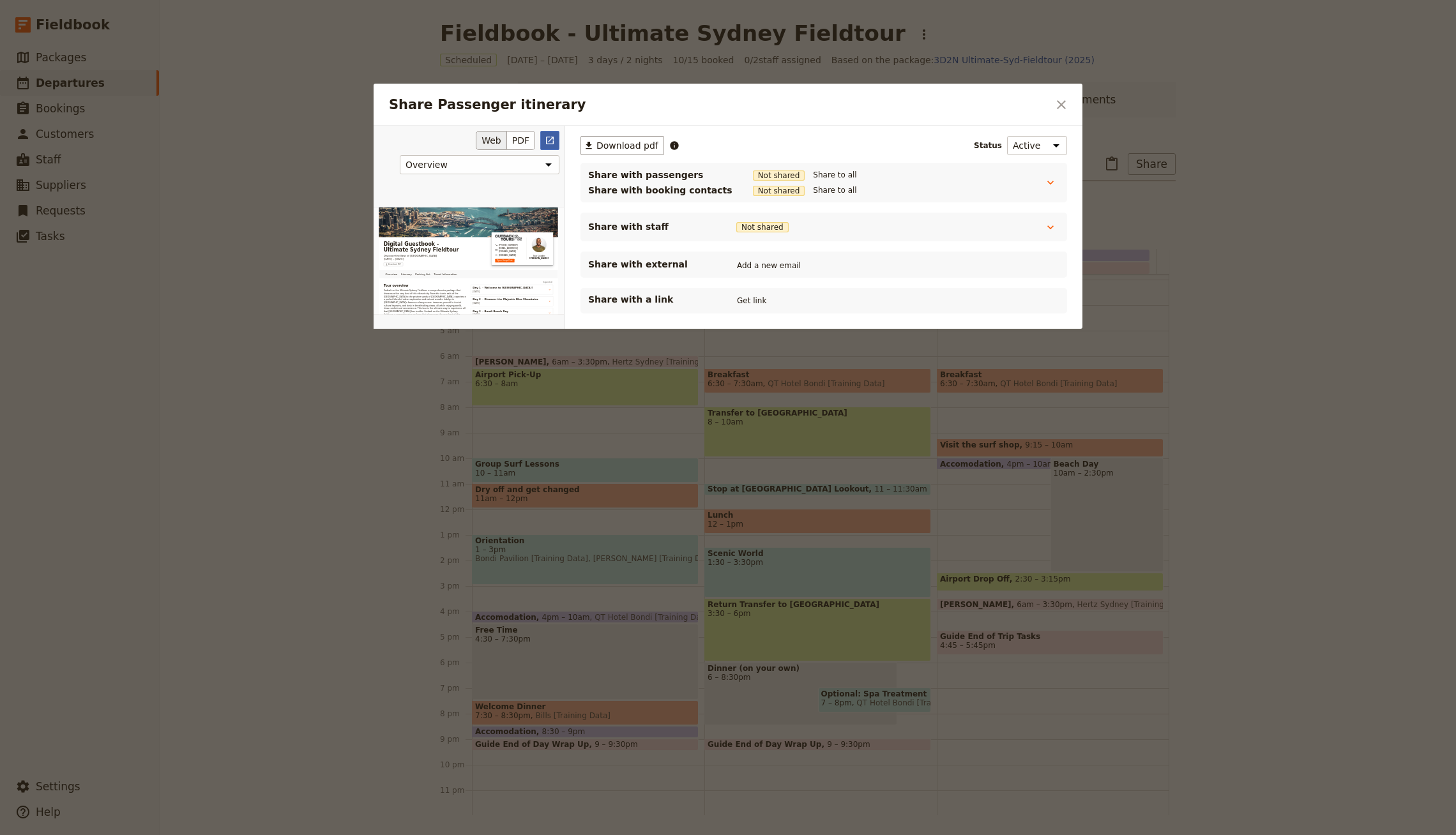
click at [558, 138] on link "​" at bounding box center [550, 140] width 19 height 19
click at [1167, 111] on div at bounding box center [728, 418] width 1456 height 835
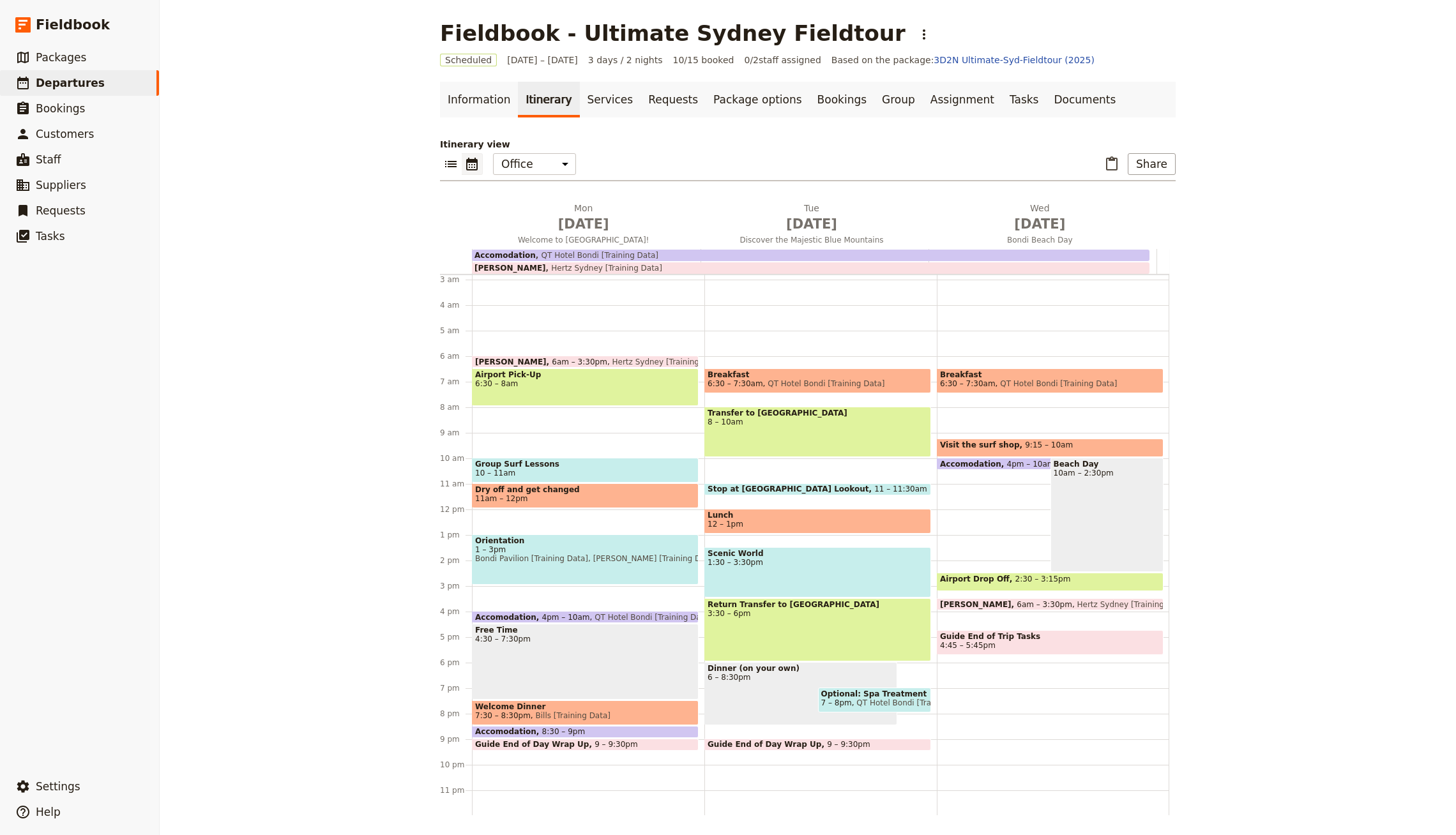
click at [1034, 120] on div "Information Itinerary Services Requests Package options Bookings Group Assignme…" at bounding box center [807, 448] width 735 height 734
click at [1038, 79] on main "Fieldbook - Ultimate Sydney Fieldtour ​ Scheduled [DATE] – [DATE] 3 days / 2 ni…" at bounding box center [808, 418] width 766 height 836
click at [1046, 98] on link "Documents" at bounding box center [1085, 99] width 77 height 35
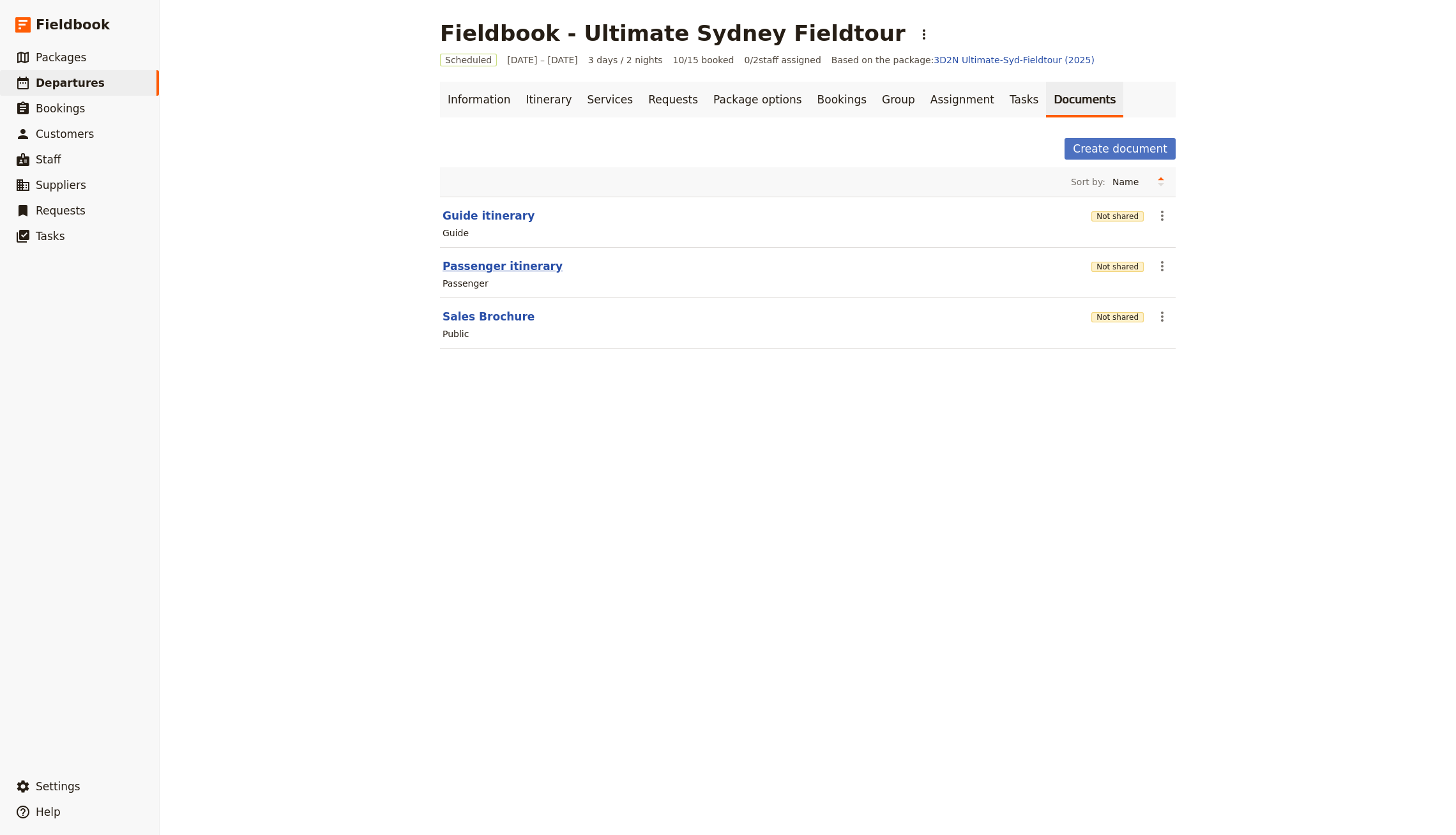
click at [477, 259] on button "Passenger itinerary" at bounding box center [503, 266] width 120 height 15
select select "PASSENGER"
select select "RUN_SHEET"
select select "DEFAULT"
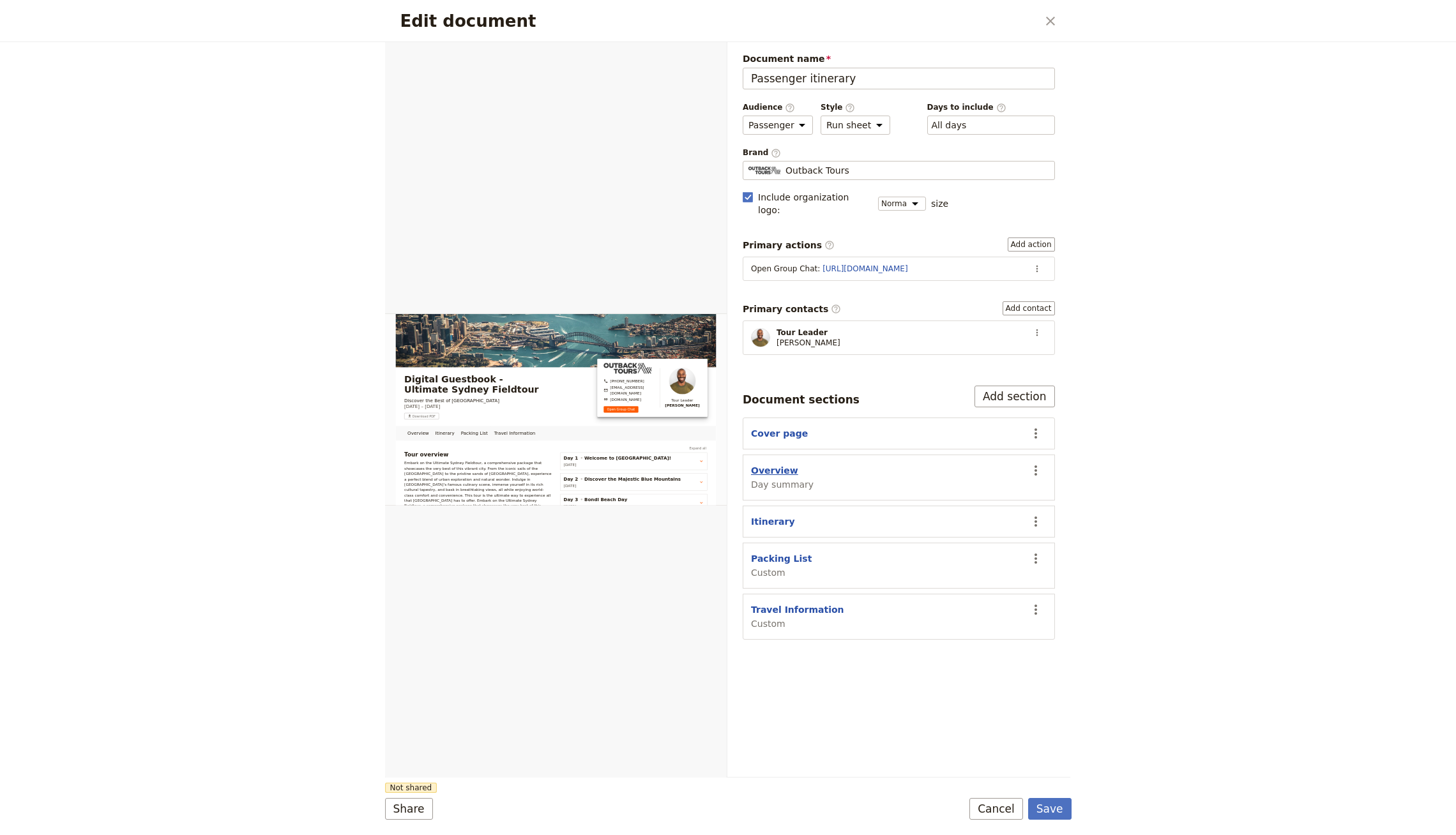
click at [780, 464] on button "Overview" at bounding box center [775, 470] width 47 height 13
select select "DAY_SUMMARY"
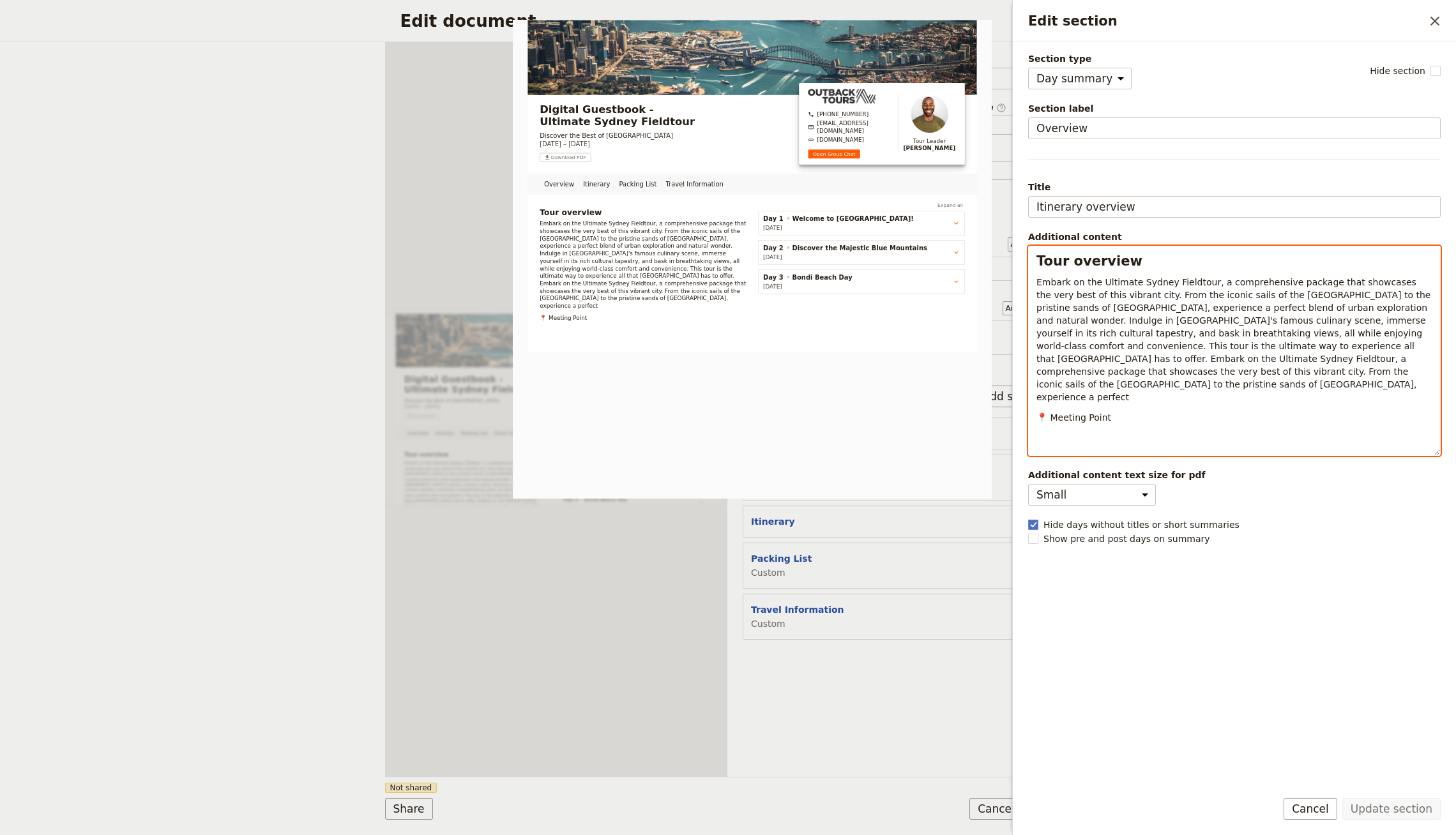
click at [1105, 391] on div "Tour overview Embark on the Ultimate Sydney Fieldtour, a comprehensive package …" at bounding box center [1234, 351] width 411 height 209
drag, startPoint x: 1125, startPoint y: 403, endPoint x: 1049, endPoint y: 399, distance: 76.1
click at [1049, 411] on p "📍 Meeting Point" at bounding box center [1234, 418] width 396 height 13
click at [1205, 443] on icon "Insert link" at bounding box center [1208, 445] width 10 height 10
click at [1207, 444] on icon "Insert link" at bounding box center [1208, 445] width 10 height 10
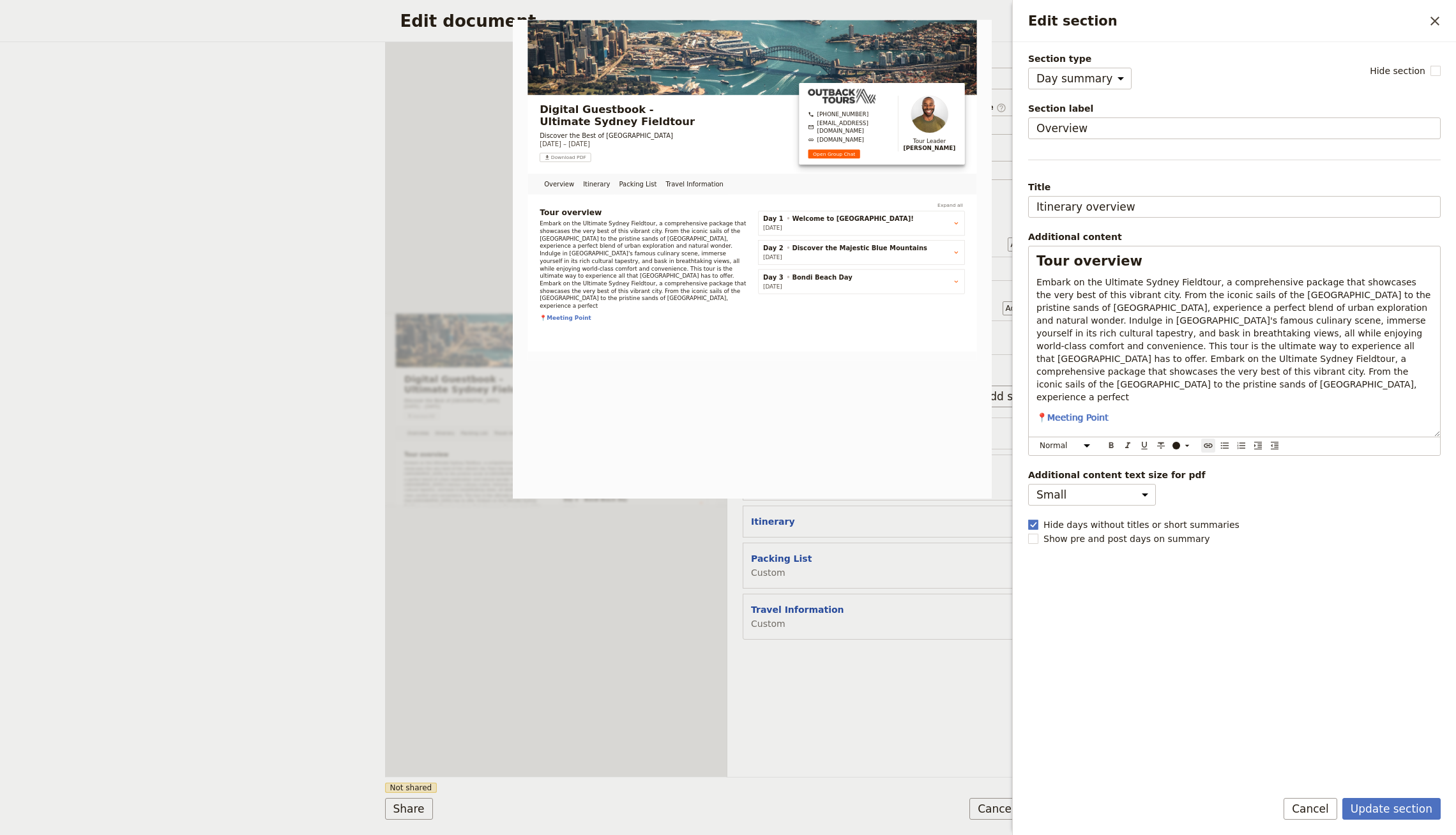
scroll to position [0, 42]
type input "[URL][DOMAIN_NAME]"
click at [1197, 422] on icon "Confirm link url changes" at bounding box center [1193, 422] width 10 height 10
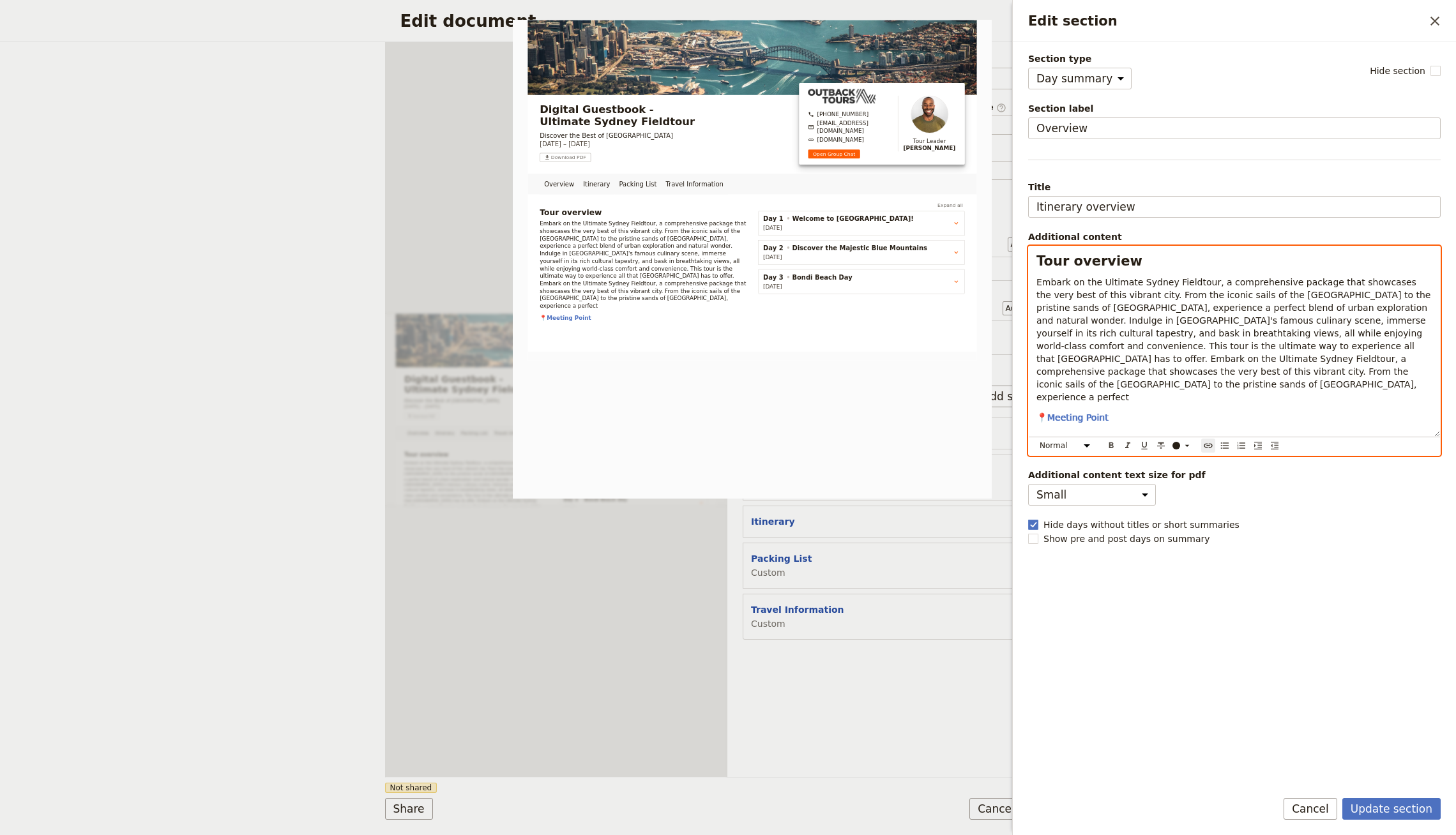
scroll to position [0, 0]
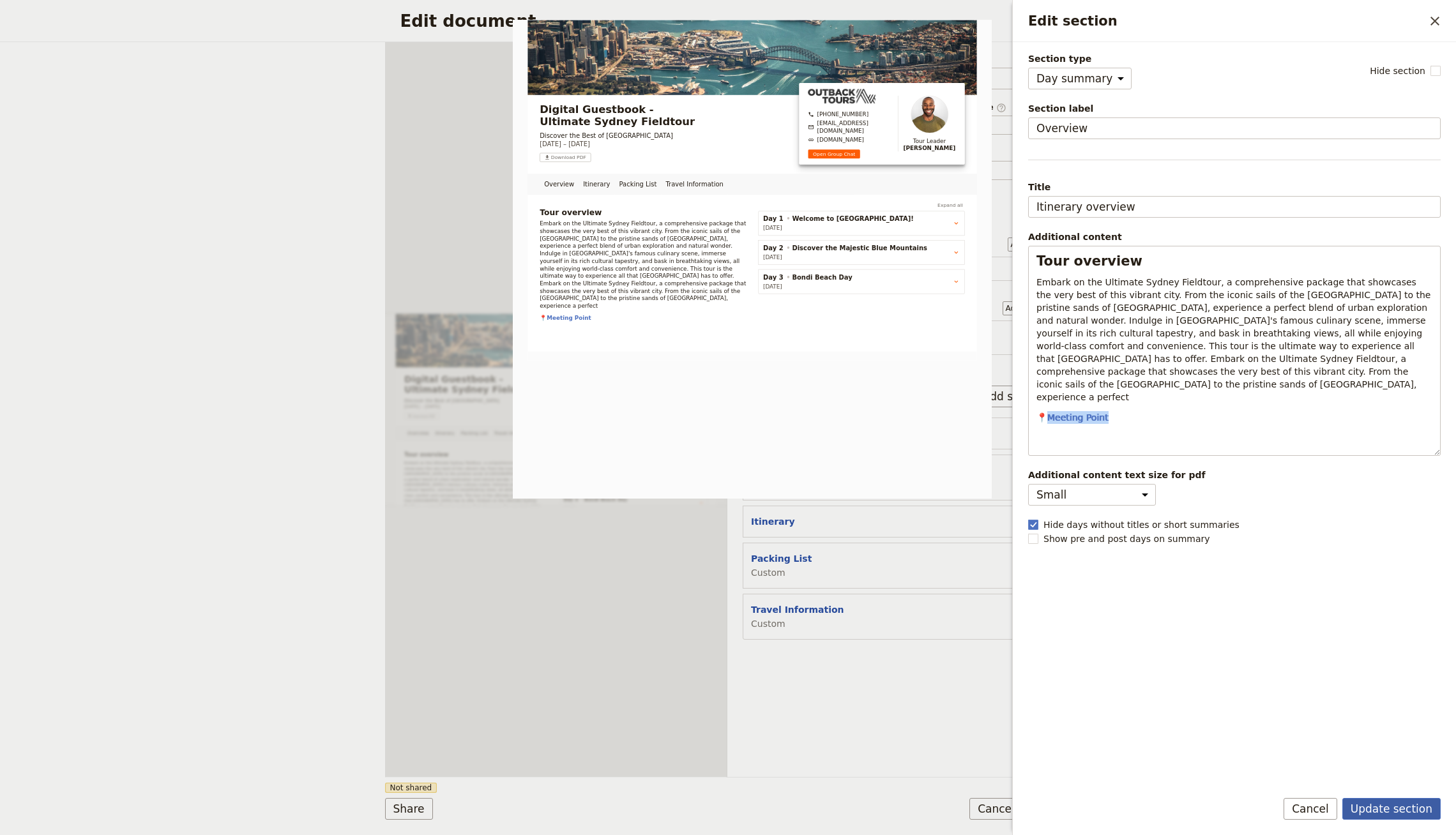
click at [1380, 807] on button "Update section" at bounding box center [1391, 809] width 98 height 22
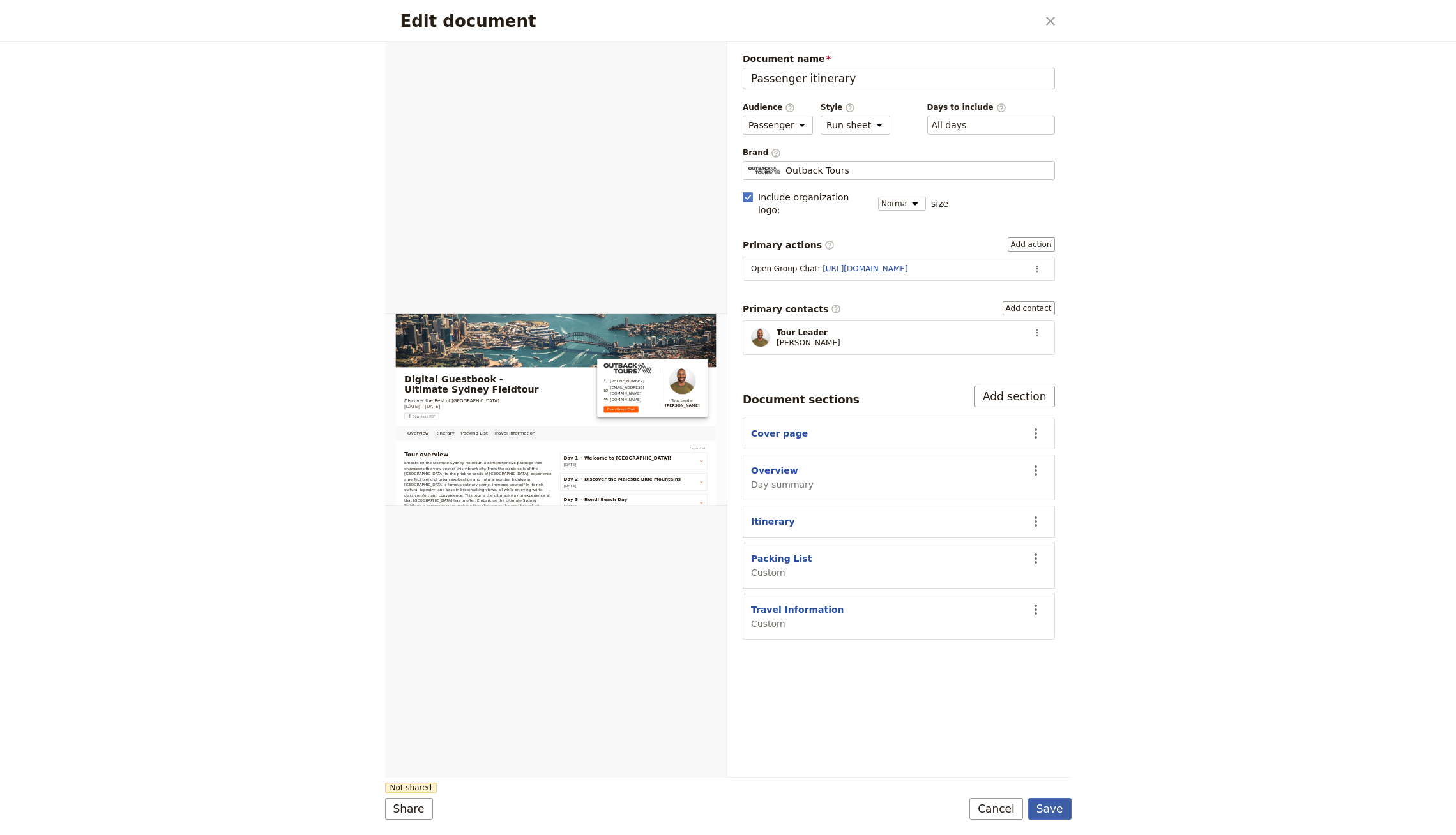
click at [1051, 811] on button "Save" at bounding box center [1049, 809] width 43 height 22
